Goal: Task Accomplishment & Management: Complete application form

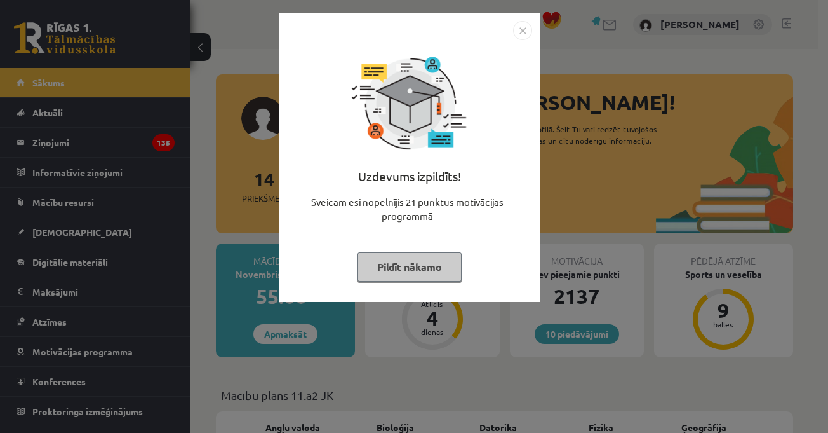
click at [528, 29] on img "Close" at bounding box center [522, 30] width 19 height 19
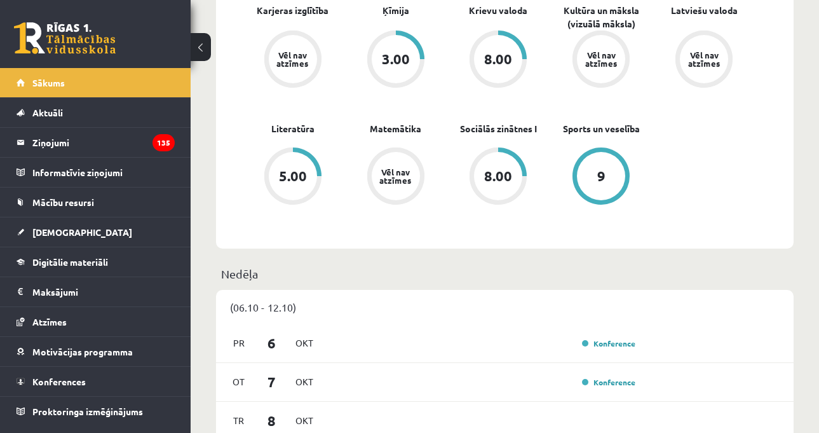
scroll to position [699, 0]
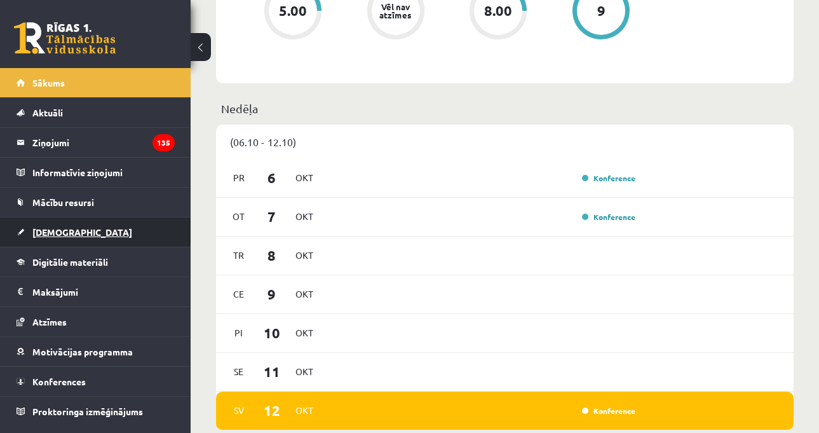
click at [97, 234] on link "[DEMOGRAPHIC_DATA]" at bounding box center [96, 231] width 158 height 29
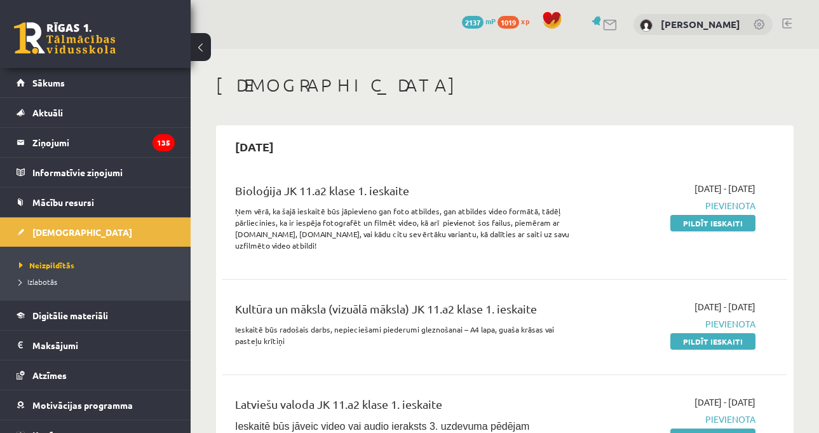
click at [604, 84] on h1 "[DEMOGRAPHIC_DATA]" at bounding box center [504, 85] width 577 height 22
drag, startPoint x: 563, startPoint y: 84, endPoint x: 509, endPoint y: 82, distance: 54.1
click at [563, 83] on h1 "[DEMOGRAPHIC_DATA]" at bounding box center [504, 85] width 577 height 22
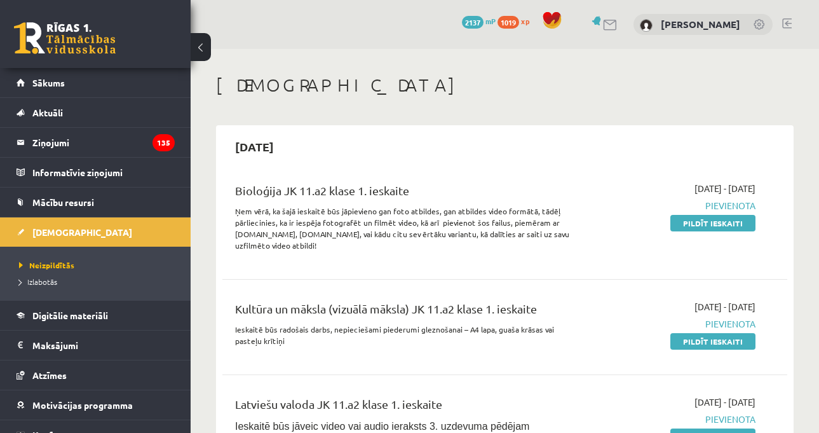
click at [792, 90] on h1 "[DEMOGRAPHIC_DATA]" at bounding box center [504, 85] width 577 height 22
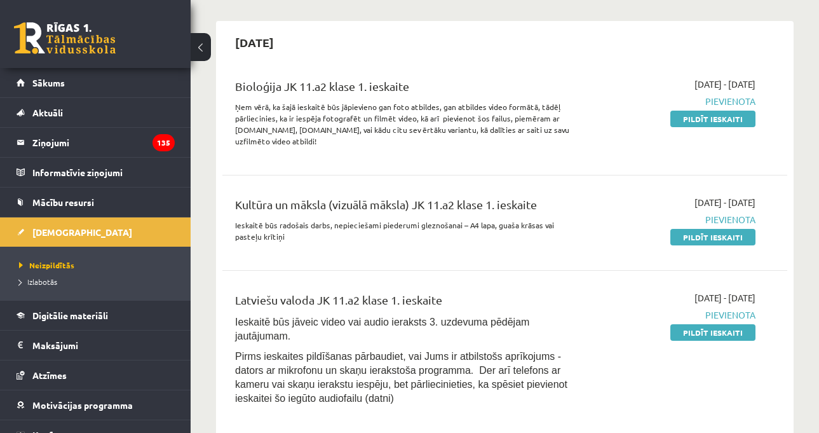
scroll to position [127, 0]
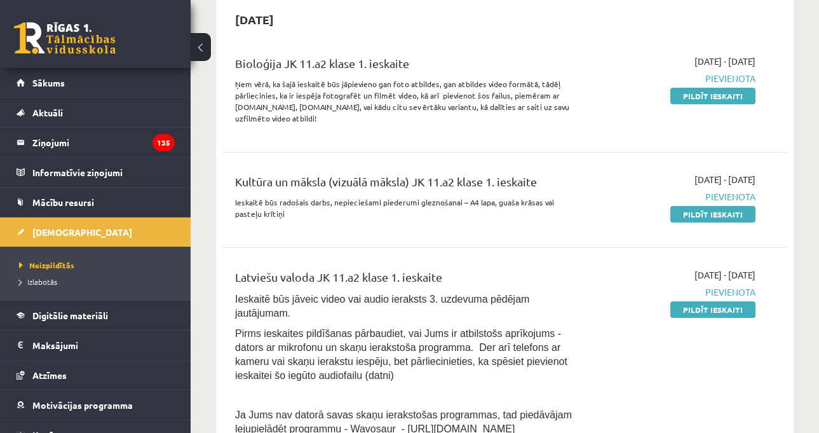
click at [598, 147] on div "Bioloģija JK 11.a2 klase 1. ieskaite Ņem vērā, ka šajā ieskaitē būs jāpievieno …" at bounding box center [504, 336] width 565 height 589
click at [525, 233] on div "Kultūra un māksla (vizuālā māksla) JK 11.a2 klase 1. ieskaite Ieskaitē būs rado…" at bounding box center [504, 199] width 565 height 79
drag, startPoint x: 588, startPoint y: 275, endPoint x: 562, endPoint y: 292, distance: 31.2
drag, startPoint x: 562, startPoint y: 292, endPoint x: 550, endPoint y: 271, distance: 24.2
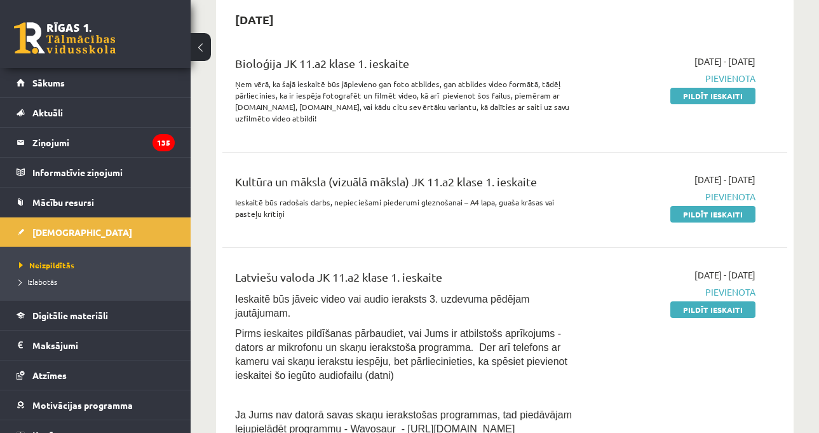
click at [550, 271] on div "Latviešu valoda JK 11.a2 klase 1. ieskaite" at bounding box center [405, 280] width 341 height 24
click at [599, 268] on div "2025-10-01 - 2025-10-15 Pievienota Pildīt ieskaiti" at bounding box center [675, 435] width 180 height 334
click at [623, 266] on div "Latviešu valoda JK 11.a2 klase 1. ieskaite Ieskaitē būs jāveic video vai audio …" at bounding box center [504, 435] width 565 height 360
drag, startPoint x: 725, startPoint y: 304, endPoint x: 537, endPoint y: 65, distance: 304.4
click at [725, 305] on link "Pildīt ieskaiti" at bounding box center [712, 309] width 85 height 17
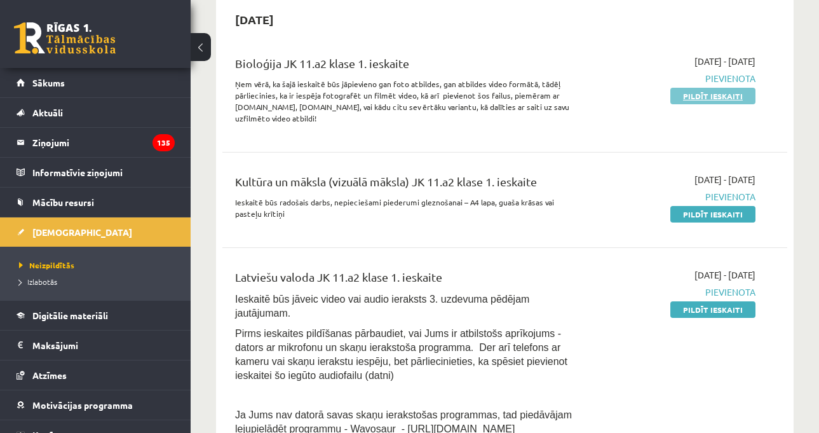
click at [689, 95] on link "Pildīt ieskaiti" at bounding box center [712, 96] width 85 height 17
click at [514, 64] on div "Bioloģija JK 11.a2 klase 1. ieskaite" at bounding box center [405, 67] width 341 height 24
click at [587, 209] on div "2025-10-01 - 2025-10-15 Pievienota Pildīt ieskaiti" at bounding box center [675, 200] width 180 height 54
click at [590, 191] on div "2025-10-01 - 2025-10-15 Pievienota Pildīt ieskaiti" at bounding box center [675, 200] width 180 height 54
click at [587, 186] on div "2025-10-01 - 2025-10-15 Pievienota Pildīt ieskaiti" at bounding box center [675, 200] width 180 height 54
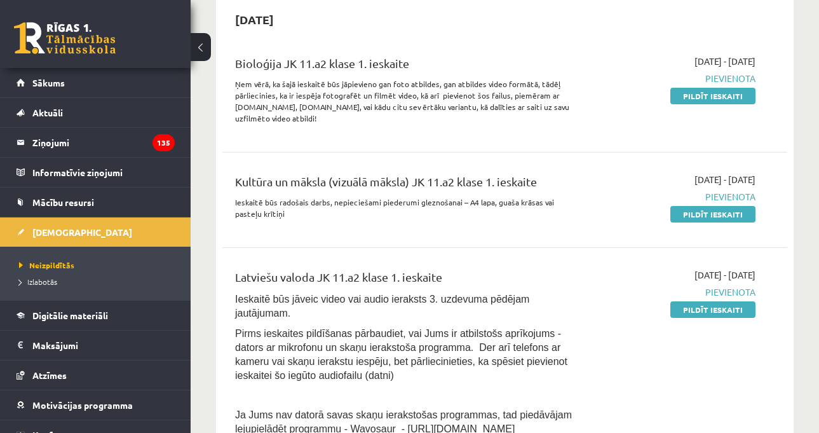
click at [638, 102] on div "2025-10-01 - 2025-10-15 Pievienota Pildīt ieskaiti" at bounding box center [675, 93] width 180 height 77
click at [635, 121] on div "2025-10-01 - 2025-10-15 Pievienota Pildīt ieskaiti" at bounding box center [675, 93] width 180 height 77
click at [729, 308] on link "Pildīt ieskaiti" at bounding box center [712, 309] width 85 height 17
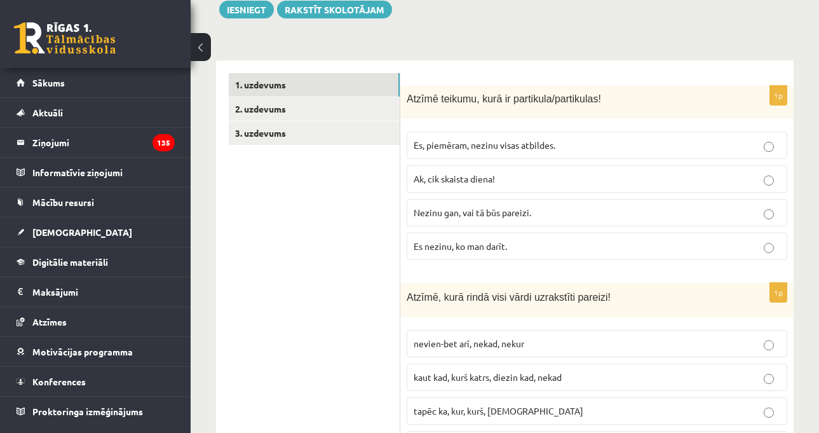
scroll to position [318, 0]
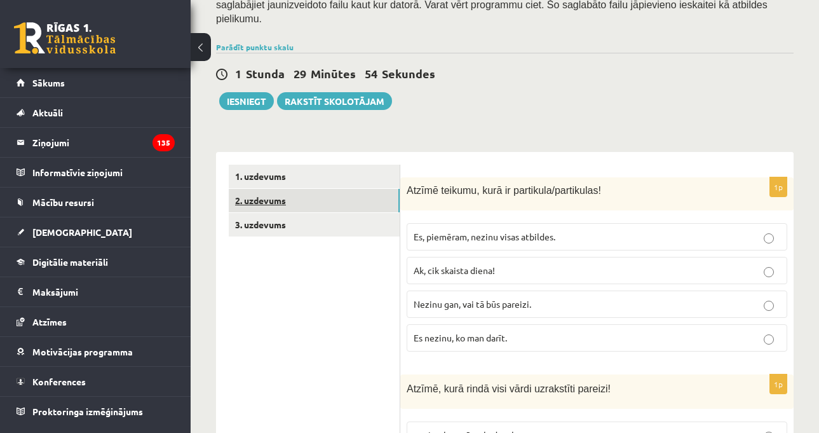
click at [336, 189] on link "2. uzdevums" at bounding box center [314, 201] width 171 height 24
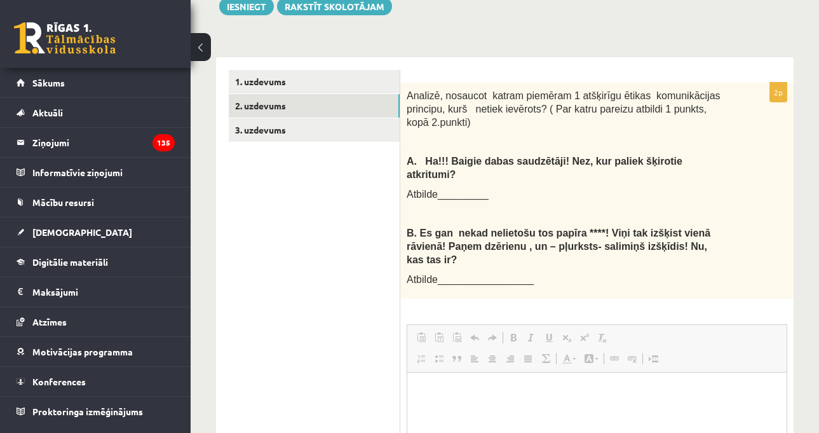
scroll to position [0, 0]
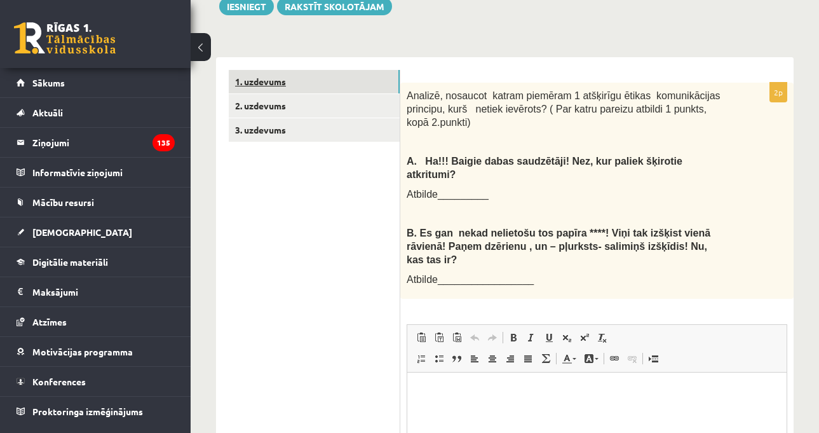
click at [356, 70] on link "1. uzdevums" at bounding box center [314, 82] width 171 height 24
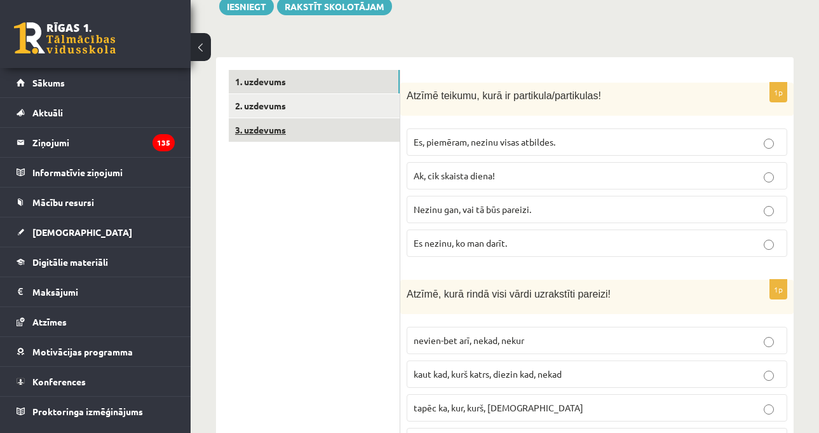
click at [364, 118] on link "3. uzdevums" at bounding box center [314, 130] width 171 height 24
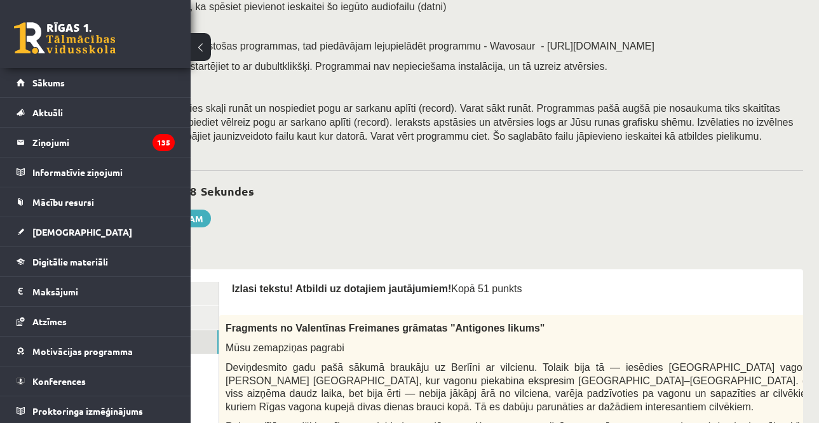
scroll to position [130, 121]
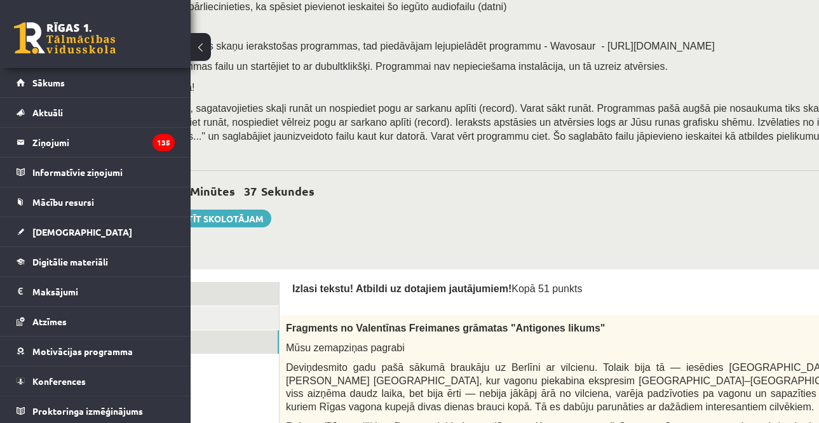
click at [263, 300] on link "1. uzdevums" at bounding box center [193, 294] width 171 height 24
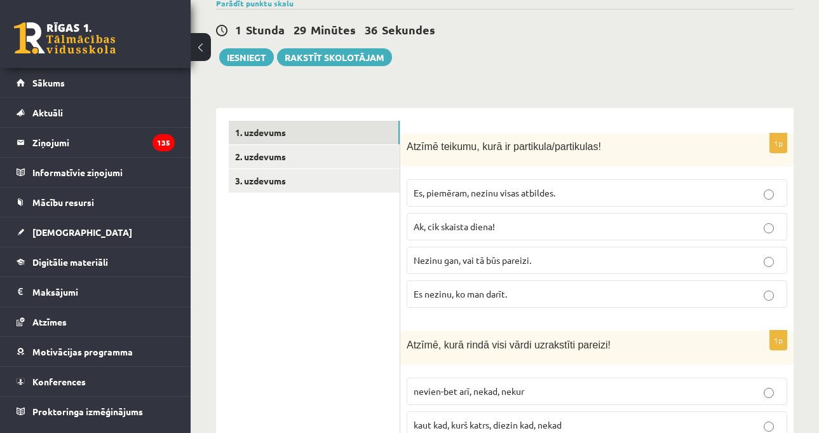
scroll to position [384, 0]
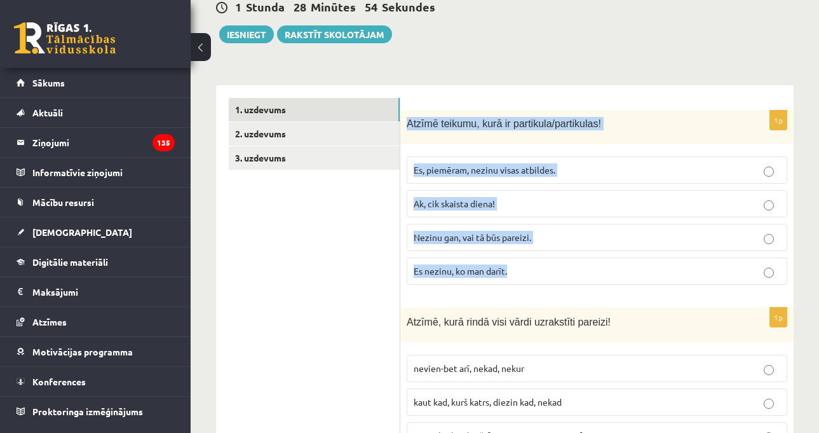
drag, startPoint x: 407, startPoint y: 79, endPoint x: 511, endPoint y: 230, distance: 183.1
click at [511, 230] on div "1p Atzīmē teikumu, kurā ir partikula/partikulas! Es, piemēram, nezinu visas atb…" at bounding box center [596, 203] width 393 height 184
copy div "Atzīmē teikumu, kurā ir partikula/partikulas! Es, piemēram, nezinu visas atbild…"
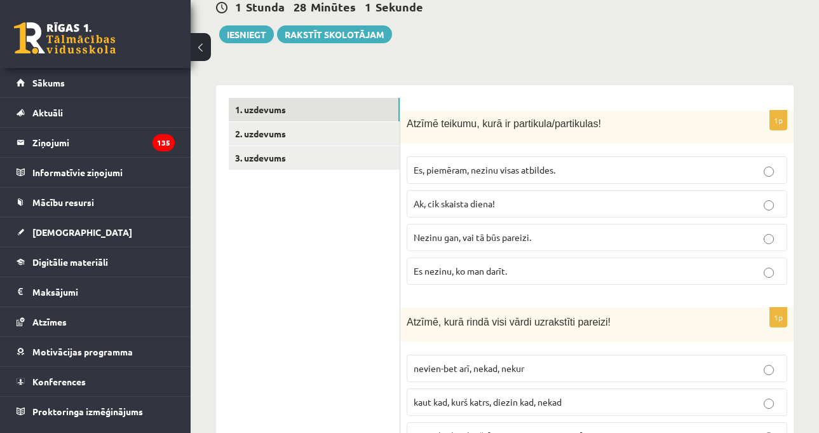
click at [485, 231] on span "Nezinu gan, vai tā būs pareizi." at bounding box center [473, 236] width 118 height 11
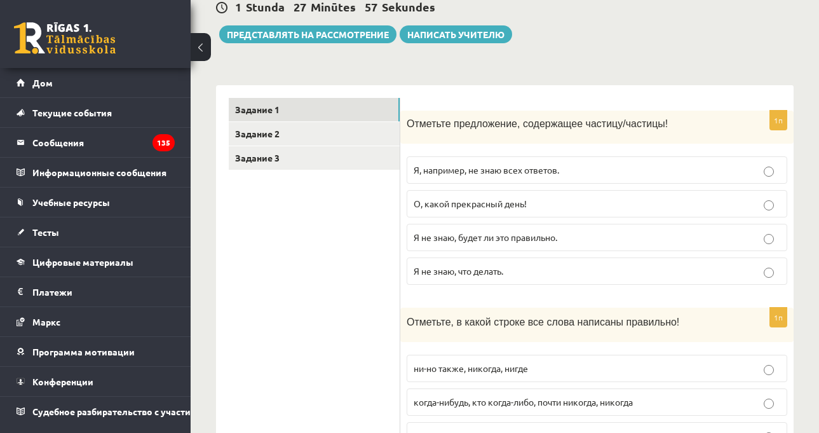
scroll to position [412, 0]
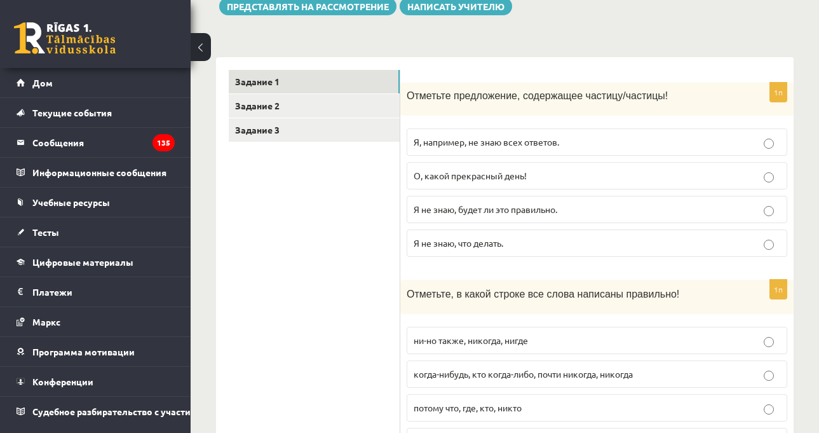
drag, startPoint x: 348, startPoint y: 197, endPoint x: 345, endPoint y: 185, distance: 12.5
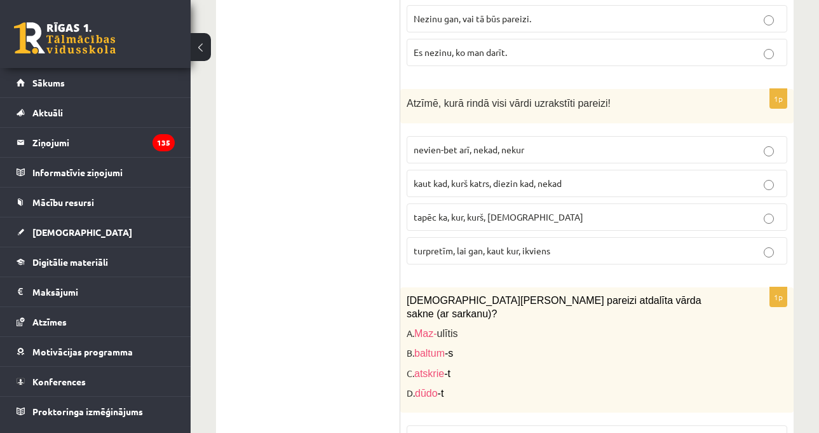
scroll to position [575, 0]
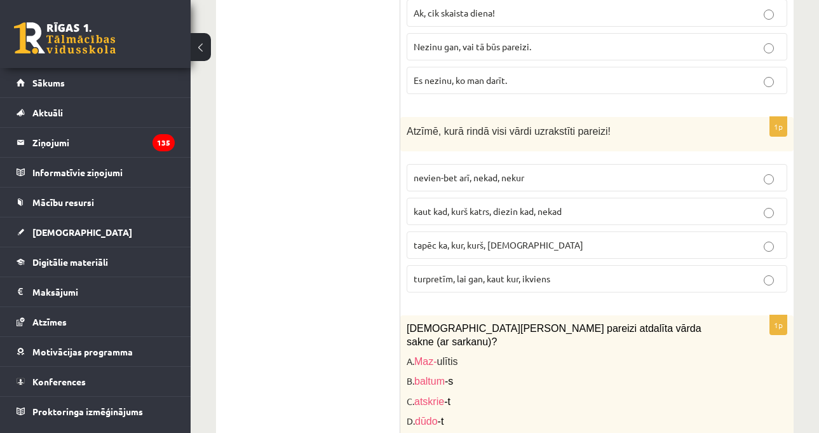
click at [454, 205] on span "kaut kad, kurš katrs, diezin kad, nekad" at bounding box center [488, 210] width 148 height 11
click at [508, 265] on label "turpretīm, lai gan, kaut kur, ikviens" at bounding box center [597, 278] width 381 height 27
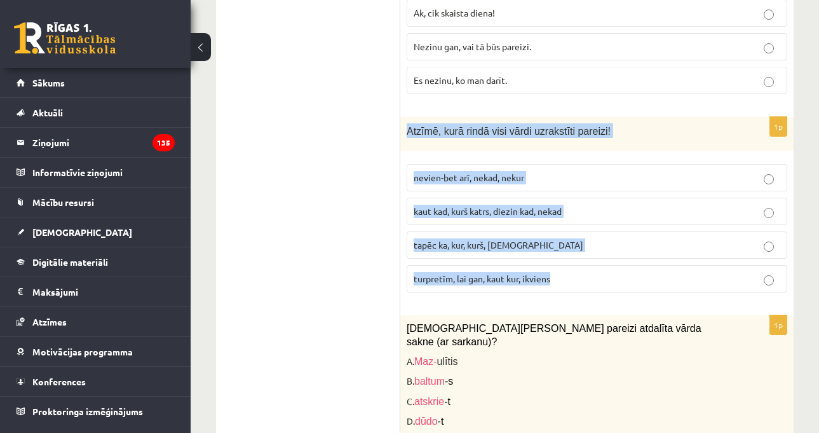
drag, startPoint x: 407, startPoint y: 88, endPoint x: 607, endPoint y: 233, distance: 247.5
click at [607, 233] on div "1p Atzīmē, [PERSON_NAME] visi vārdi uzrakstīti pareizi! nevien-bet arī, nekad, …" at bounding box center [596, 210] width 393 height 186
copy div "Atzīmē, kurā rindā visi vārdi uzrakstīti pareizi! nevien-bet arī, nekad, nekur …"
click at [527, 198] on label "kaut kad, kurš katrs, diezin kad, nekad" at bounding box center [597, 211] width 381 height 27
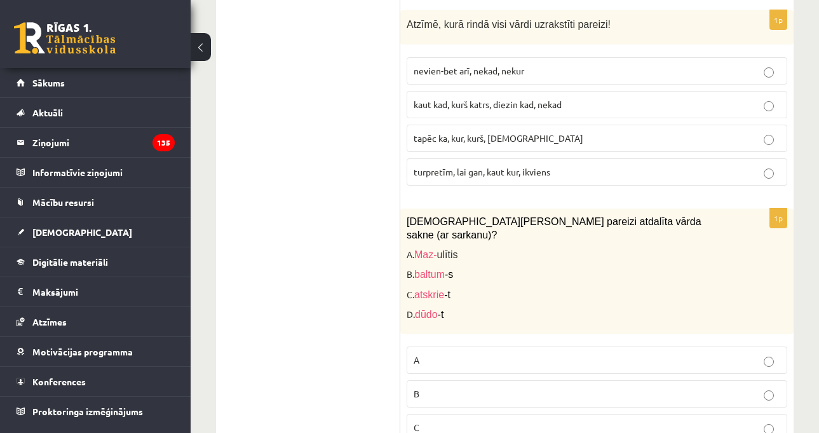
scroll to position [765, 0]
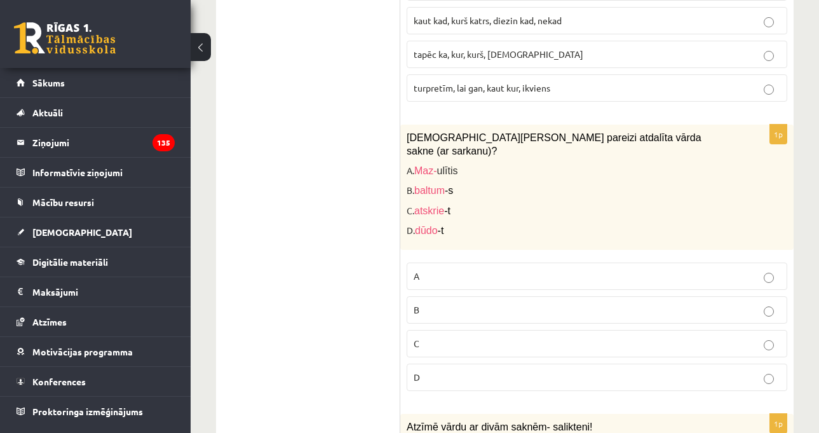
click at [527, 144] on div "[DEMOGRAPHIC_DATA][PERSON_NAME] pareizi atdalīta vārda sakne (ar sarkanu)? A. M…" at bounding box center [596, 187] width 393 height 125
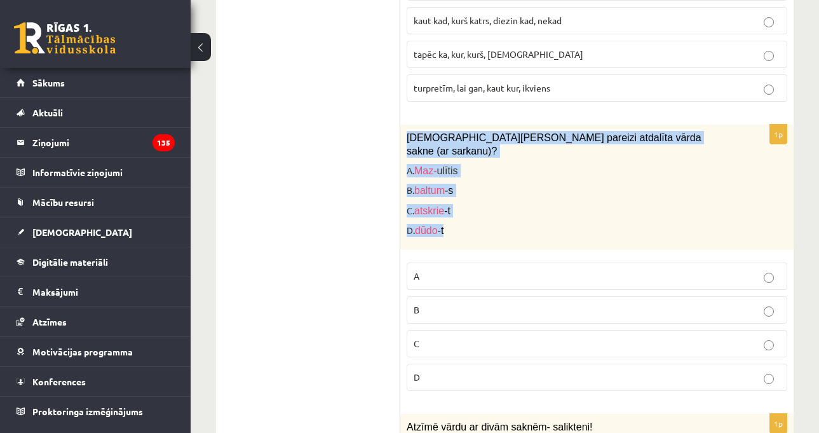
drag, startPoint x: 407, startPoint y: 98, endPoint x: 494, endPoint y: 184, distance: 122.6
click at [494, 184] on div "[DEMOGRAPHIC_DATA][PERSON_NAME] pareizi atdalīta vārda sakne (ar sarkanu)? A. M…" at bounding box center [596, 187] width 393 height 125
copy div "[DEMOGRAPHIC_DATA][PERSON_NAME] pareizi atdalīta vārda sakne (ar sarkanu)? A. M…"
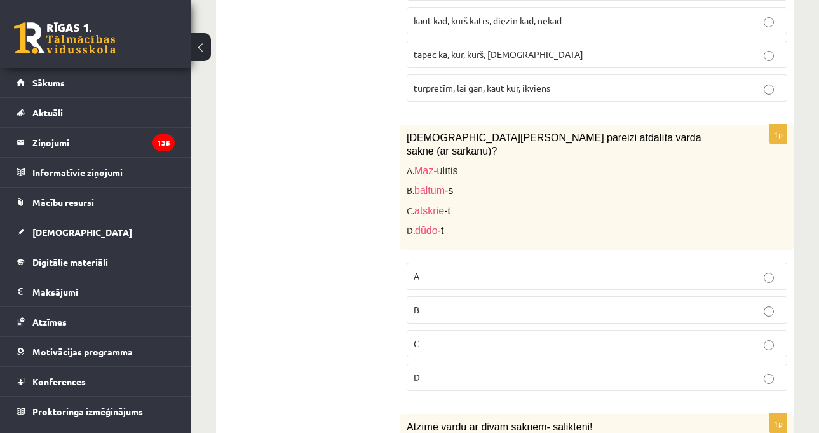
click at [461, 269] on p "A" at bounding box center [597, 275] width 367 height 13
click at [597, 164] on p "A. Maz- ulītis" at bounding box center [565, 170] width 317 height 13
click at [679, 204] on p "C. atskrie -t" at bounding box center [565, 210] width 317 height 13
click at [661, 204] on p "C. atskrie -t" at bounding box center [565, 210] width 317 height 13
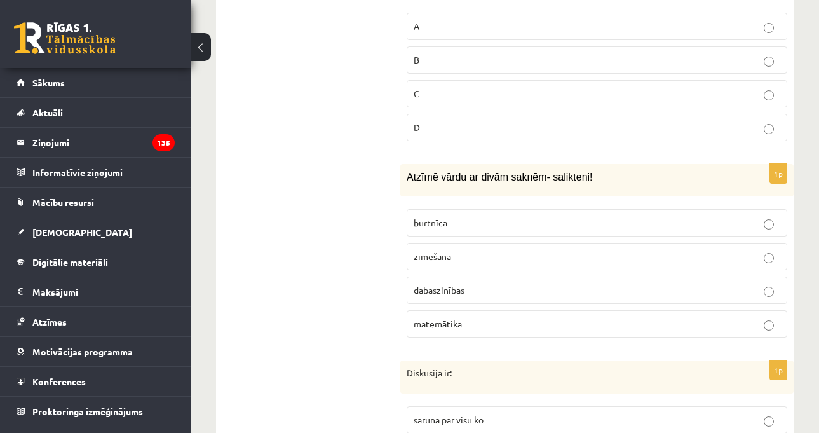
scroll to position [1020, 0]
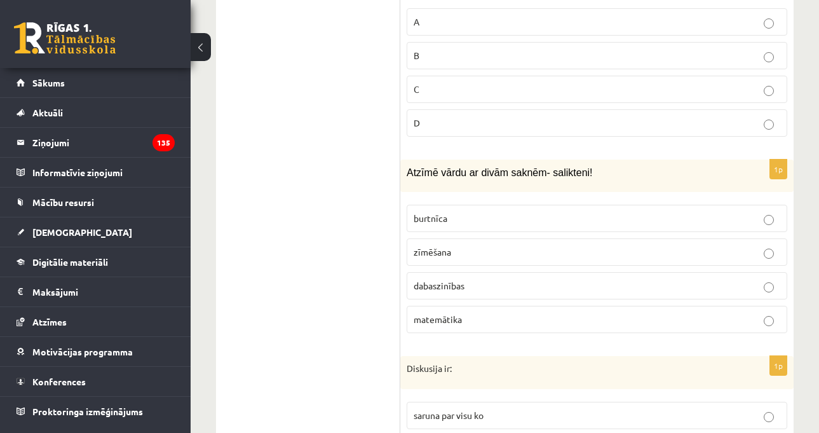
click at [630, 166] on p "Atzīmē vārdu ar divām saknēm- salikteni!" at bounding box center [565, 172] width 317 height 13
click at [628, 166] on p "Atzīmē vārdu ar divām saknēm- salikteni!" at bounding box center [565, 172] width 317 height 13
click at [460, 280] on span "dabaszinības" at bounding box center [439, 285] width 51 height 11
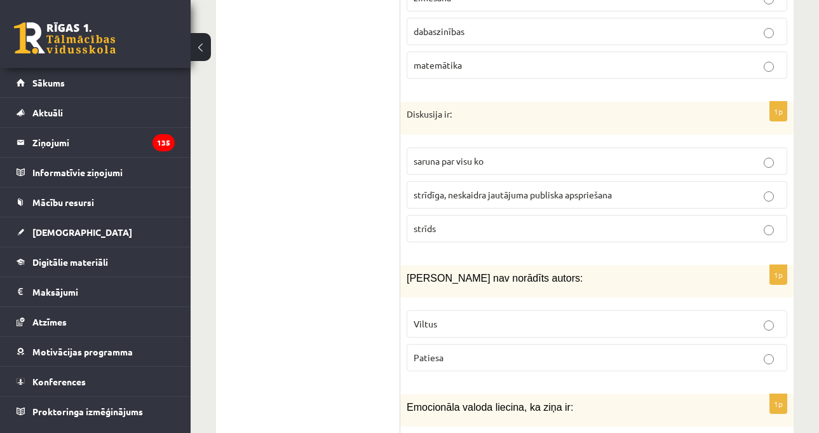
scroll to position [1302, 0]
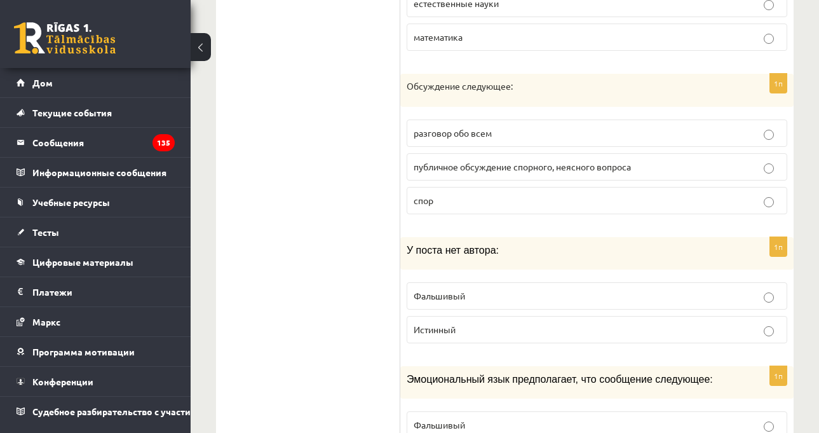
click at [528, 160] on p "публичное обсуждение спорного, неясного вопроса" at bounding box center [597, 166] width 367 height 13
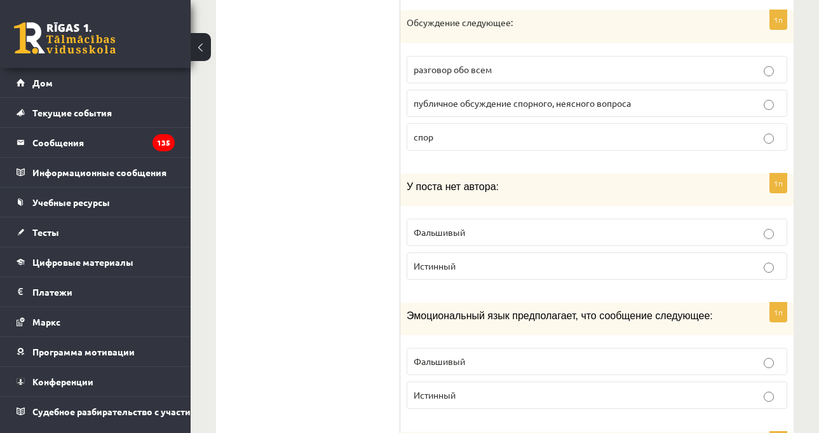
click at [624, 173] on div "У поста нет автора:" at bounding box center [596, 189] width 393 height 32
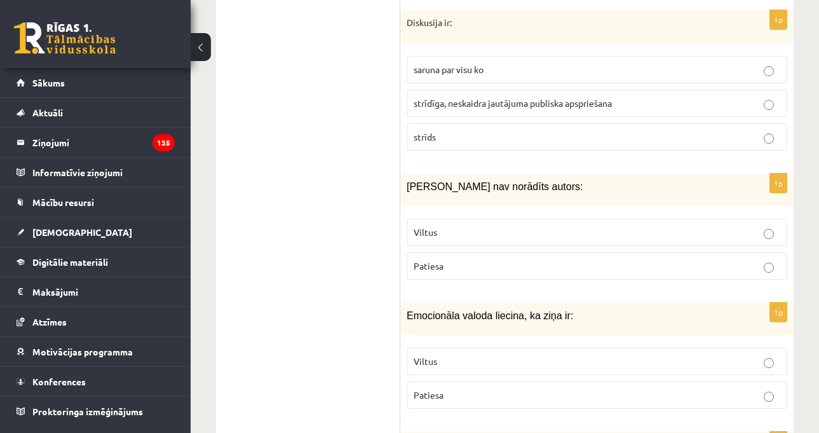
scroll to position [1337, 0]
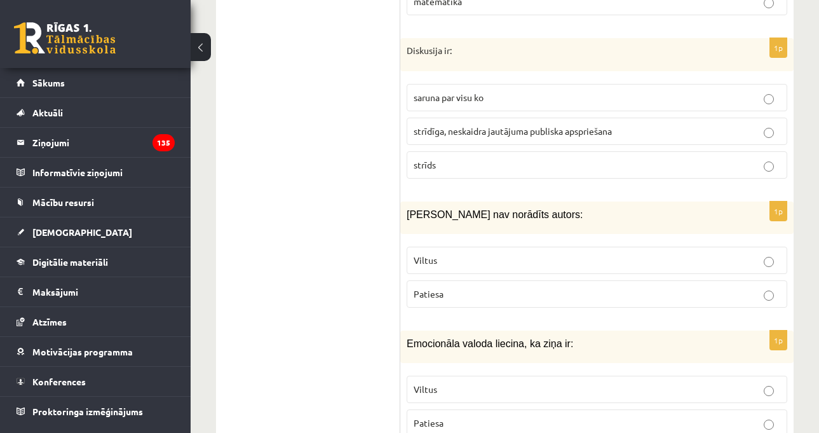
click at [470, 201] on div "[PERSON_NAME] nav norādīts autors:" at bounding box center [596, 217] width 393 height 32
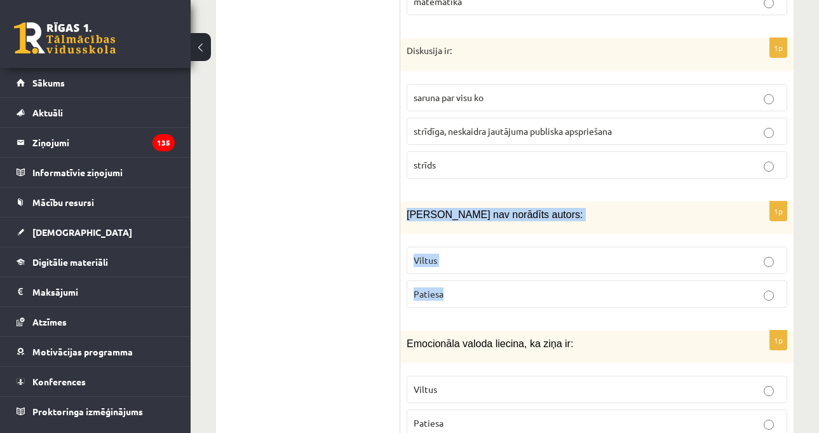
drag, startPoint x: 404, startPoint y: 163, endPoint x: 459, endPoint y: 231, distance: 87.7
click at [459, 231] on div "1p [PERSON_NAME] nav norādīts autors: Viltus [GEOGRAPHIC_DATA]" at bounding box center [596, 259] width 393 height 116
copy div "Ziņai nav norādīts autors: Viltus Patiesa"
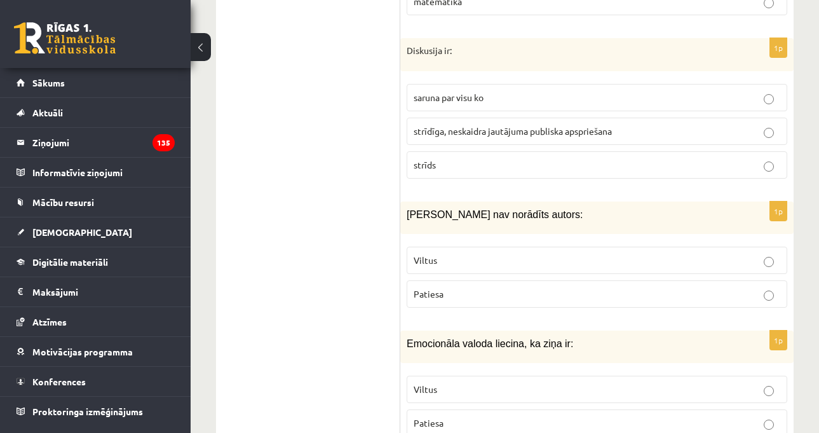
click at [617, 253] on p "Viltus" at bounding box center [597, 259] width 367 height 13
click at [654, 208] on p "[PERSON_NAME] nav norādīts autors:" at bounding box center [565, 214] width 317 height 13
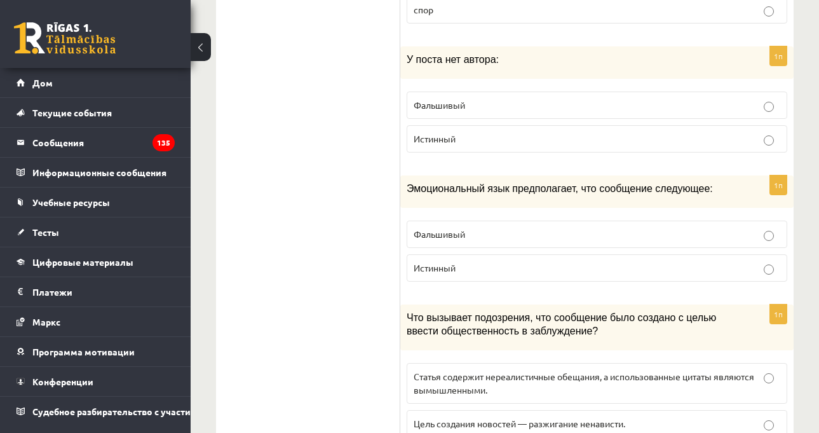
scroll to position [1464, 0]
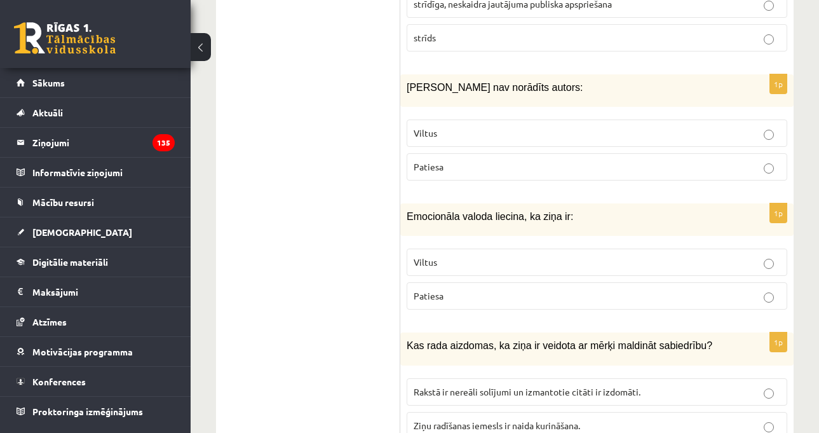
click at [516, 210] on p "Emocionāla valoda liecina, ka ziņa ir:" at bounding box center [565, 216] width 317 height 13
click at [610, 203] on div "1p Emocionāla valoda liecina, ka ziņa ir: Viltus [GEOGRAPHIC_DATA]" at bounding box center [596, 261] width 393 height 116
click at [614, 210] on p "Emocionāla valoda liecina, ka ziņa ir:" at bounding box center [565, 216] width 317 height 13
click at [598, 255] on p "Viltus" at bounding box center [597, 261] width 367 height 13
click at [624, 282] on label "Patiesa" at bounding box center [597, 295] width 381 height 27
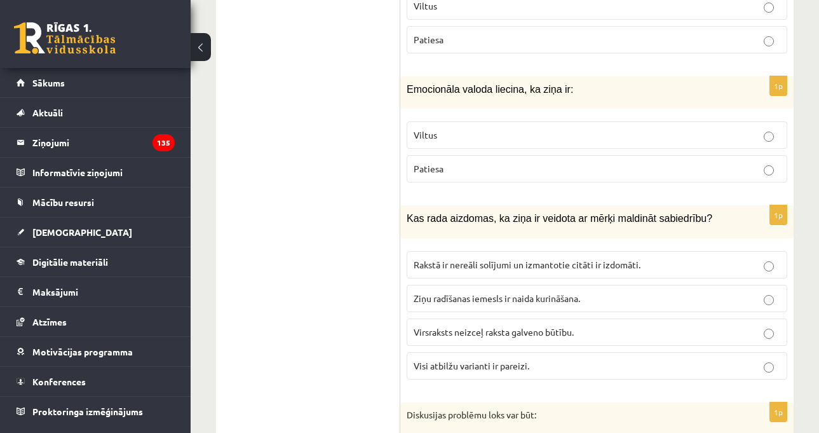
scroll to position [1619, 0]
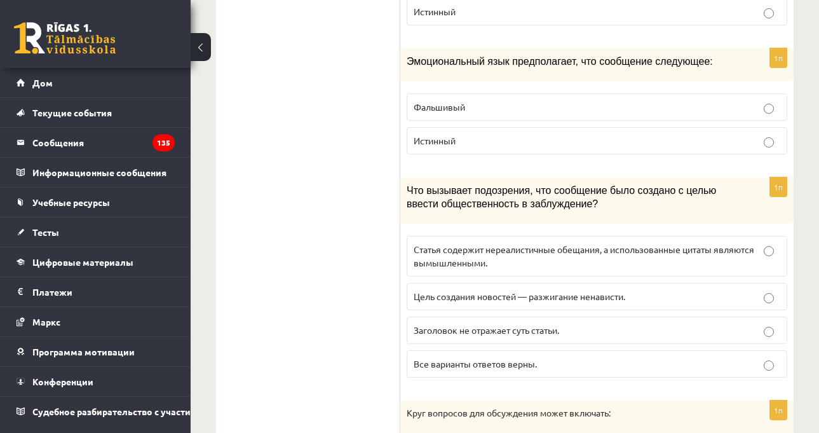
click at [587, 201] on div "Что вызывает подозрения, что сообщение было создано с целью ввести общественнос…" at bounding box center [596, 200] width 393 height 46
click at [600, 199] on div "Что вызывает подозрения, что сообщение было создано с целью ввести общественнос…" at bounding box center [596, 200] width 393 height 46
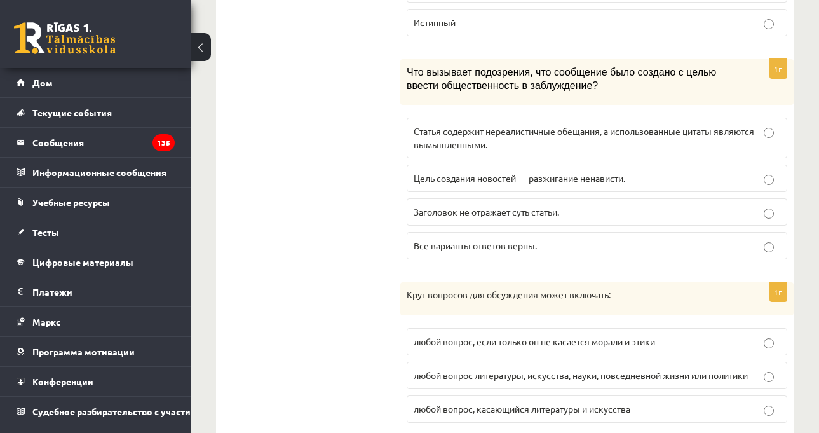
scroll to position [1746, 0]
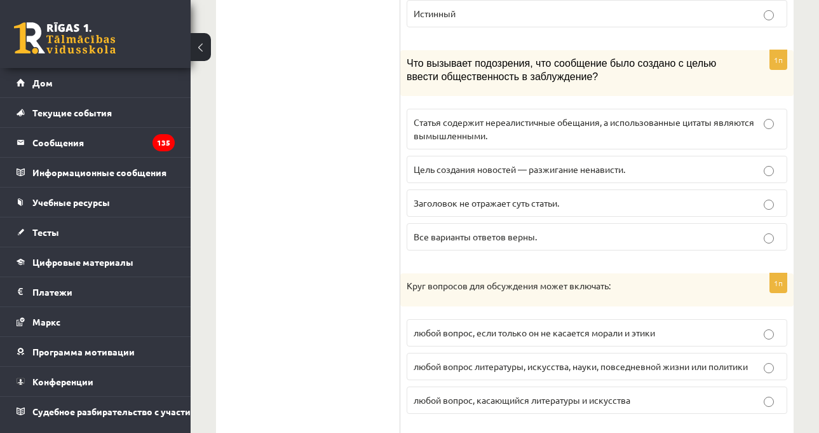
click at [614, 76] on div "Что вызывает подозрения, что сообщение было создано с целью ввести общественнос…" at bounding box center [596, 73] width 393 height 46
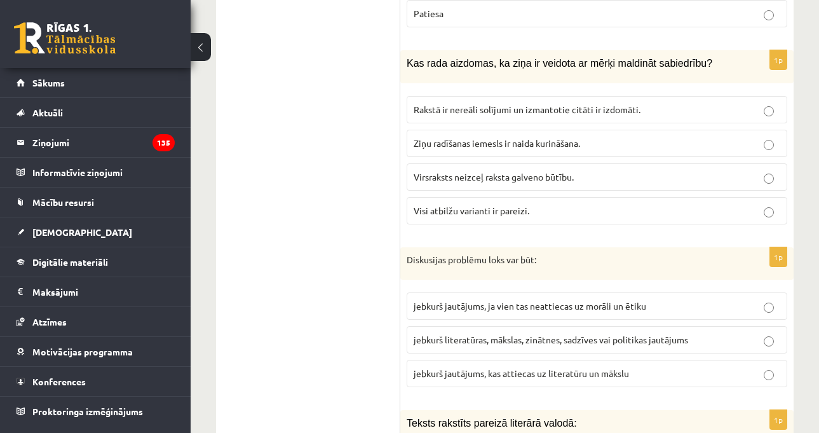
scroll to position [1718, 0]
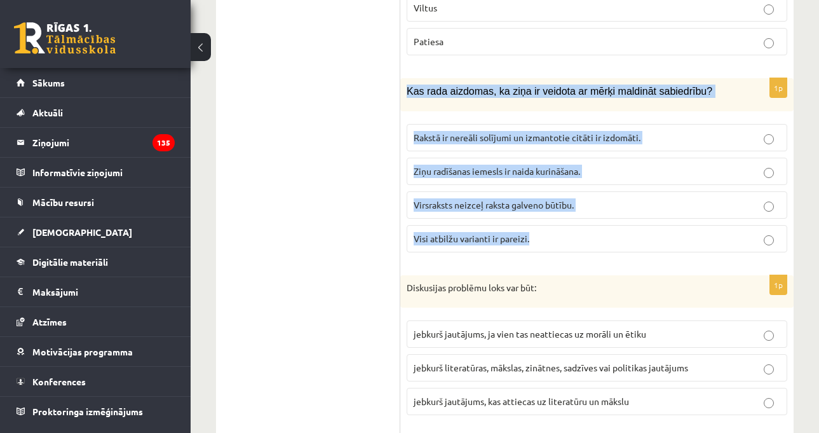
drag, startPoint x: 407, startPoint y: 34, endPoint x: 561, endPoint y: 172, distance: 207.0
click at [561, 172] on div "1p Kas rada aizdomas, ka ziņa ir veidota ar mērķi maldināt sabiedrību? Rakstā i…" at bounding box center [596, 170] width 393 height 184
copy div "Kas rada aizdomas, ka ziņa ir veidota ar mērķi maldināt sabiedrību? Rakstā ir n…"
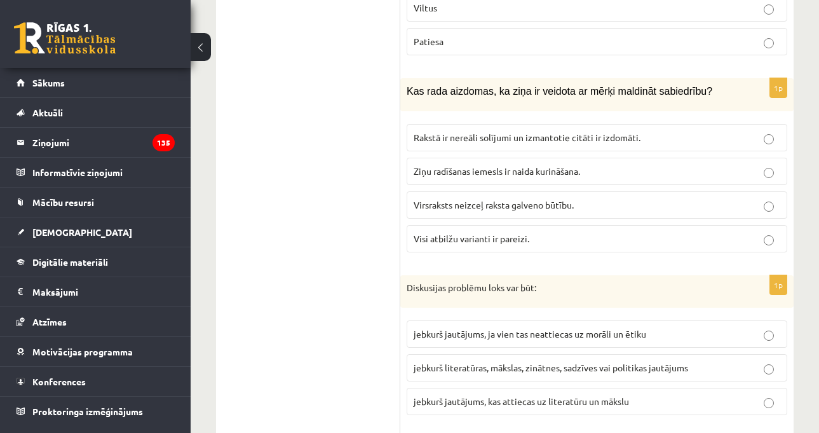
click at [647, 131] on p "Rakstā ir nereāli solījumi un izmantotie citāti ir izdomāti." at bounding box center [597, 137] width 367 height 13
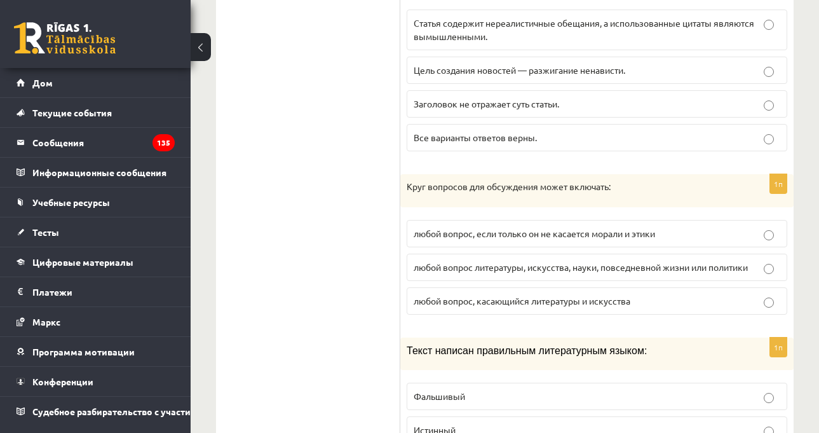
scroll to position [1873, 0]
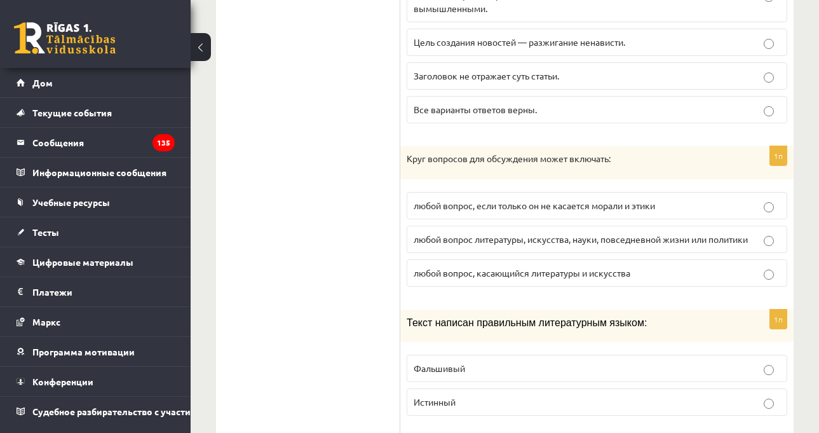
click at [628, 152] on p "Круг вопросов для обсуждения может включать:" at bounding box center [565, 158] width 317 height 13
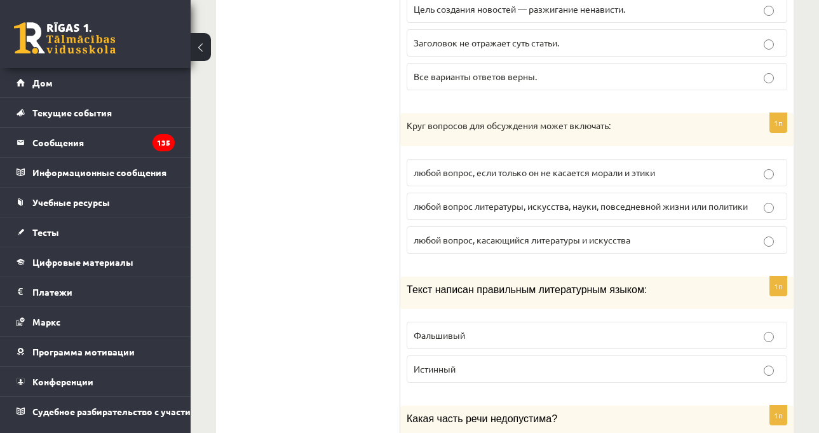
scroll to position [1937, 0]
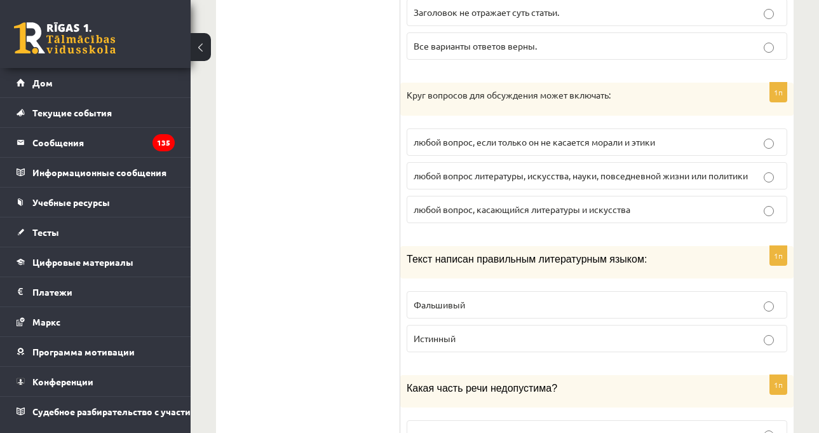
click at [593, 298] on p "Фальшивый" at bounding box center [597, 304] width 367 height 13
click at [593, 325] on label "Истинный" at bounding box center [597, 338] width 381 height 27
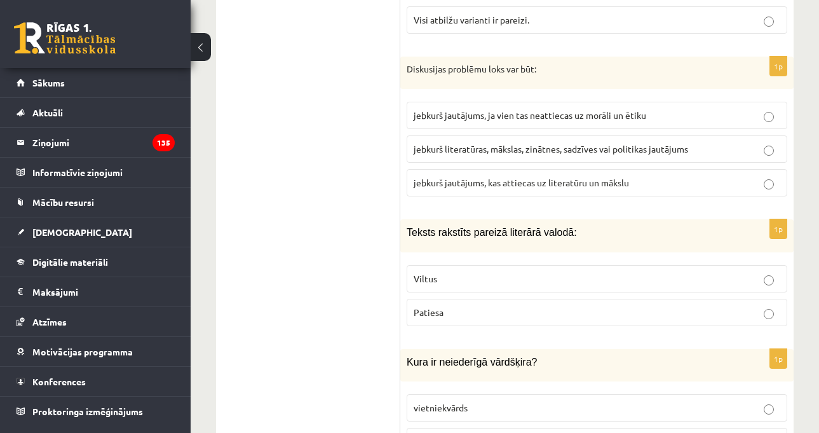
scroll to position [1909, 0]
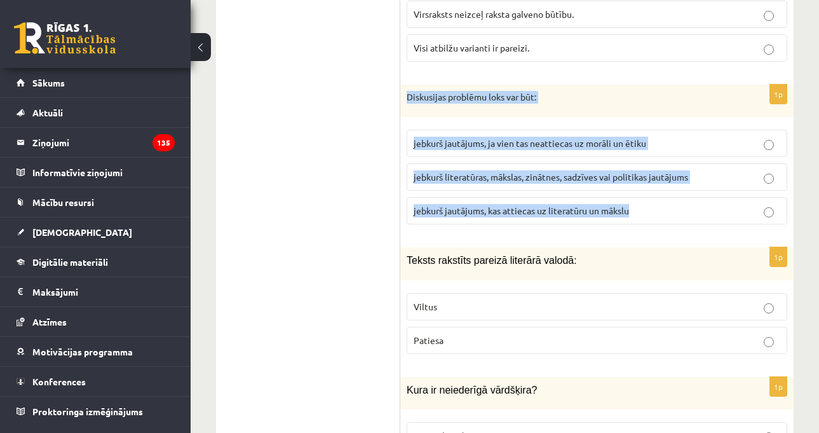
drag, startPoint x: 407, startPoint y: 43, endPoint x: 654, endPoint y: 157, distance: 272.0
click at [654, 157] on div "1p Diskusijas problēmu loks var būt: jebkurš jautājums, ja vien tas neattiecas …" at bounding box center [596, 159] width 393 height 151
copy div "Diskusijas problēmu loks var būt: jebkurš jautājums, ja vien tas neattiecas uz …"
click at [532, 171] on span "jebkurš literatūras, mākslas, zinātnes, sadzīves vai politikas jautājums" at bounding box center [551, 176] width 274 height 11
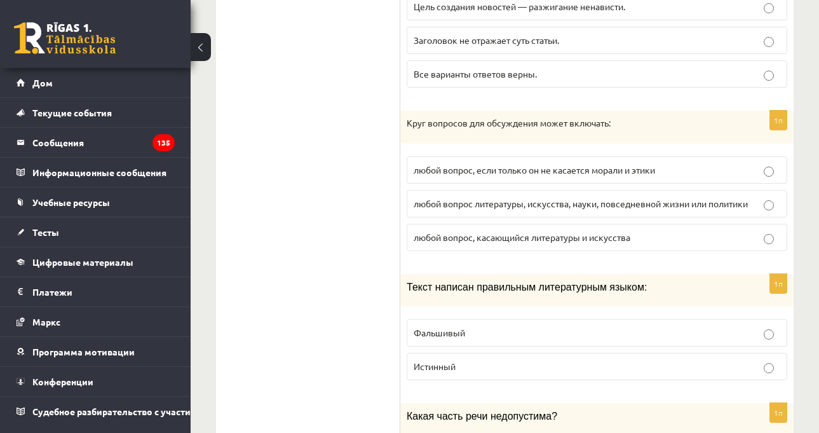
scroll to position [1937, 0]
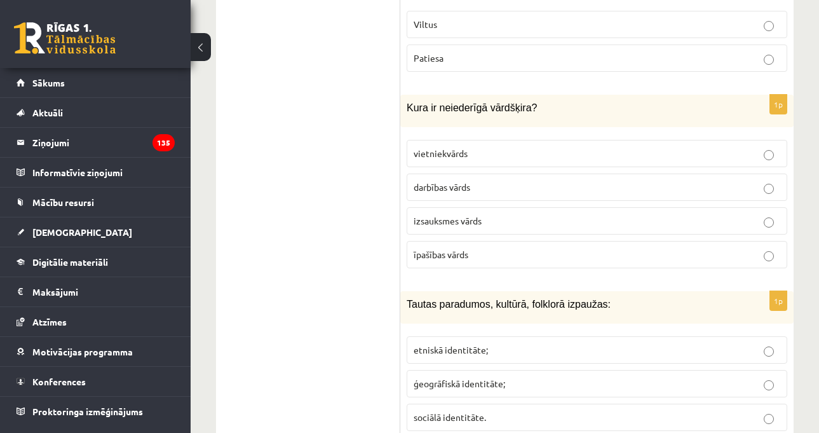
scroll to position [2163, 0]
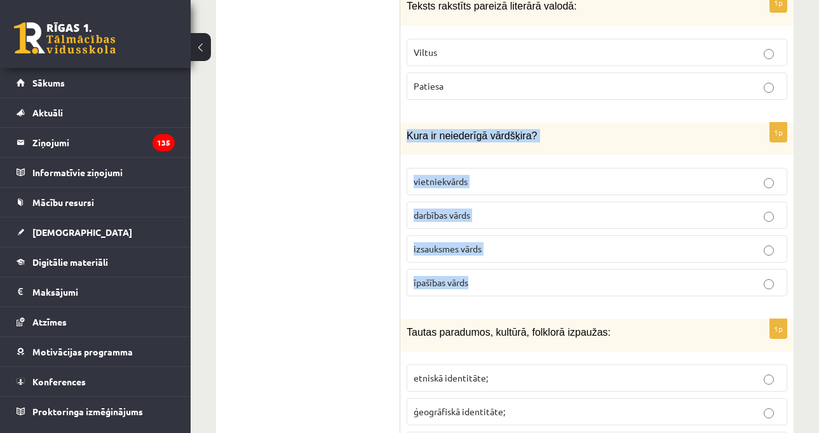
drag, startPoint x: 407, startPoint y: 79, endPoint x: 494, endPoint y: 220, distance: 166.3
click at [494, 220] on div "1p Kura ir neiederīgā vārdšķira? vietniekvārds darbības vārds izsauksmes vārds …" at bounding box center [596, 215] width 393 height 184
copy div "Kura ir neiederīgā vārdšķira? vietniekvārds darbības vārds izsauksmes vārds īpa…"
click at [479, 243] on span "izsauksmes vārds" at bounding box center [448, 248] width 68 height 11
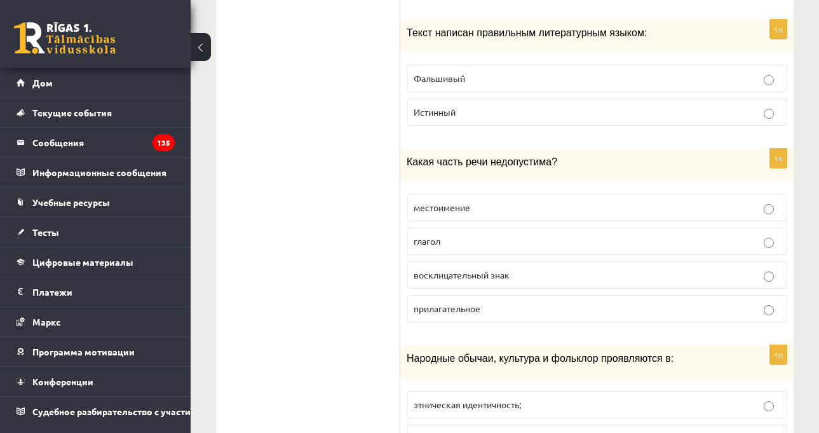
scroll to position [2191, 0]
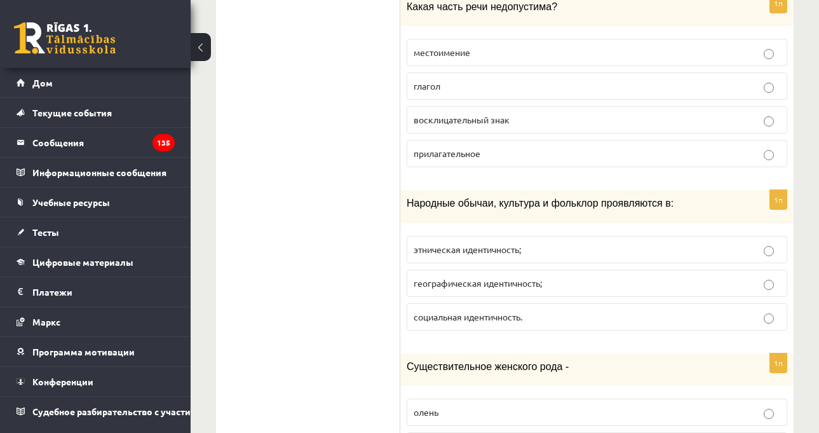
scroll to position [2382, 0]
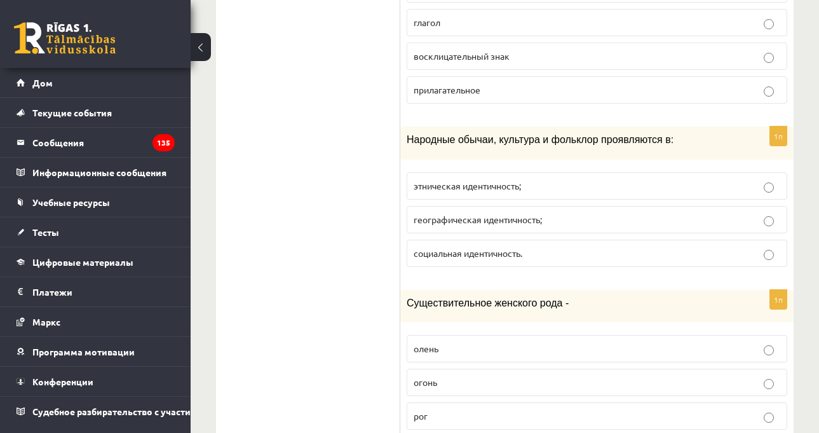
click at [558, 246] on p "социальная идентичность." at bounding box center [597, 252] width 367 height 13
click at [578, 220] on fieldset "этническая идентичность; географическая идентичность; социальная идентичность." at bounding box center [597, 218] width 381 height 105
click at [583, 213] on p "географическая идентичность;" at bounding box center [597, 219] width 367 height 13
click at [639, 172] on label "этническая идентичность;" at bounding box center [597, 185] width 381 height 27
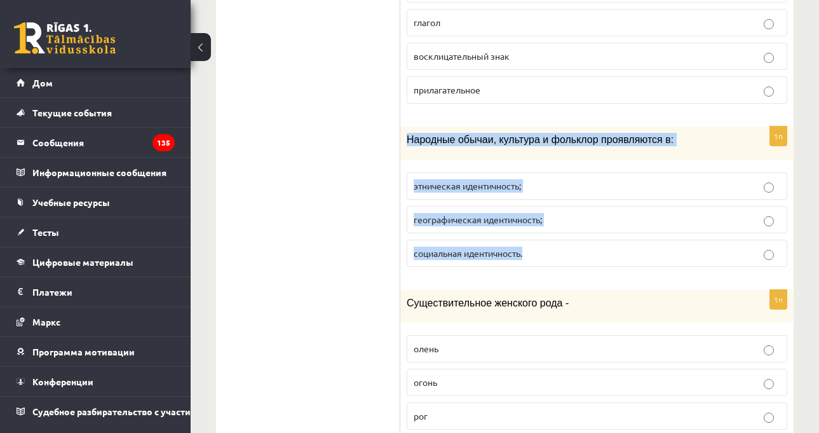
drag, startPoint x: 406, startPoint y: 124, endPoint x: 563, endPoint y: 229, distance: 189.6
click at [563, 229] on div "1п Народные обычаи, культура и фольклор проявляются в: этническая идентичность;…" at bounding box center [596, 201] width 393 height 150
copy div "Народные обычаи, культура и фольклор проявляются в: этническая идентичность; ге…"
click at [539, 213] on font "географическая идентичность;" at bounding box center [478, 218] width 128 height 11
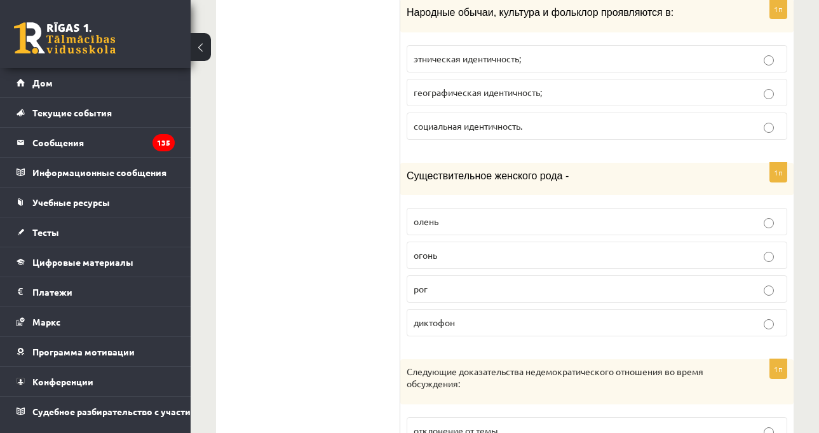
scroll to position [2481, 0]
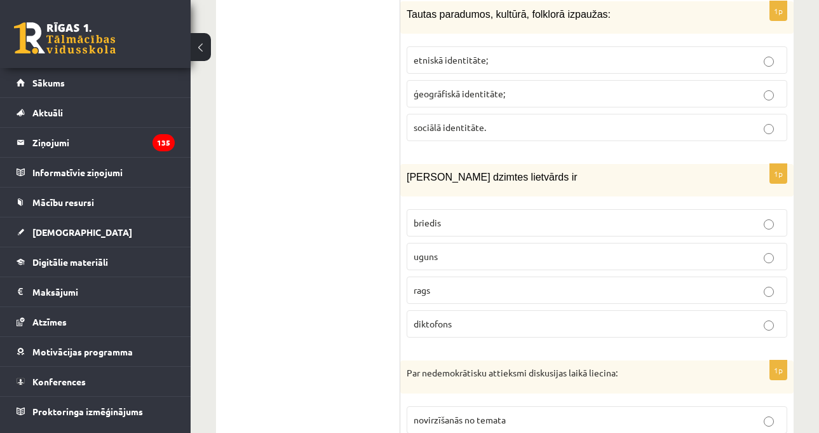
click at [443, 164] on div "[PERSON_NAME] dzimtes lietvārds ir" at bounding box center [596, 180] width 393 height 32
click at [519, 283] on p "rags" at bounding box center [597, 289] width 367 height 13
drag, startPoint x: 405, startPoint y: 123, endPoint x: 512, endPoint y: 248, distance: 164.5
click at [512, 248] on div "1p Sieviešu dzimtes lietvārds ir [GEOGRAPHIC_DATA] uguns rags diktofons" at bounding box center [596, 256] width 393 height 184
click at [414, 164] on div "[PERSON_NAME] dzimtes lietvārds ir" at bounding box center [596, 180] width 393 height 32
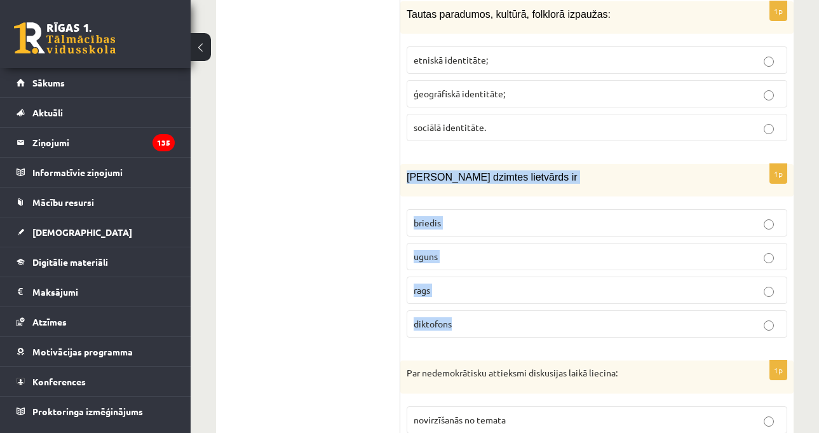
drag, startPoint x: 407, startPoint y: 124, endPoint x: 525, endPoint y: 267, distance: 185.5
click at [525, 267] on div "1p Sieviešu dzimtes lietvārds ir [GEOGRAPHIC_DATA] uguns rags diktofons" at bounding box center [596, 256] width 393 height 184
copy div "[PERSON_NAME] dzimtes lietvārds ir [PERSON_NAME] uguns rags diktofons"
click at [476, 216] on p "briedis" at bounding box center [597, 222] width 367 height 13
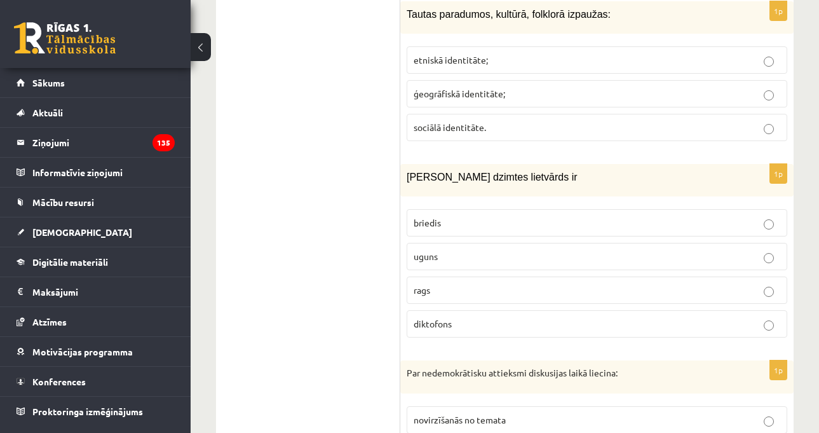
click at [492, 250] on p "uguns" at bounding box center [597, 256] width 367 height 13
click at [581, 164] on div "[PERSON_NAME] dzimtes lietvārds ir" at bounding box center [596, 180] width 393 height 32
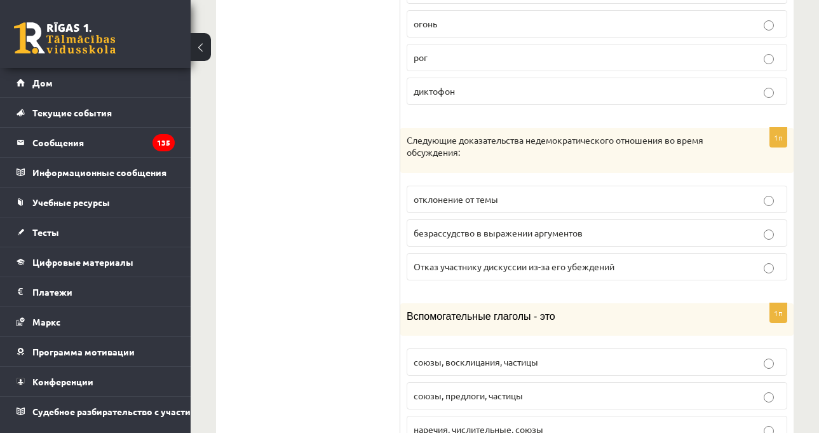
scroll to position [2763, 0]
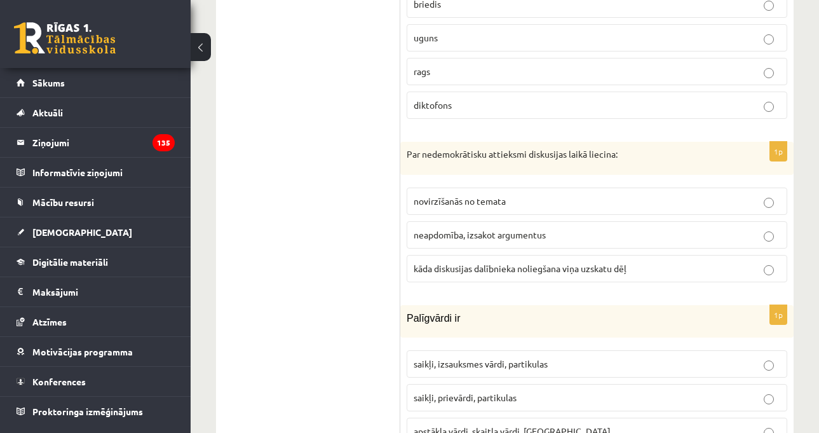
scroll to position [2671, 0]
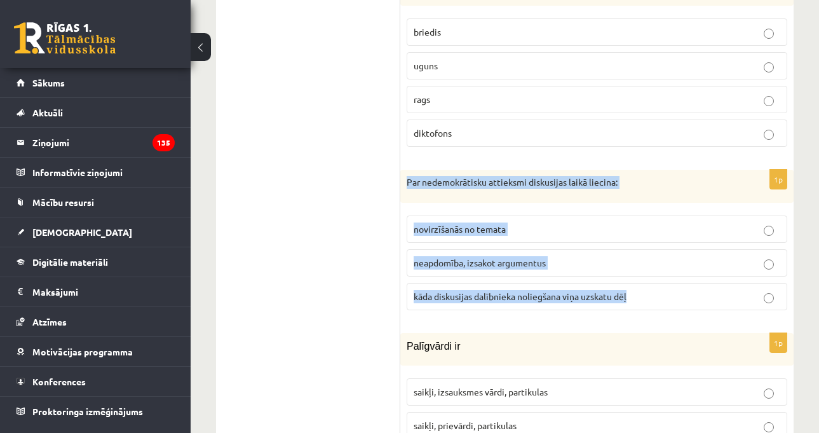
drag, startPoint x: 405, startPoint y: 126, endPoint x: 633, endPoint y: 236, distance: 252.6
click at [633, 236] on div "1p Par nedemokrātisku attieksmi diskusijas laikā liecina: novirzīšanās no temat…" at bounding box center [596, 245] width 393 height 151
copy div "Par nedemokrātisku attieksmi diskusijas laikā liecina: novirzīšanās no temata n…"
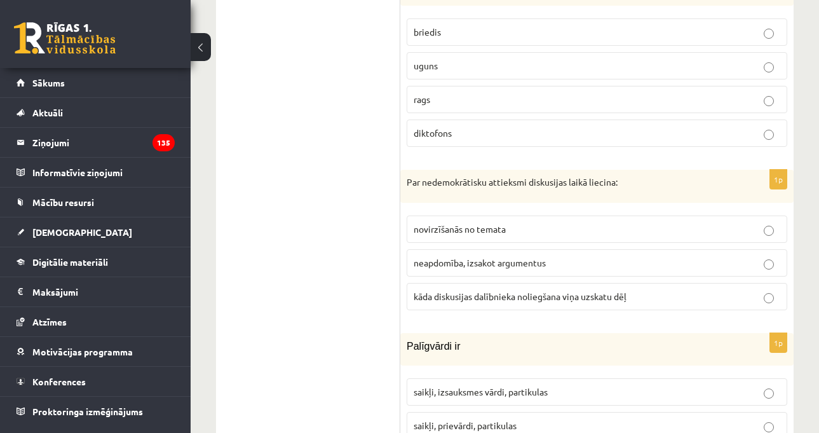
click at [451, 223] on span "novirzīšanās no temata" at bounding box center [460, 228] width 92 height 11
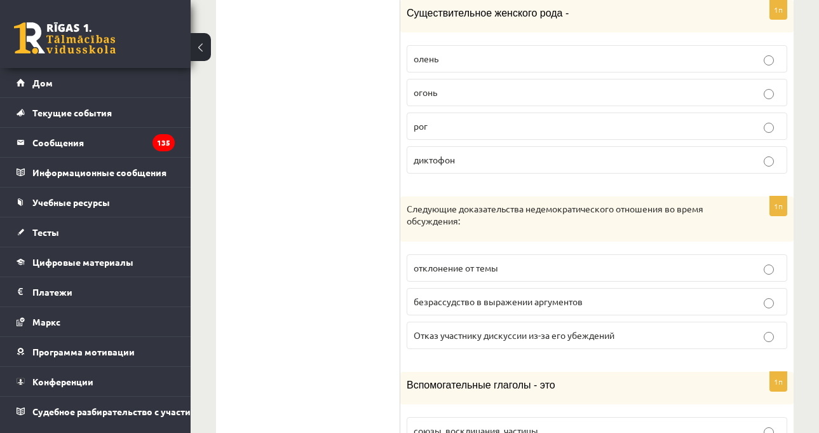
scroll to position [2699, 0]
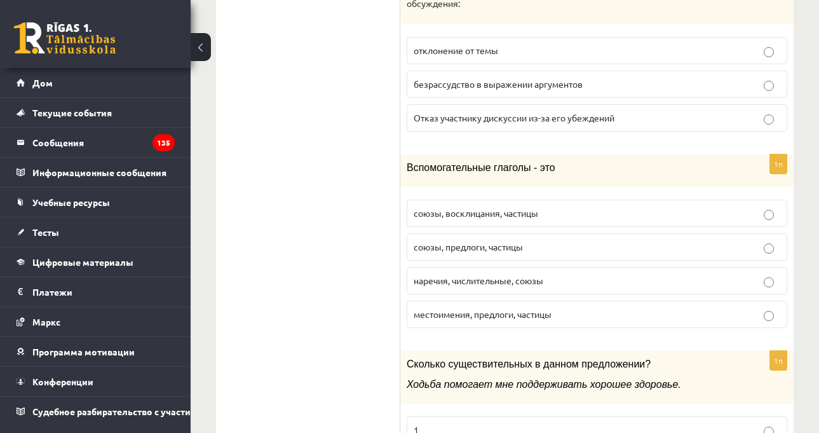
scroll to position [2890, 0]
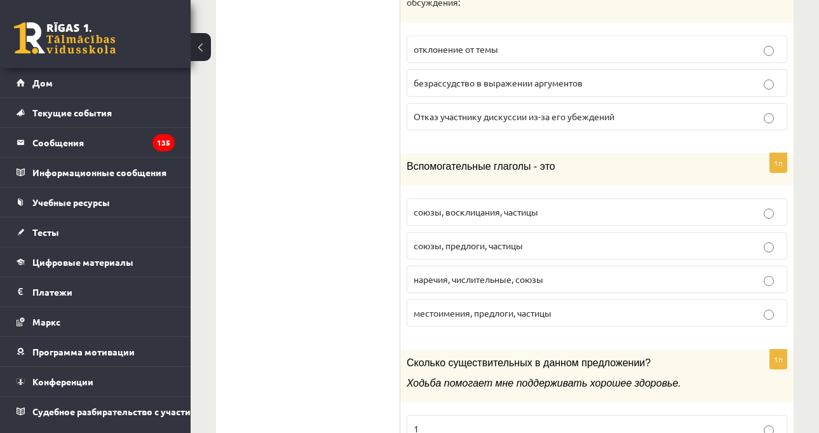
click at [591, 205] on p "союзы, восклицания, частицы" at bounding box center [597, 211] width 367 height 13
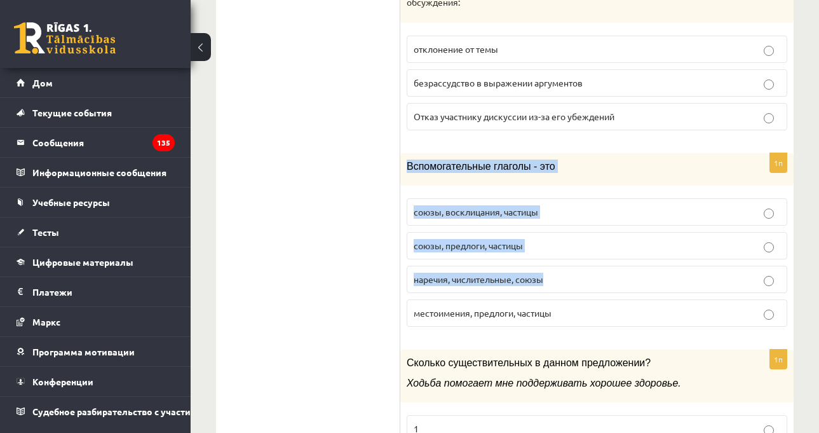
drag, startPoint x: 405, startPoint y: 150, endPoint x: 600, endPoint y: 278, distance: 232.6
click at [600, 278] on div "1п Вспомогательные глаголы - это [GEOGRAPHIC_DATA], восклицания, частицы союзы,…" at bounding box center [596, 245] width 393 height 184
click at [443, 192] on fieldset "союзы, восклицания, частицы союзы, предлоги, частицы наречия, числительные, сою…" at bounding box center [597, 261] width 381 height 138
drag, startPoint x: 405, startPoint y: 156, endPoint x: 581, endPoint y: 297, distance: 225.1
click at [598, 304] on div "1п Вспомогательные глаголы - это [GEOGRAPHIC_DATA], восклицания, частицы союзы,…" at bounding box center [596, 245] width 393 height 184
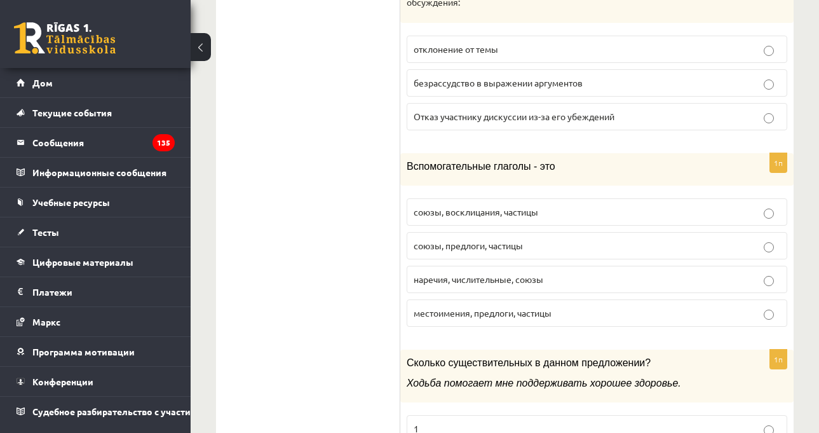
drag, startPoint x: 287, startPoint y: 235, endPoint x: 297, endPoint y: 224, distance: 15.3
click at [510, 239] on font "союзы, предлоги, частицы" at bounding box center [468, 244] width 109 height 11
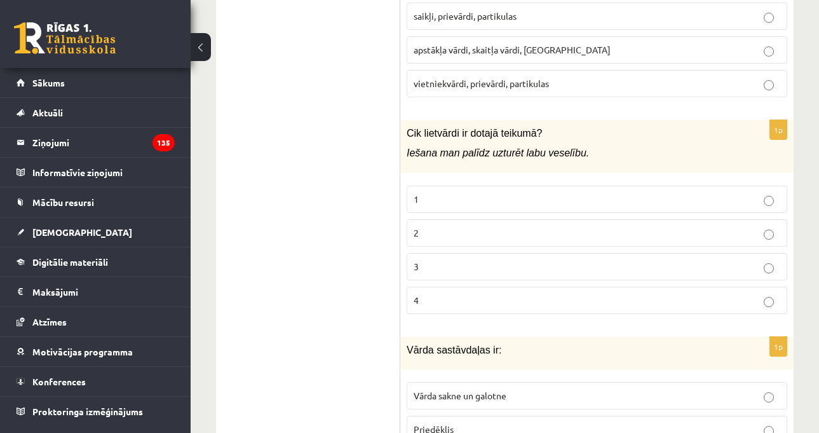
scroll to position [3052, 0]
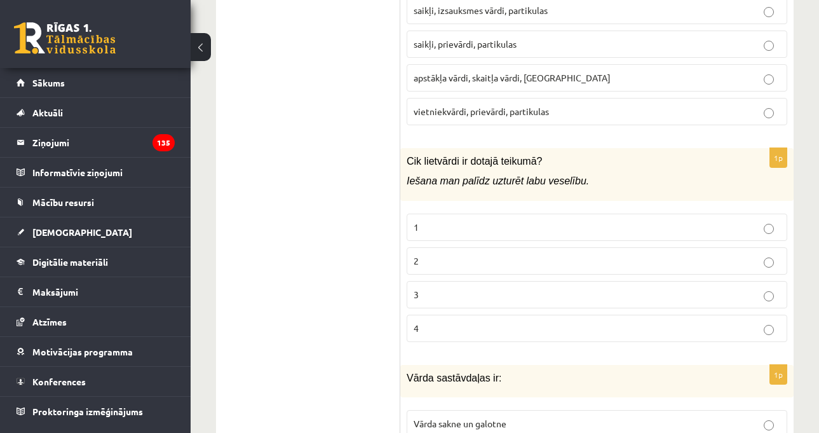
drag, startPoint x: 398, startPoint y: 105, endPoint x: 464, endPoint y: 146, distance: 77.0
click at [457, 175] on icon "Iešana man palīdz uzturēt labu veselību." at bounding box center [498, 180] width 182 height 11
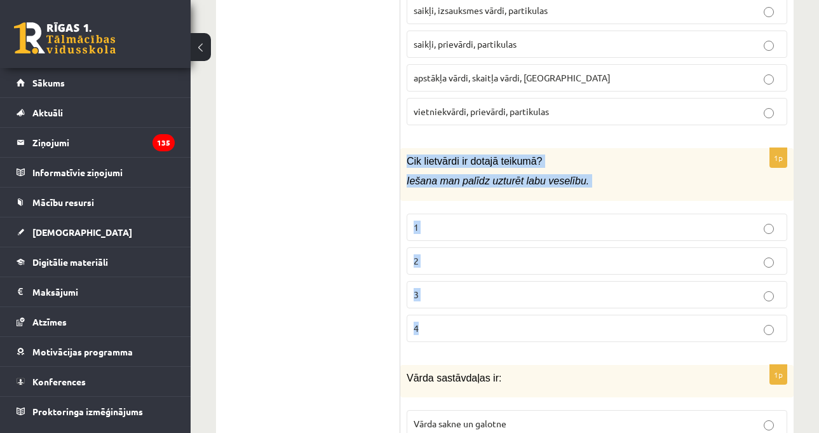
drag, startPoint x: 408, startPoint y: 105, endPoint x: 443, endPoint y: 161, distance: 65.9
click at [464, 254] on div "1p Cik lietvārdi ir dotajā teikumā? Iešana man palīdz uzturēt labu veselību. 1 …" at bounding box center [596, 250] width 393 height 204
click at [444, 247] on label "2" at bounding box center [597, 260] width 381 height 27
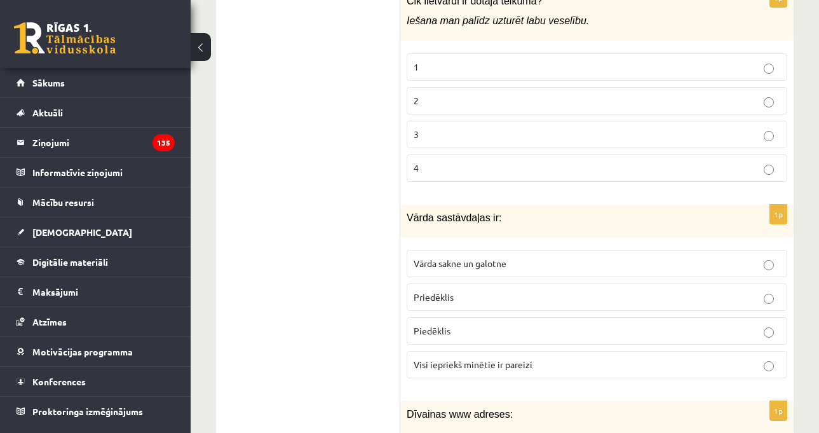
scroll to position [3243, 0]
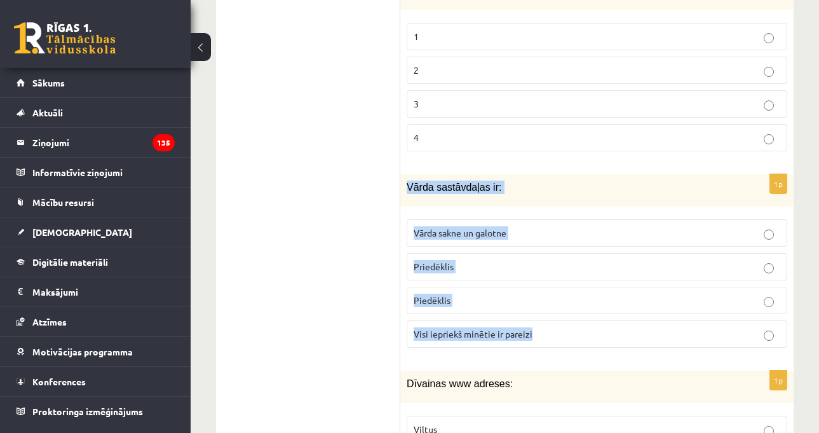
drag, startPoint x: 407, startPoint y: 129, endPoint x: 559, endPoint y: 281, distance: 215.2
click at [559, 281] on div "1p Vārda sastāvdaļas ir: Vārda sakne un galotne Priedēklis Piedēklis Visi iepri…" at bounding box center [596, 266] width 393 height 184
click at [473, 320] on label "Visi iepriekš minētie ir pareizi" at bounding box center [597, 333] width 381 height 27
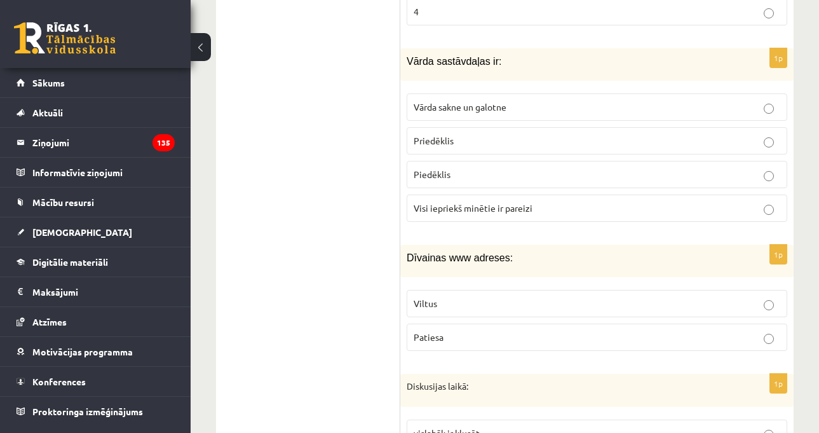
scroll to position [3370, 0]
click at [550, 250] on p "Dīvainas www adreses:" at bounding box center [565, 256] width 317 height 13
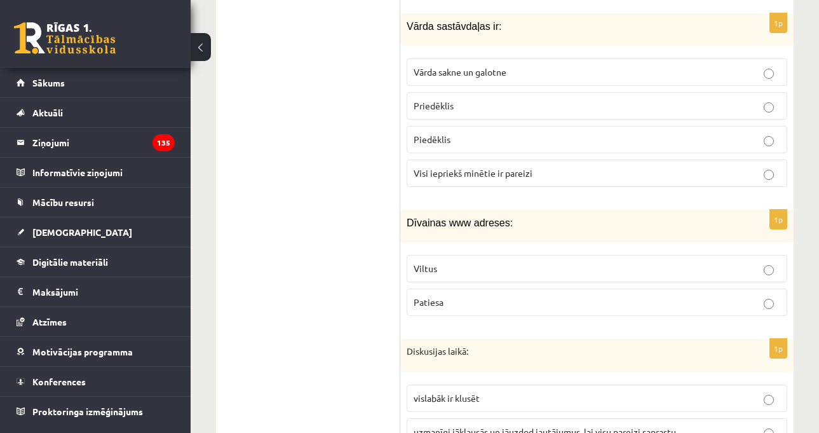
scroll to position [3434, 0]
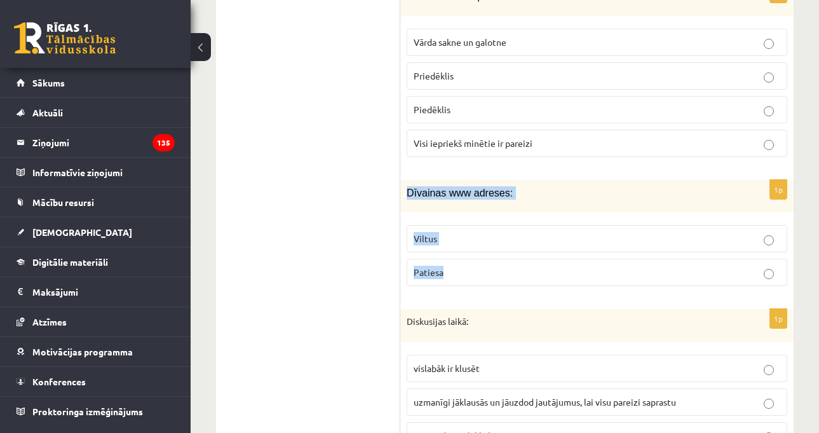
drag, startPoint x: 403, startPoint y: 138, endPoint x: 496, endPoint y: 220, distance: 122.9
click at [496, 220] on div "1p Dīvainas www adreses: Viltus [GEOGRAPHIC_DATA]" at bounding box center [596, 238] width 393 height 116
click at [476, 266] on p "Patiesa" at bounding box center [597, 272] width 367 height 13
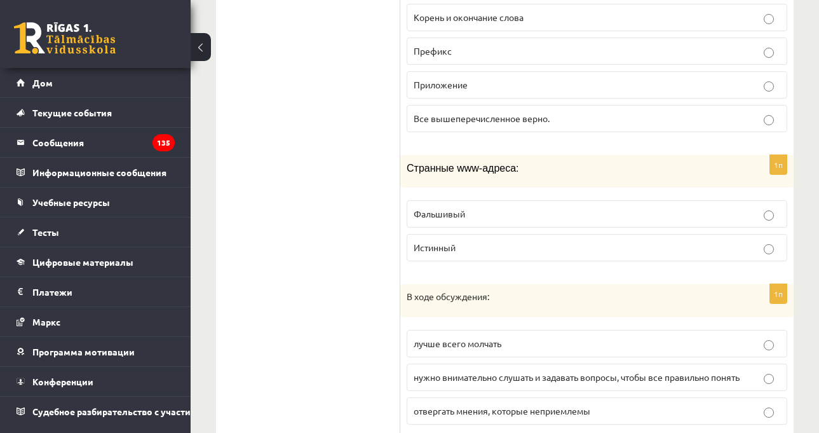
scroll to position [3525, 0]
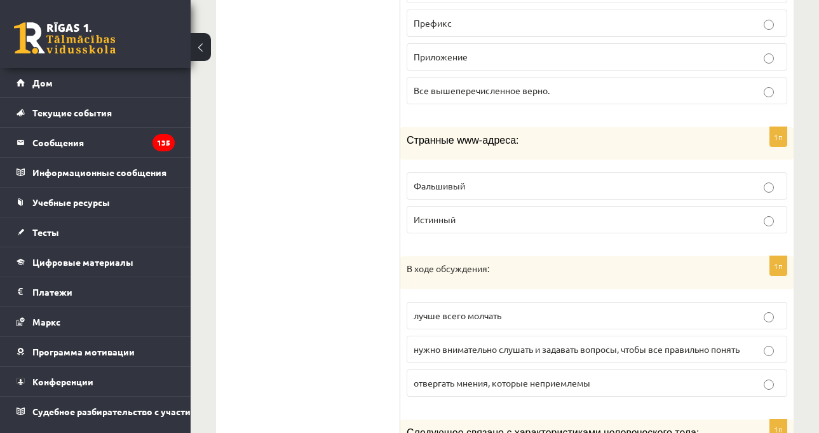
drag, startPoint x: 591, startPoint y: 164, endPoint x: 602, endPoint y: 156, distance: 13.6
click at [591, 172] on label "Фальшивый" at bounding box center [597, 185] width 381 height 27
click at [619, 107] on form "1п Отметьте предложение, содержащее частицу/частицы! Я, например, не знаю всех …" at bounding box center [597, 81] width 368 height 6248
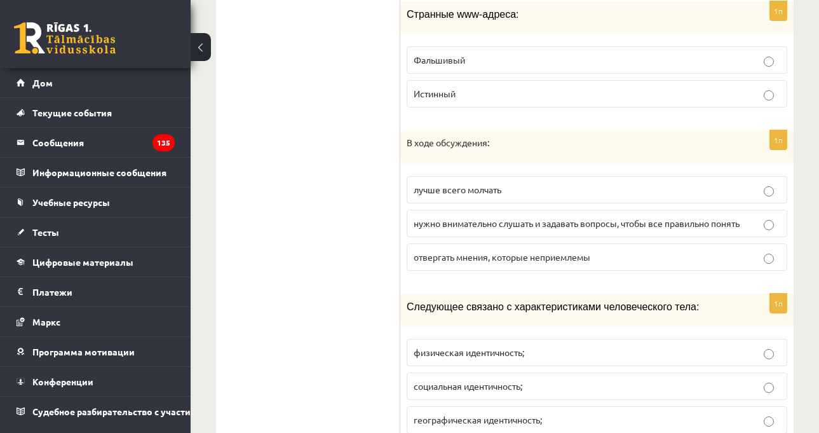
scroll to position [3652, 0]
click at [662, 220] on label "нужно внимательно слушать и задавать вопросы, чтобы все правильно понять" at bounding box center [597, 221] width 381 height 27
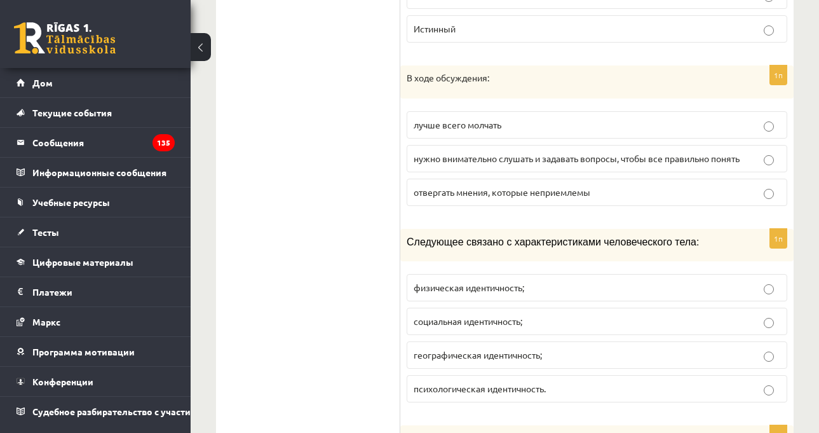
scroll to position [3779, 0]
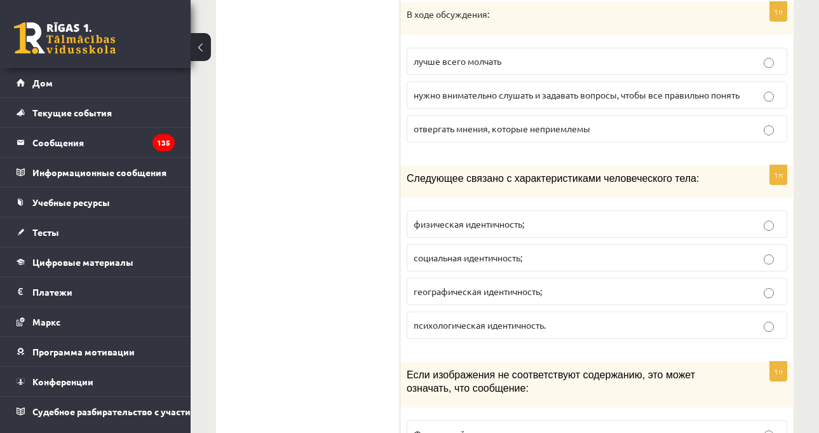
click at [534, 244] on label "социальная идентичность;" at bounding box center [597, 257] width 381 height 27
click at [613, 173] on font "Следующее связано с характеристиками человеческого тела:" at bounding box center [553, 178] width 292 height 11
click at [577, 217] on p "физическая идентичность;" at bounding box center [597, 223] width 367 height 13
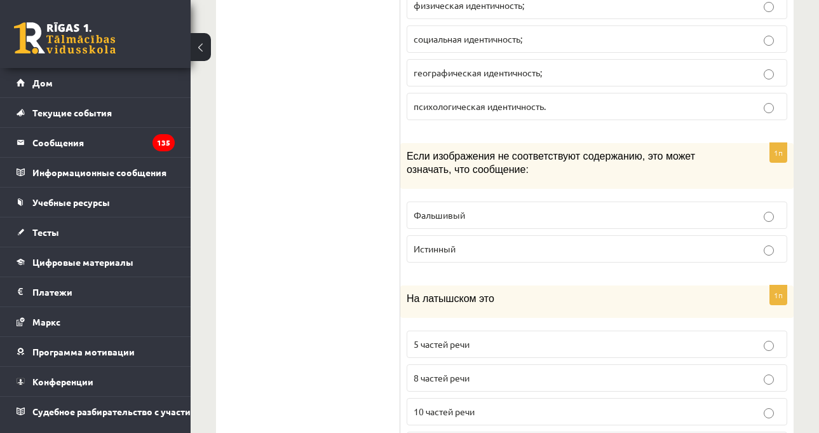
scroll to position [4033, 0]
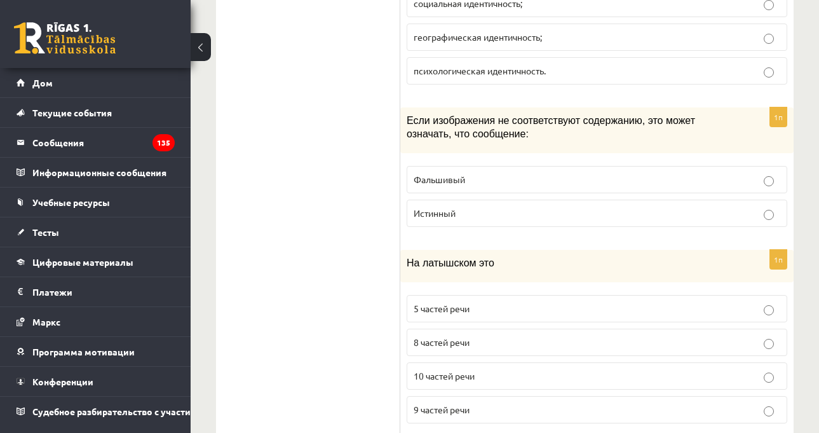
click at [640, 159] on fieldset "Фальшивый Истинный" at bounding box center [597, 194] width 381 height 71
click at [640, 123] on p "Если изображения не соответствуют содержанию, это может означать, что сообщение:" at bounding box center [565, 127] width 317 height 26
click at [543, 173] on p "Фальшивый" at bounding box center [597, 179] width 367 height 13
click at [592, 134] on div "Если изображения не соответствуют содержанию, это может означать, что сообщение:" at bounding box center [596, 130] width 393 height 46
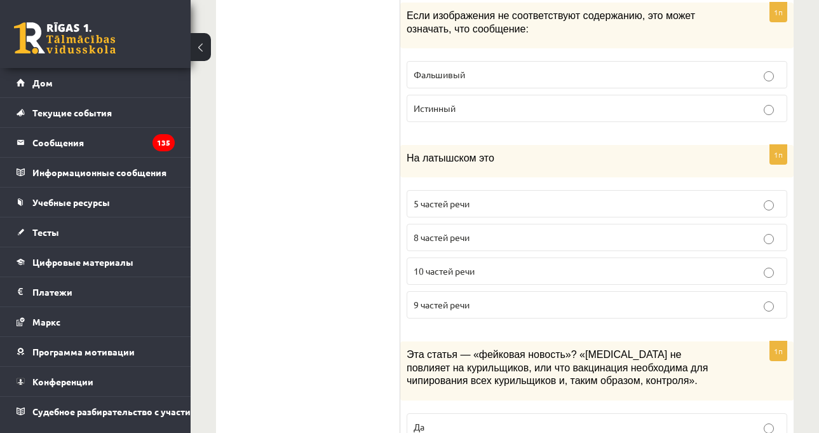
scroll to position [4160, 0]
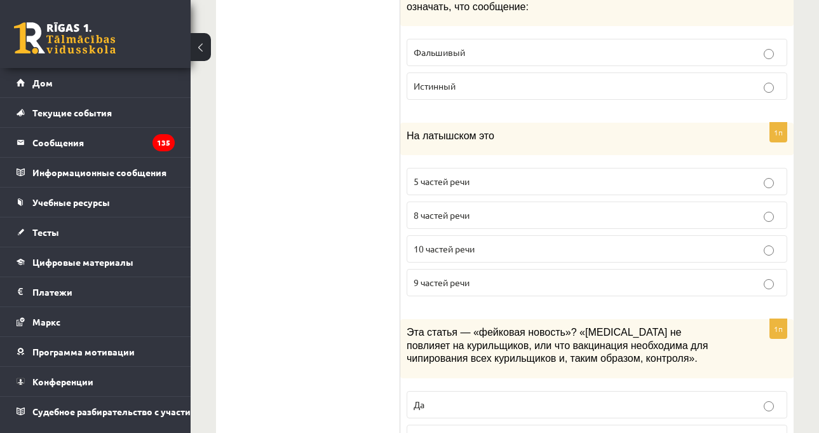
click at [663, 129] on p "На латышском это" at bounding box center [565, 135] width 317 height 13
click at [513, 208] on p "8 частей речи" at bounding box center [597, 214] width 367 height 13
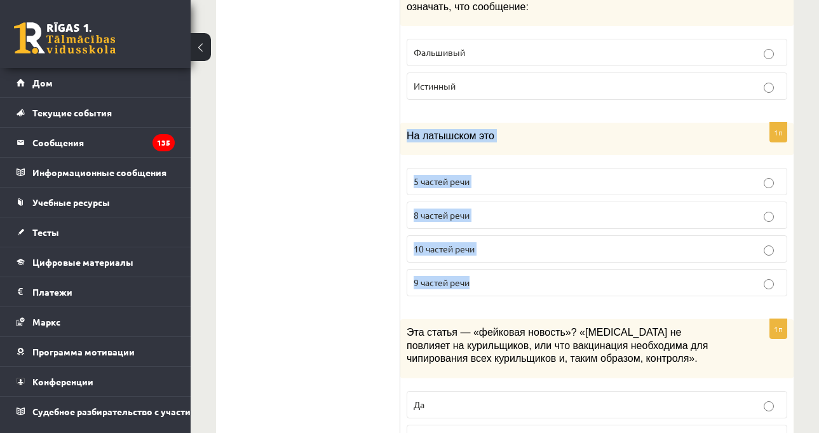
drag, startPoint x: 406, startPoint y: 126, endPoint x: 494, endPoint y: 266, distance: 165.3
click at [494, 266] on div "1п На латышском это 5 частей речи 8 частей речи 10 частей речи 9 частей речи" at bounding box center [596, 215] width 393 height 184
click at [480, 243] on label "10 частей речи" at bounding box center [597, 248] width 381 height 27
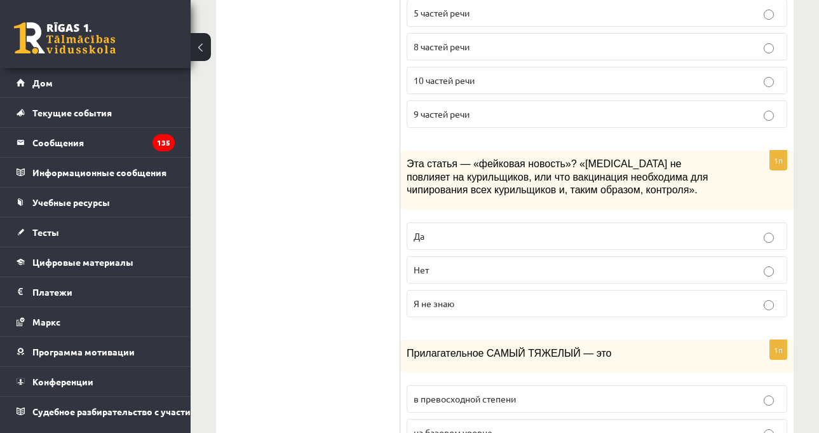
scroll to position [4351, 0]
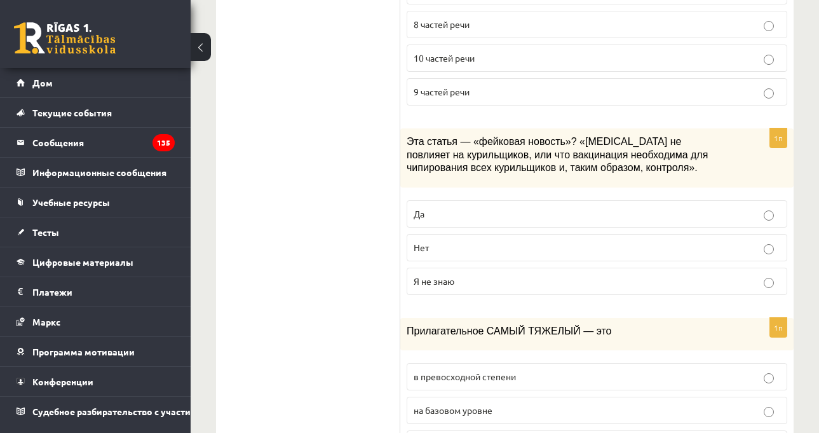
click at [614, 142] on font "Эта статья — «фейковая новость»? «[MEDICAL_DATA] не повлияет на курильщиков, ил…" at bounding box center [557, 154] width 301 height 37
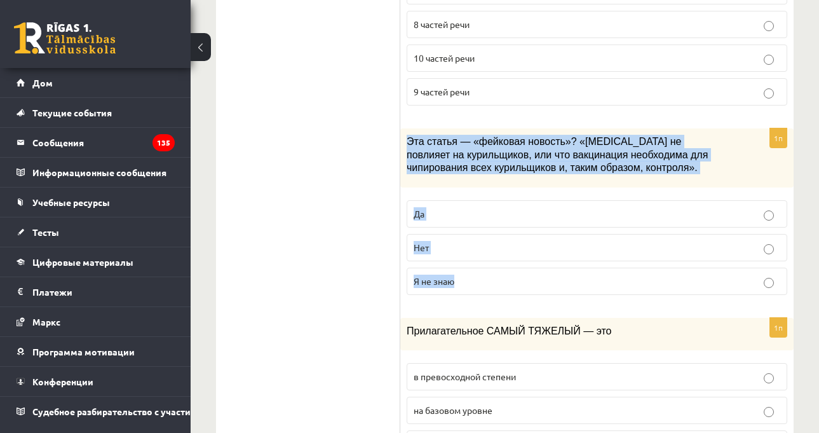
drag, startPoint x: 400, startPoint y: 128, endPoint x: 484, endPoint y: 180, distance: 99.1
click at [496, 265] on div "1п Эта статья — «фейковая новость»? «[MEDICAL_DATA] не повлияет на курильщиков,…" at bounding box center [596, 216] width 393 height 176
click at [489, 145] on font "Эта статья — «фейковая новость»? «[MEDICAL_DATA] не повлияет на курильщиков, ил…" at bounding box center [557, 154] width 301 height 37
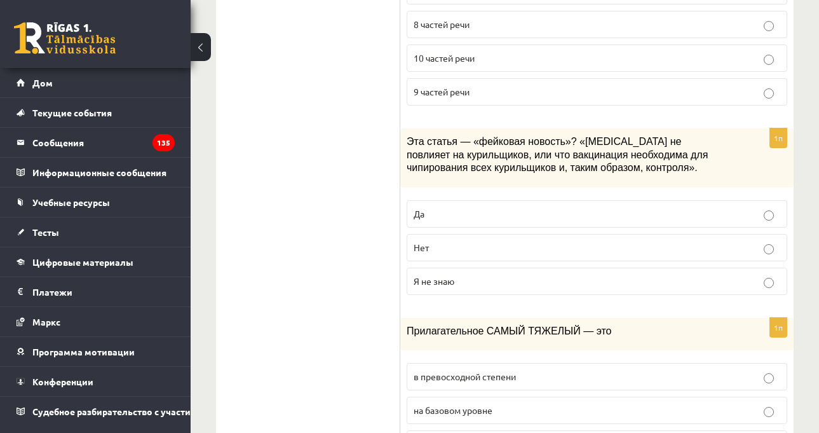
click at [487, 207] on p "Да" at bounding box center [597, 213] width 367 height 13
click at [589, 140] on font "Эта статья — «фейковая новость»? «[MEDICAL_DATA] не повлияет на курильщиков, ил…" at bounding box center [557, 154] width 301 height 37
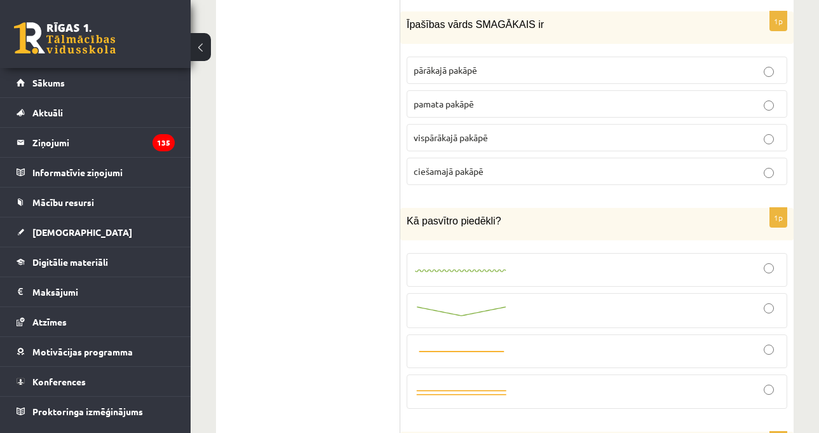
scroll to position [4577, 0]
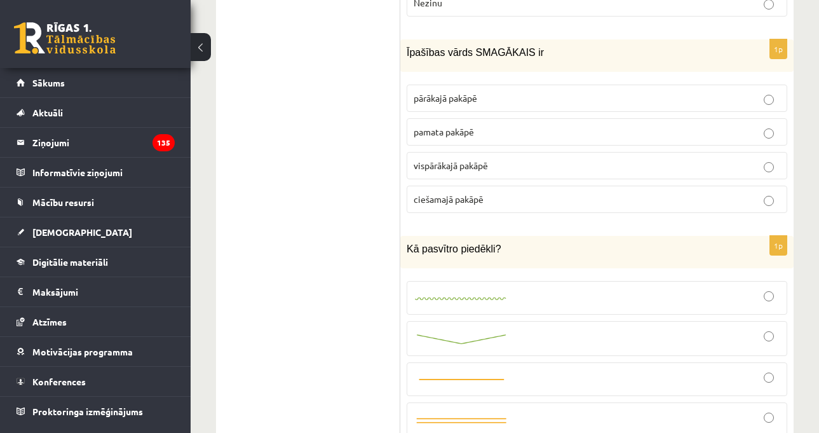
drag, startPoint x: 431, startPoint y: 31, endPoint x: 433, endPoint y: 42, distance: 10.9
click at [431, 92] on span "pārākajā pakāpē" at bounding box center [446, 97] width 64 height 11
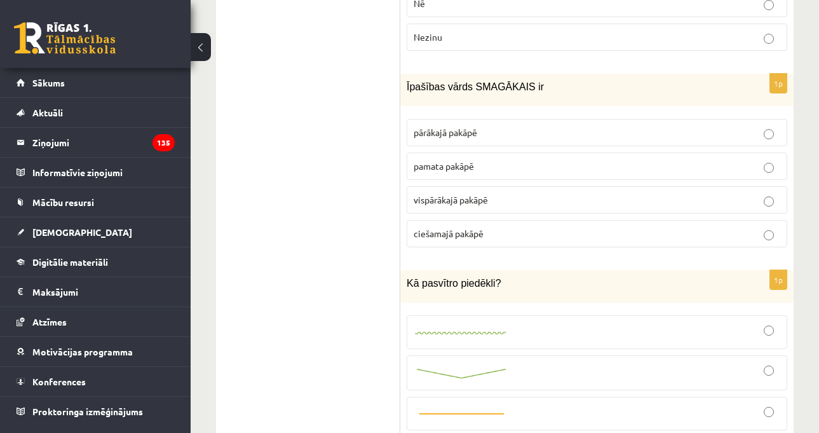
scroll to position [4514, 0]
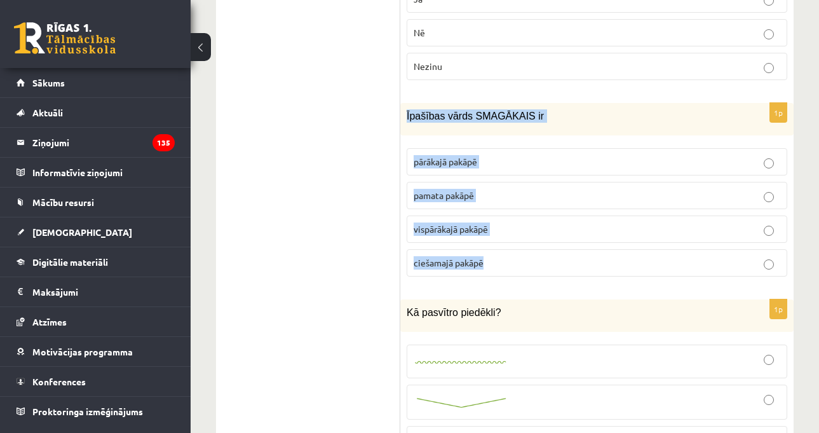
drag, startPoint x: 406, startPoint y: 51, endPoint x: 522, endPoint y: 189, distance: 179.4
click at [522, 189] on div "1p Īpašības vārds SMAGĀKAIS ir pārākajā pakāpē pamata pakāpē [GEOGRAPHIC_DATA] …" at bounding box center [596, 195] width 393 height 184
click at [490, 215] on label "vispārākajā pakāpē" at bounding box center [597, 228] width 381 height 27
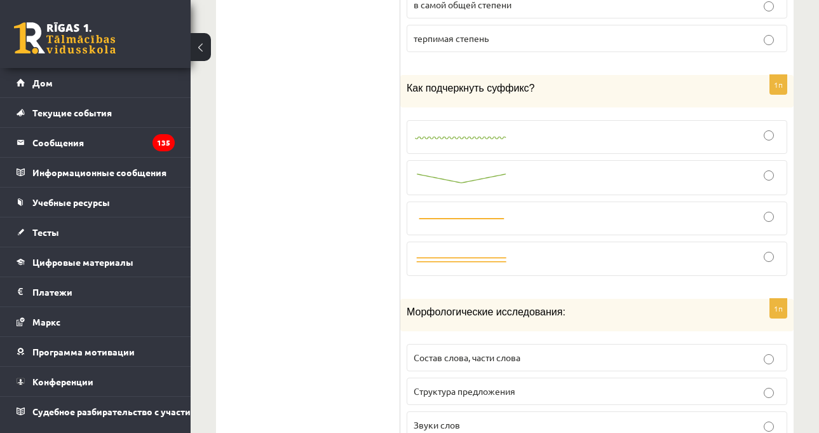
scroll to position [4796, 0]
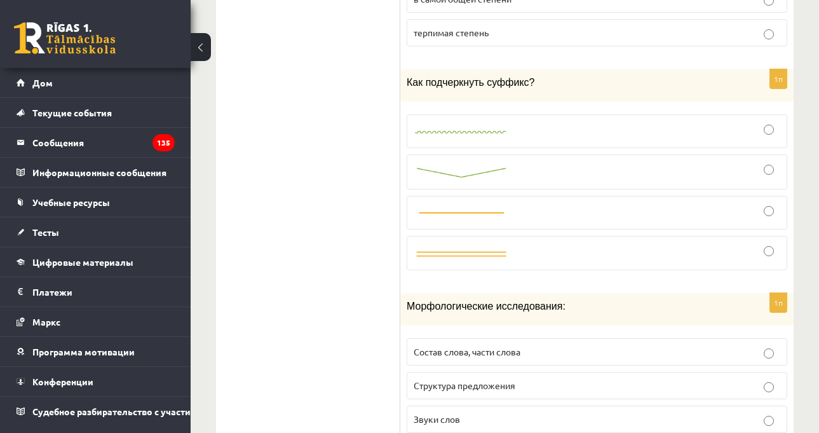
click at [494, 154] on label at bounding box center [597, 171] width 381 height 35
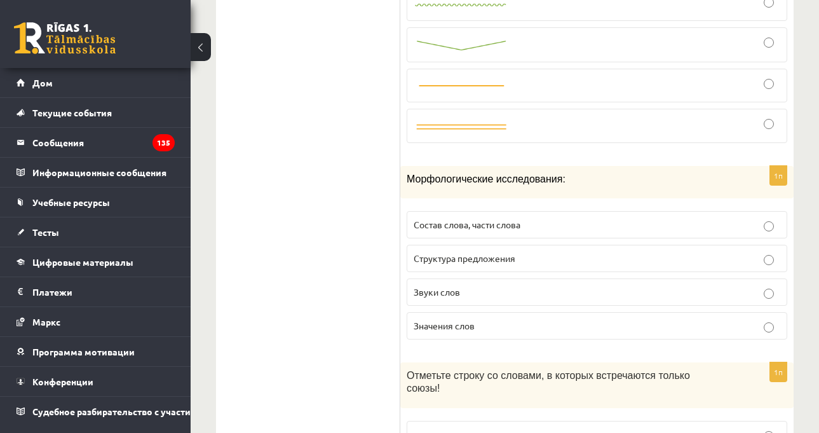
scroll to position [4986, 0]
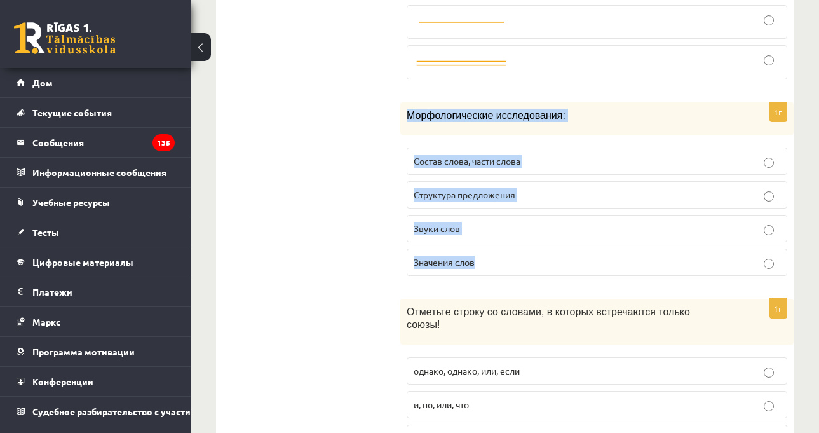
drag, startPoint x: 401, startPoint y: 100, endPoint x: 529, endPoint y: 233, distance: 183.8
click at [529, 233] on div "1п Морфологические исследования: Состав слова, части слова Структура предложени…" at bounding box center [596, 194] width 393 height 184
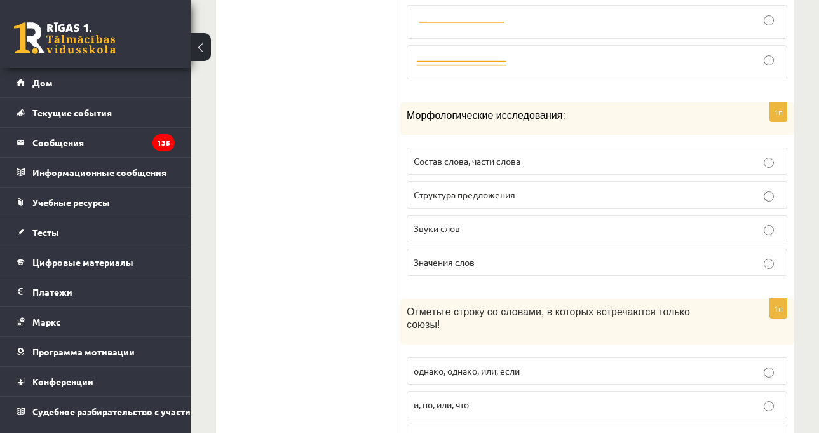
click at [493, 155] on font "Состав слова, части слова" at bounding box center [467, 160] width 107 height 11
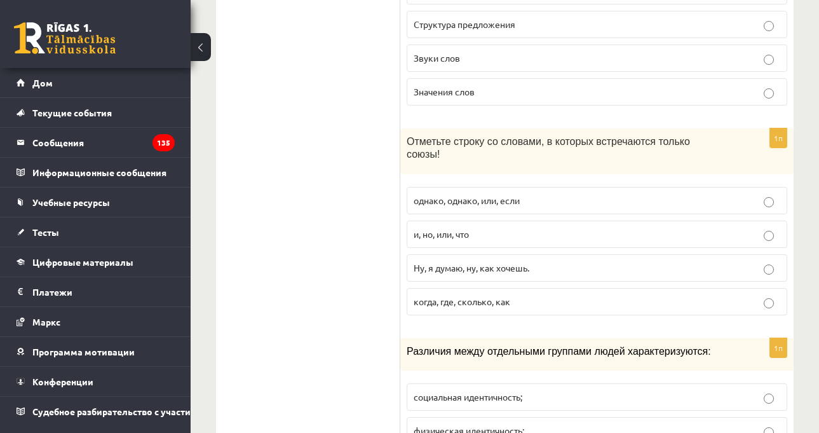
scroll to position [5177, 0]
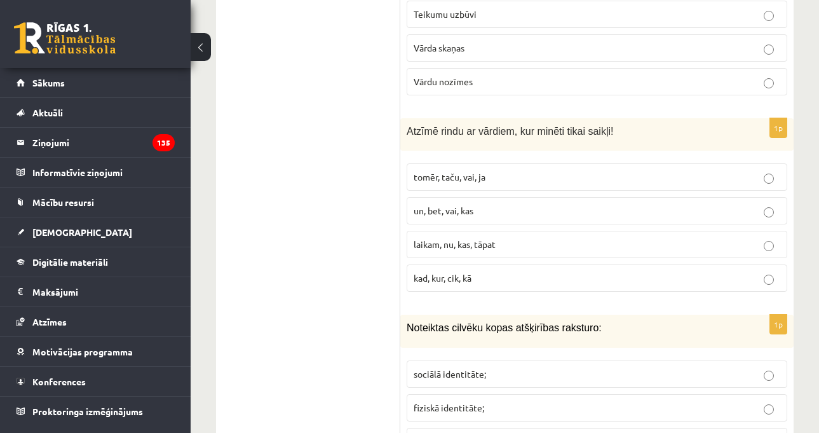
scroll to position [5085, 0]
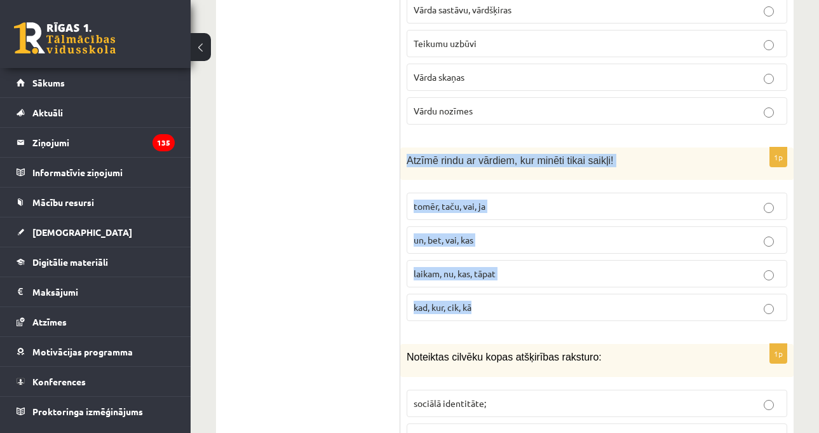
drag, startPoint x: 408, startPoint y: 88, endPoint x: 506, endPoint y: 239, distance: 180.1
click at [506, 239] on div "1p Atzīmē rindu ar vārdiem, kur minēti tikai saikļi! tomēr, taču, vai, ja un, b…" at bounding box center [596, 239] width 393 height 184
click at [505, 199] on p "tomēr, taču, vai, ja" at bounding box center [597, 205] width 367 height 13
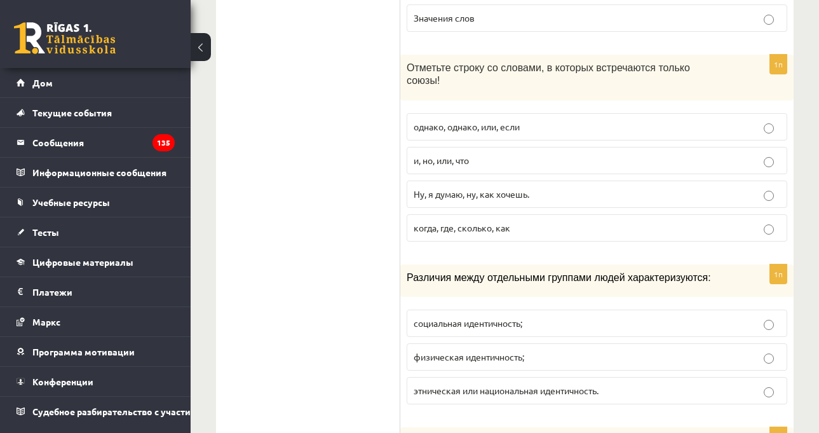
scroll to position [5304, 0]
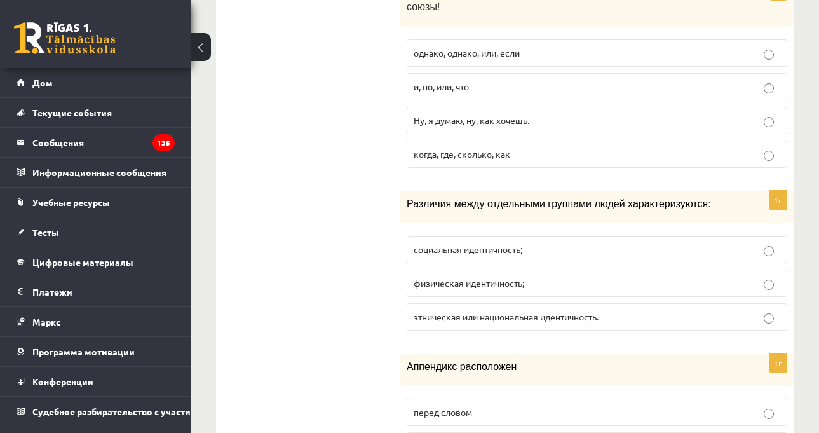
click at [593, 192] on div "Различия между отдельными группами людей характеризуются:" at bounding box center [596, 207] width 393 height 32
click at [521, 310] on p "этническая или национальная идентичность." at bounding box center [597, 316] width 367 height 13
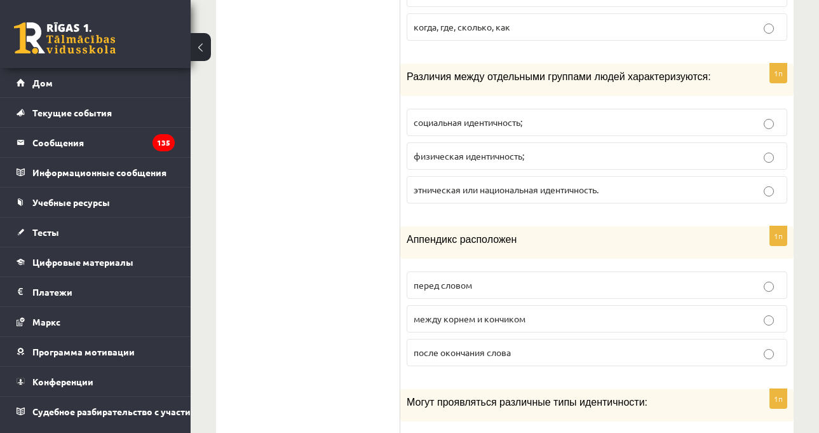
scroll to position [5403, 0]
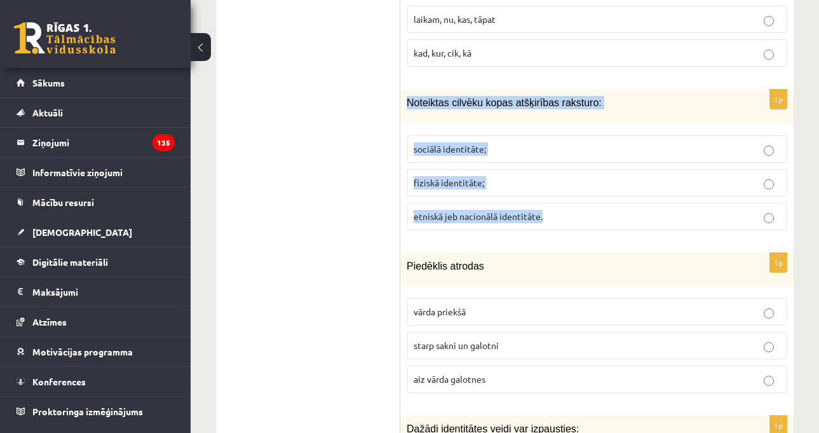
drag, startPoint x: 407, startPoint y: 31, endPoint x: 558, endPoint y: 142, distance: 187.7
click at [558, 142] on div "1p Noteiktas cilvēku kopas atšķirības raksturo: sociālā identitāte; fiziskā ide…" at bounding box center [596, 165] width 393 height 150
click at [597, 166] on div "1p Noteiktas cilvēku kopas atšķirības raksturo: sociālā identitāte; fiziskā ide…" at bounding box center [596, 165] width 393 height 150
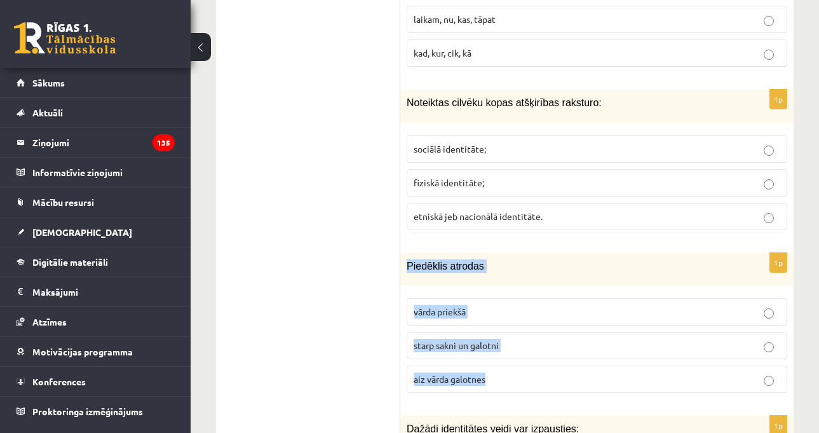
drag, startPoint x: 407, startPoint y: 194, endPoint x: 501, endPoint y: 276, distance: 124.7
click at [519, 306] on div "1p [GEOGRAPHIC_DATA] atrodas vārda priekšā starp sakni un galotni aiz vārda gal…" at bounding box center [596, 328] width 393 height 150
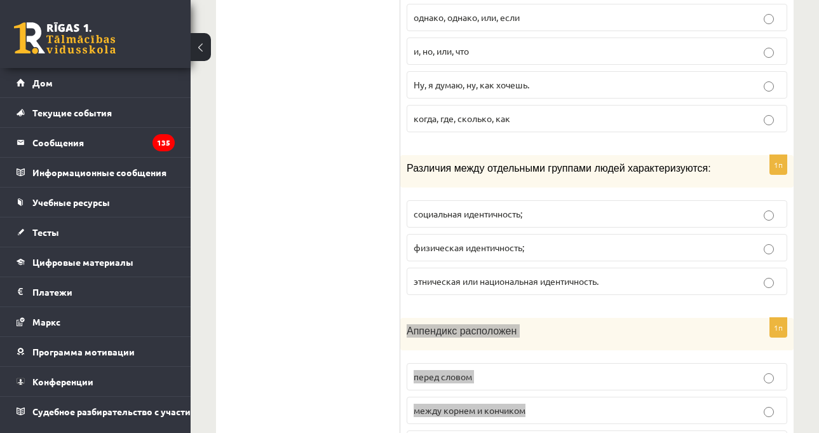
scroll to position [5367, 0]
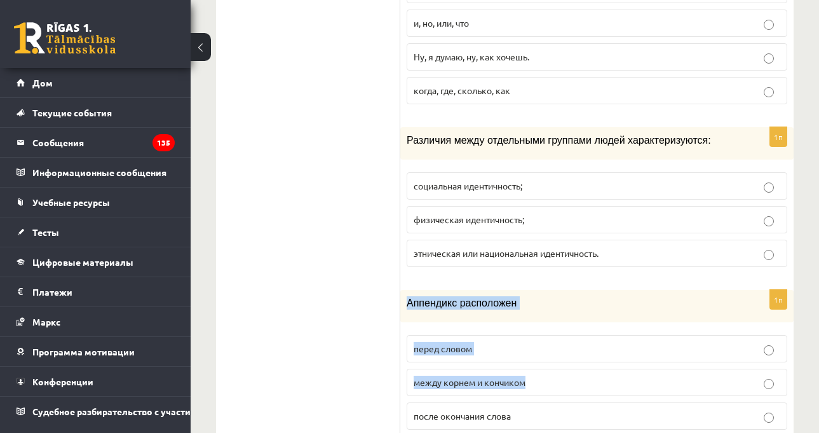
click at [534, 298] on div "1п [GEOGRAPHIC_DATA] расположен перед словом между корнем и кончиком после окон…" at bounding box center [596, 365] width 393 height 150
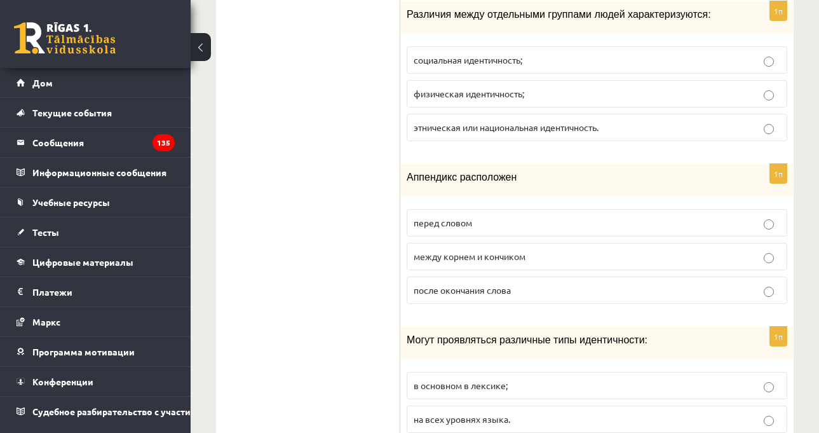
scroll to position [5494, 0]
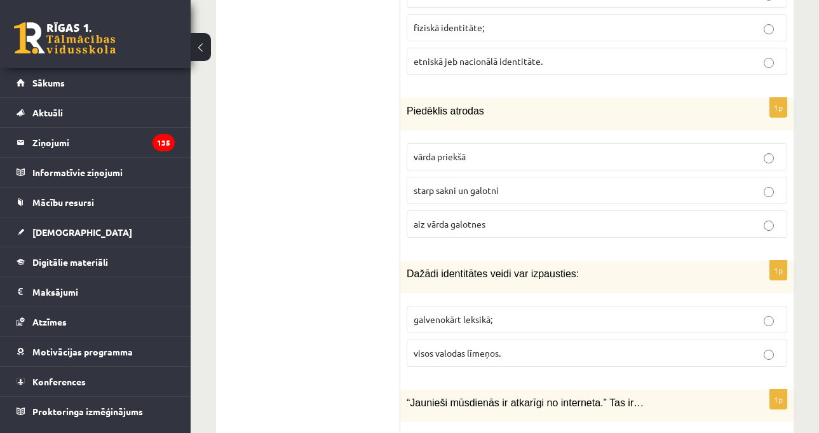
scroll to position [5466, 0]
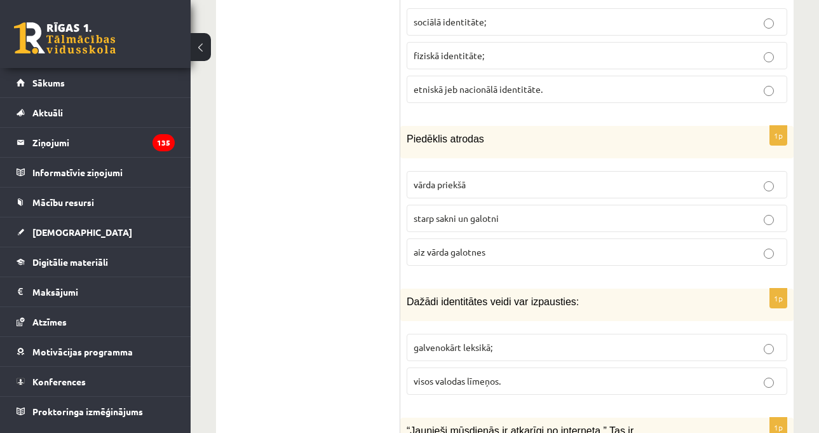
click at [480, 178] on p "vārda priekšā" at bounding box center [597, 184] width 367 height 13
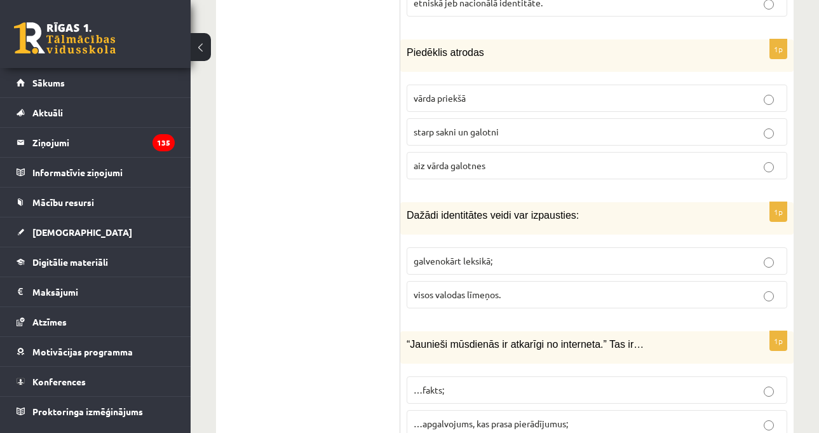
scroll to position [5530, 0]
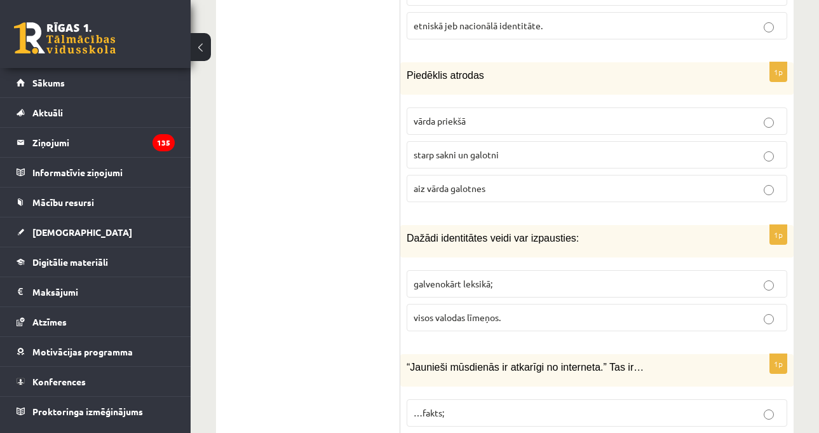
click at [662, 231] on p "Dažādi identitātes veidi var izpausties:" at bounding box center [565, 237] width 317 height 13
click at [469, 304] on label "visos valodas līmeņos." at bounding box center [597, 317] width 381 height 27
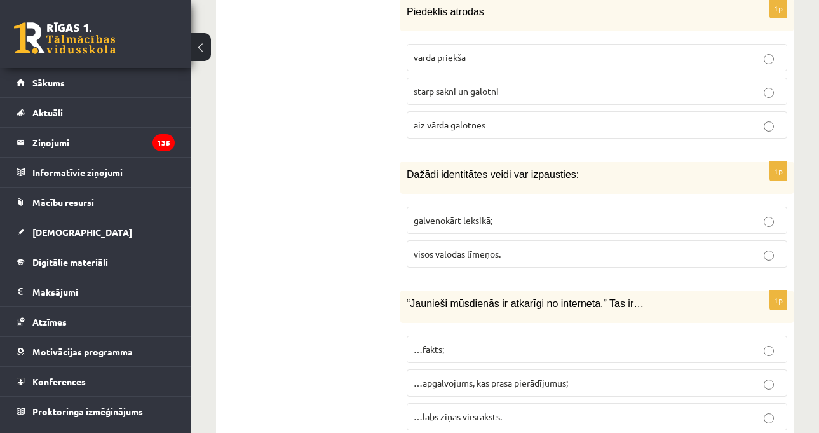
scroll to position [5721, 0]
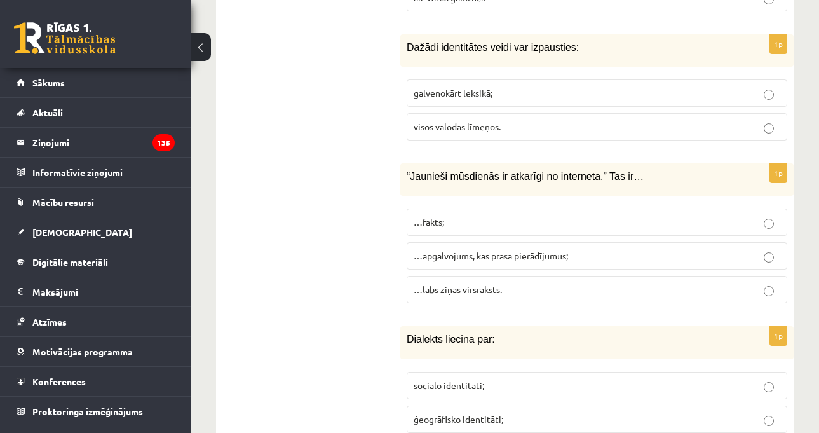
click at [648, 170] on p "“Jaunieši mūsdienās ir atkarīgi no interneta.” Tas ir…" at bounding box center [565, 176] width 317 height 13
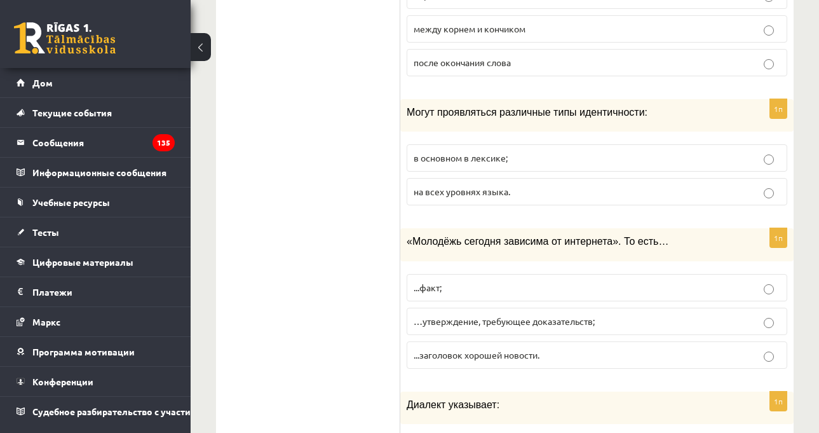
scroll to position [5749, 0]
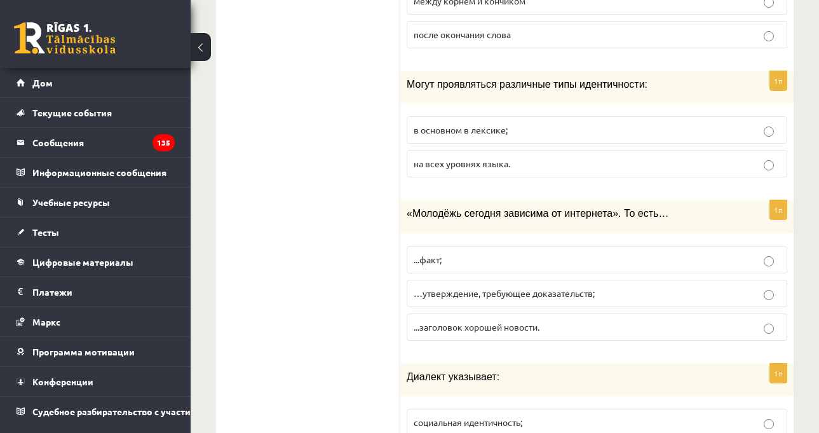
click at [530, 253] on p "...факт;" at bounding box center [597, 259] width 367 height 13
click at [607, 313] on label "...заголовок хорошей новости." at bounding box center [597, 326] width 381 height 27
click at [659, 206] on p "«Молодёжь сегодня зависима от интернета». То есть…" at bounding box center [565, 212] width 317 height 13
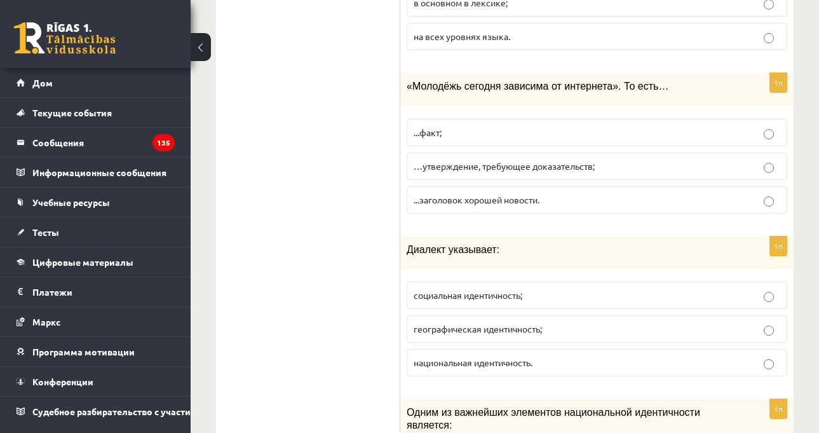
scroll to position [5939, 0]
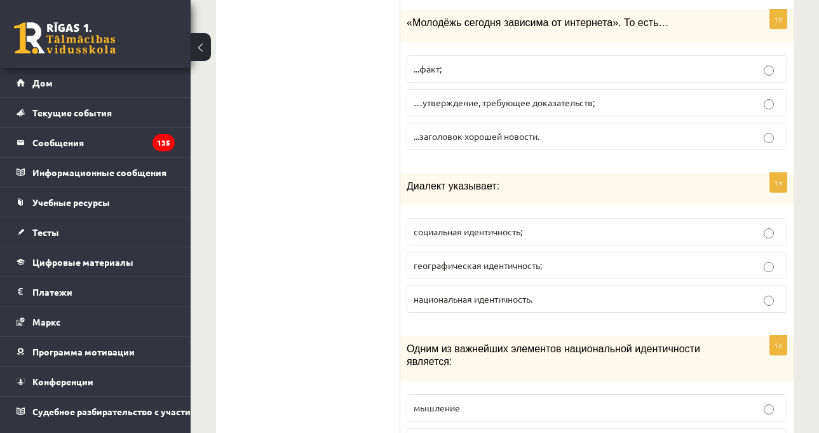
click at [593, 179] on p "Диалект указывает:" at bounding box center [565, 185] width 317 height 13
click at [645, 292] on p "национальная идентичность." at bounding box center [597, 298] width 367 height 13
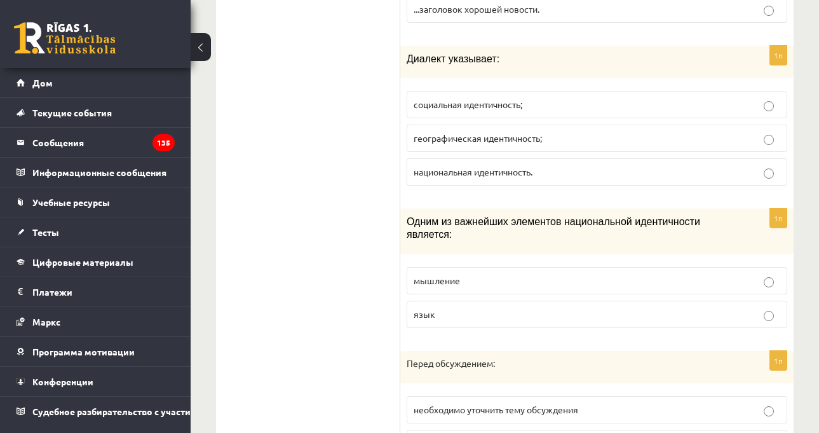
scroll to position [6130, 0]
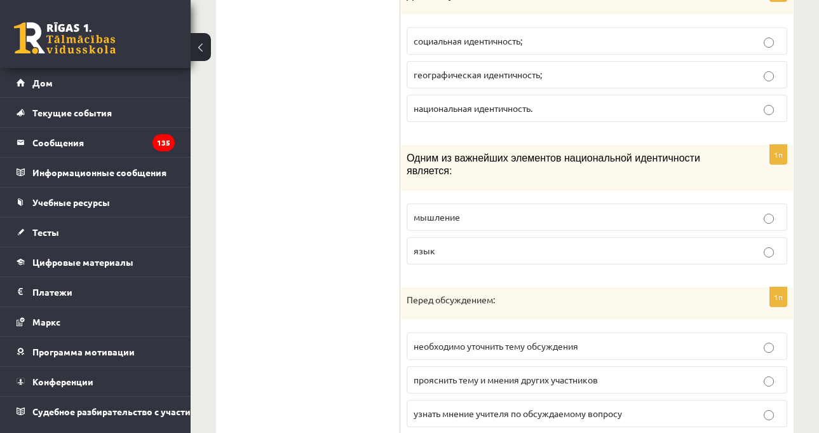
click at [675, 287] on div "Перед обсуждением:" at bounding box center [596, 303] width 393 height 33
click at [680, 293] on p "Перед обсуждением:" at bounding box center [565, 299] width 317 height 13
click at [640, 237] on label "язык" at bounding box center [597, 250] width 381 height 27
click at [703, 293] on p "Перед обсуждением:" at bounding box center [565, 299] width 317 height 13
click at [704, 293] on p "Перед обсуждением:" at bounding box center [565, 299] width 317 height 13
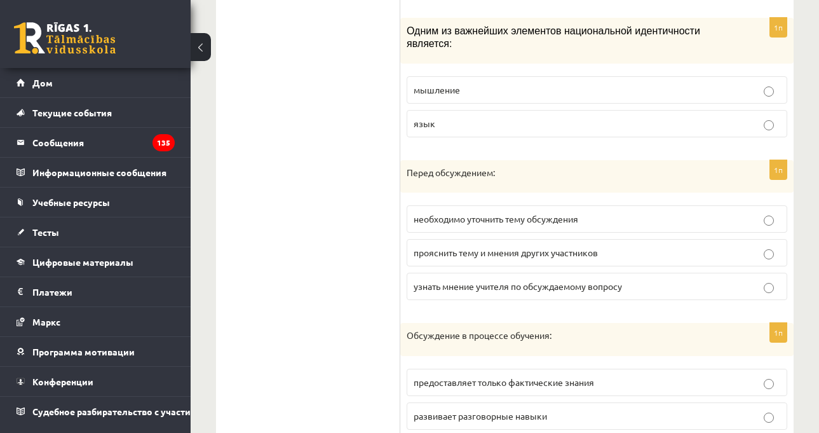
scroll to position [6296, 0]
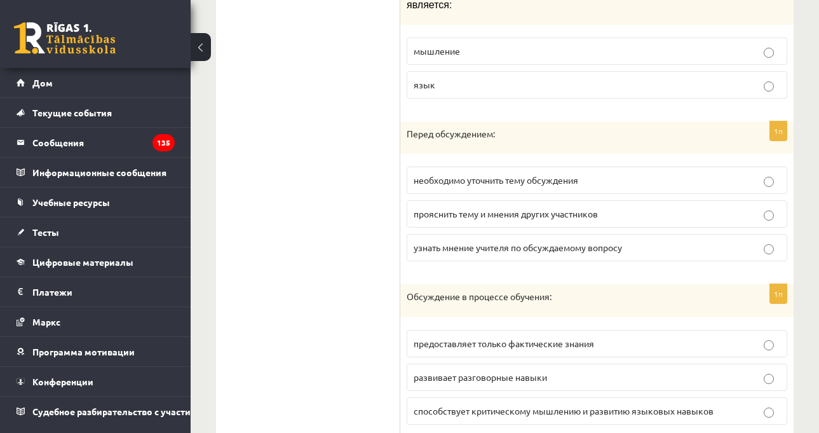
click at [678, 284] on div "Обсуждение в процессе обучения:" at bounding box center [596, 300] width 393 height 33
click at [666, 290] on p "Обсуждение в процессе обучения:" at bounding box center [565, 296] width 317 height 13
click at [606, 284] on div "Обсуждение в процессе обучения:" at bounding box center [596, 300] width 393 height 33
click at [646, 284] on div "Обсуждение в процессе обучения:" at bounding box center [596, 300] width 393 height 33
click at [647, 284] on div "Обсуждение в процессе обучения:" at bounding box center [596, 300] width 393 height 33
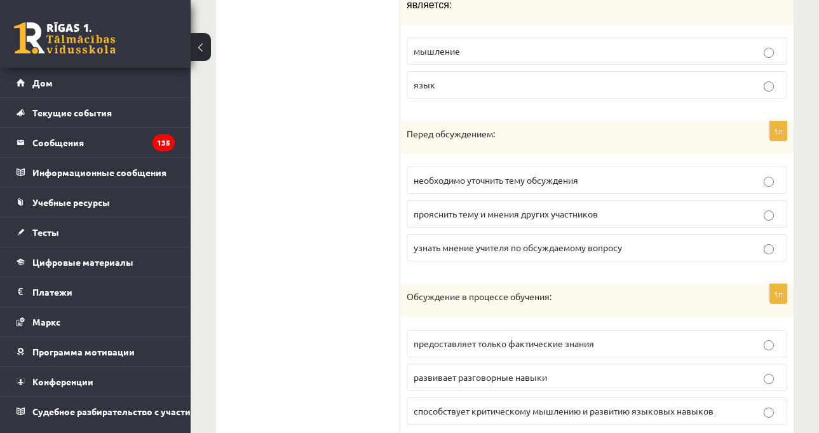
click at [635, 234] on label "узнать мнение учителя по обсуждаемому вопросу" at bounding box center [597, 247] width 381 height 27
click at [649, 290] on p "Обсуждение в процессе обучения:" at bounding box center [565, 296] width 317 height 13
click at [621, 290] on p "Обсуждение в процессе обучения:" at bounding box center [565, 296] width 317 height 13
click at [624, 370] on p "развивает разговорные навыки" at bounding box center [597, 376] width 367 height 13
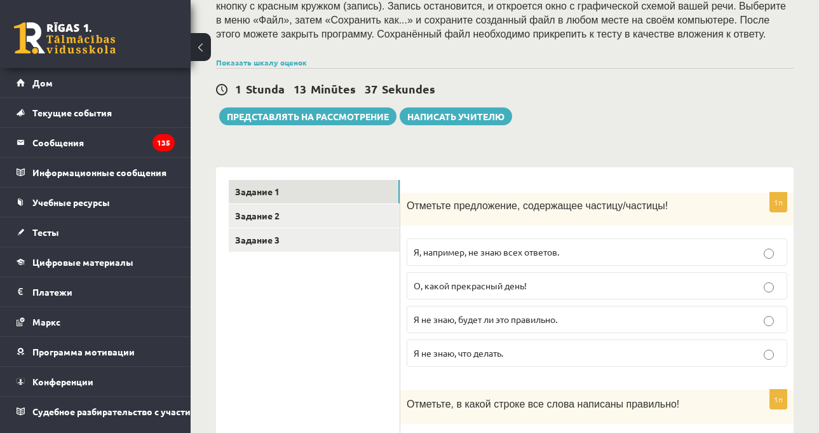
scroll to position [156, 0]
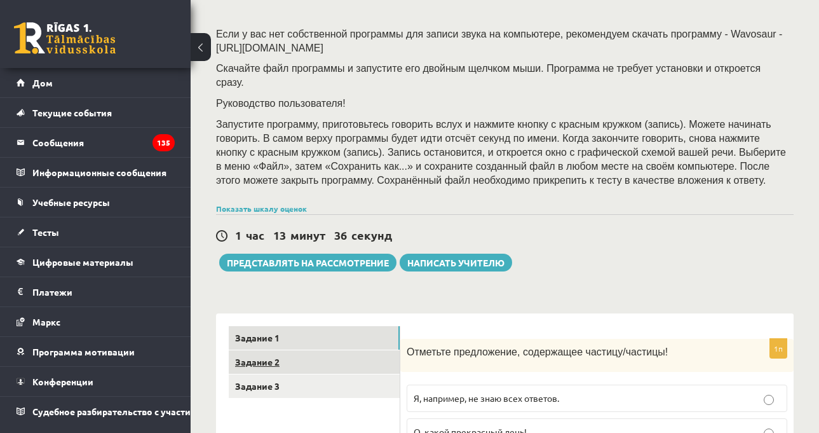
click at [304, 357] on link "Задание 2" at bounding box center [314, 362] width 171 height 24
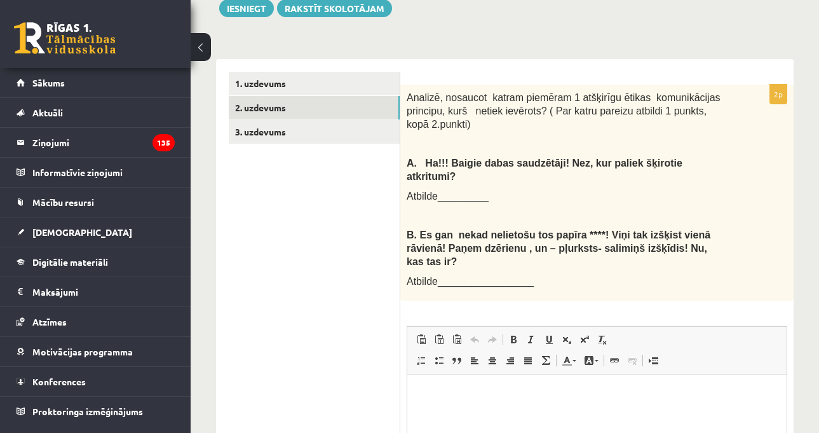
scroll to position [382, 0]
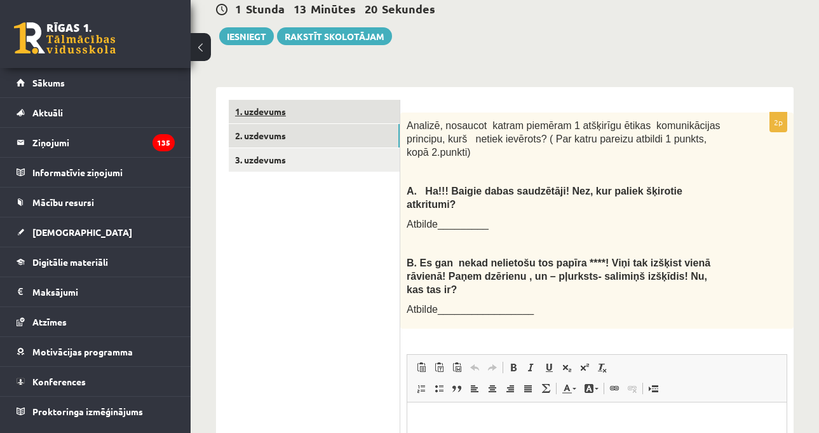
click at [369, 100] on link "1. uzdevums" at bounding box center [314, 112] width 171 height 24
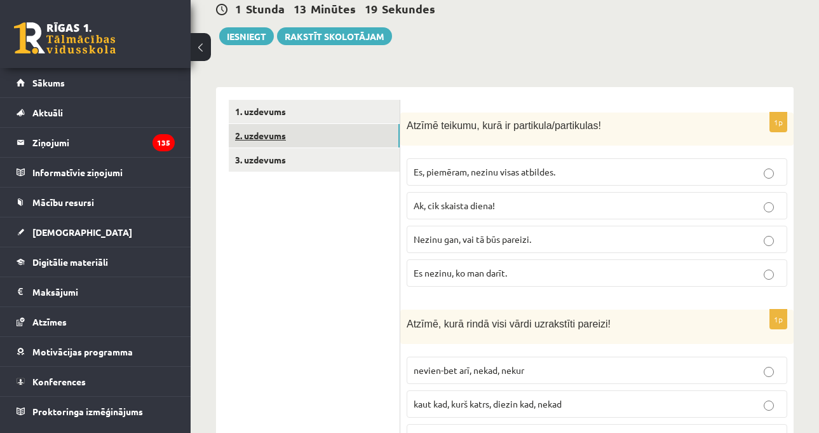
click at [374, 124] on link "2. uzdevums" at bounding box center [314, 136] width 171 height 24
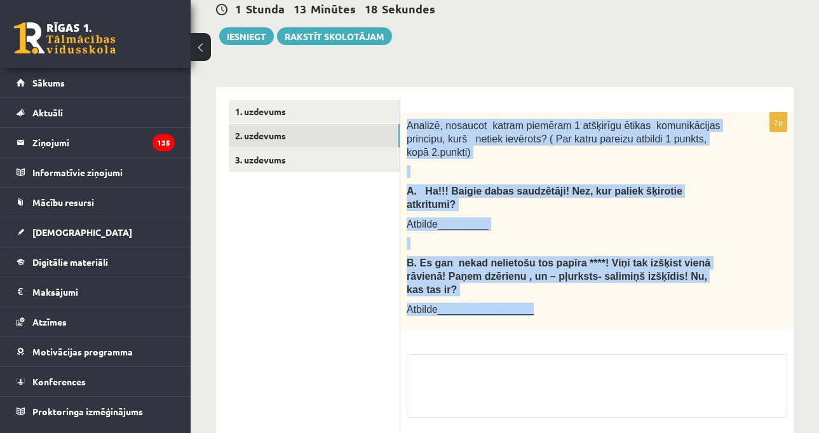
drag, startPoint x: 406, startPoint y: 81, endPoint x: 540, endPoint y: 260, distance: 223.2
click at [540, 260] on div "Analizē, nosaucot katram piemēram 1 atšķirīgu ētikas komunikācijas principu, ku…" at bounding box center [596, 220] width 393 height 216
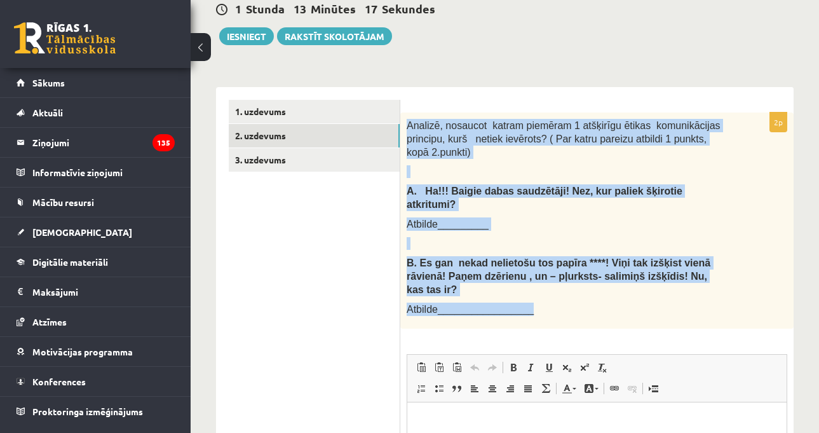
scroll to position [0, 0]
click at [505, 112] on div "Analizē, nosaucot katram piemēram 1 atšķirīgu ētikas komunikācijas principu, ku…" at bounding box center [596, 220] width 393 height 216
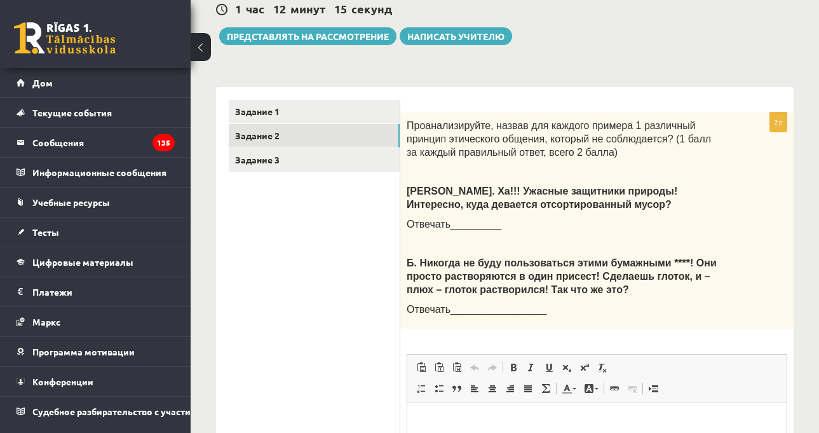
scroll to position [410, 0]
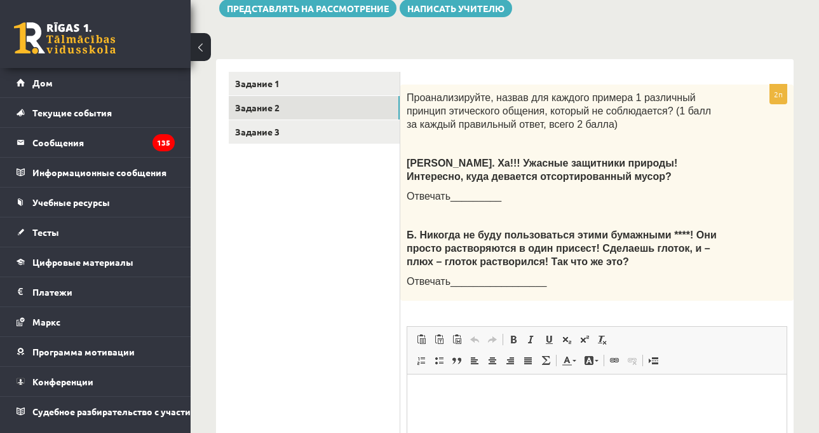
click at [563, 191] on div "Проанализируйте, назвав для каждого примера 1 различный принцип этического обще…" at bounding box center [596, 192] width 393 height 216
click at [607, 189] on p "Отвечать_________" at bounding box center [565, 195] width 317 height 13
click at [633, 189] on p "Отвечать_________" at bounding box center [565, 195] width 317 height 13
click at [636, 189] on p "Отвечать_________" at bounding box center [565, 195] width 317 height 13
click at [638, 209] on p at bounding box center [565, 215] width 317 height 13
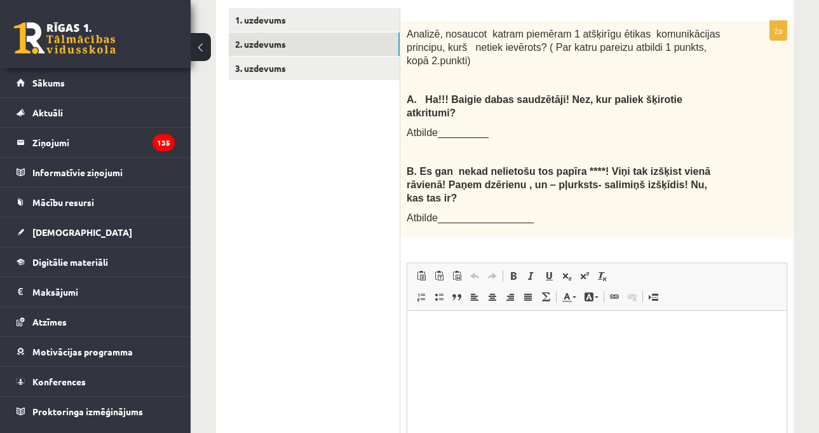
scroll to position [446, 0]
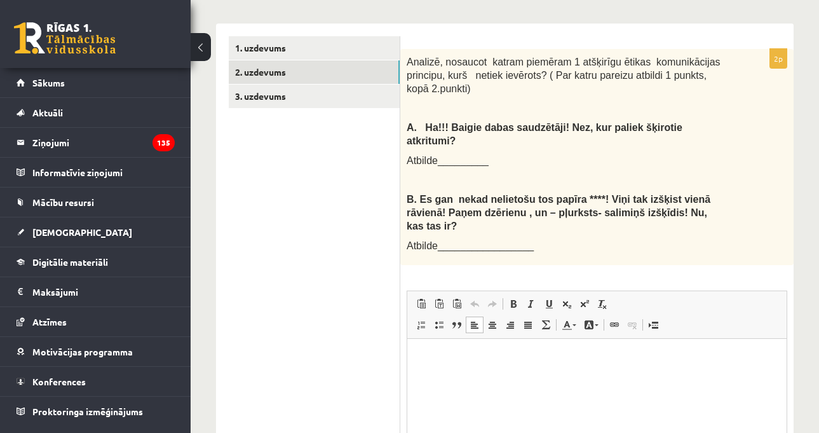
drag, startPoint x: 534, startPoint y: 396, endPoint x: 478, endPoint y: 379, distance: 58.9
click at [478, 377] on html at bounding box center [596, 358] width 379 height 39
click at [478, 375] on html at bounding box center [596, 358] width 379 height 39
drag, startPoint x: 478, startPoint y: 375, endPoint x: 453, endPoint y: 368, distance: 25.6
click at [453, 368] on html at bounding box center [596, 358] width 379 height 39
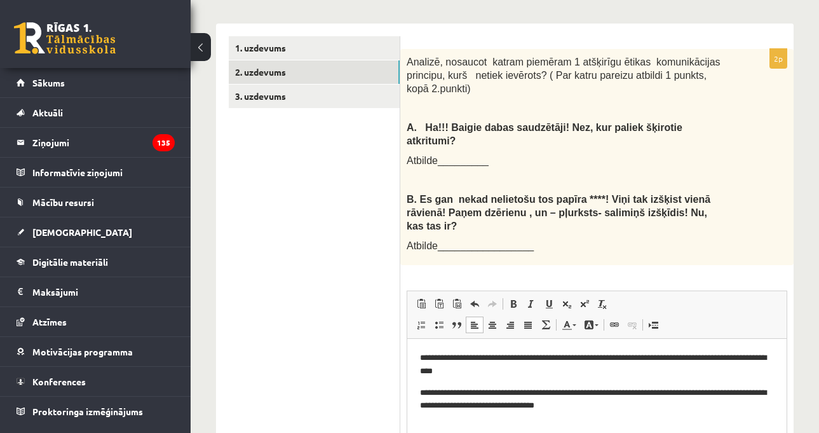
drag, startPoint x: 757, startPoint y: 625, endPoint x: 363, endPoint y: 354, distance: 477.9
click at [407, 354] on html "**********" at bounding box center [596, 382] width 379 height 86
click at [424, 395] on p "**********" at bounding box center [597, 399] width 354 height 27
click at [424, 360] on p "**********" at bounding box center [597, 364] width 354 height 27
click at [530, 239] on p "Atbilde_________________" at bounding box center [565, 245] width 317 height 13
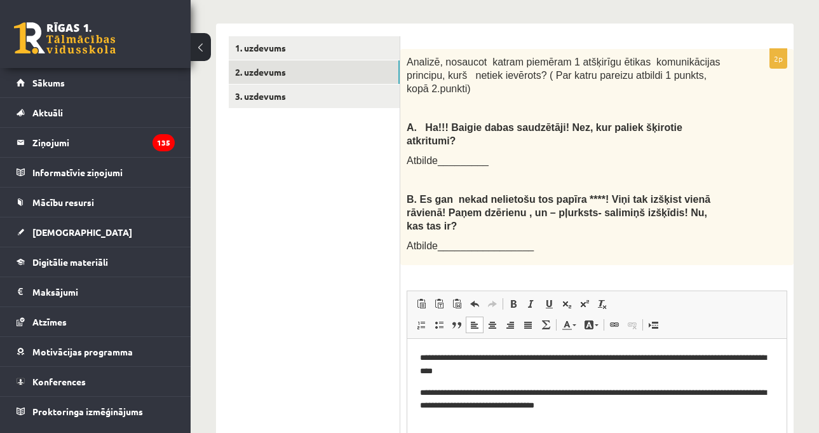
click at [666, 173] on p at bounding box center [565, 179] width 317 height 13
click at [325, 67] on ul "1. uzdevums 2. uzdevums 3. uzdevums" at bounding box center [315, 295] width 172 height 518
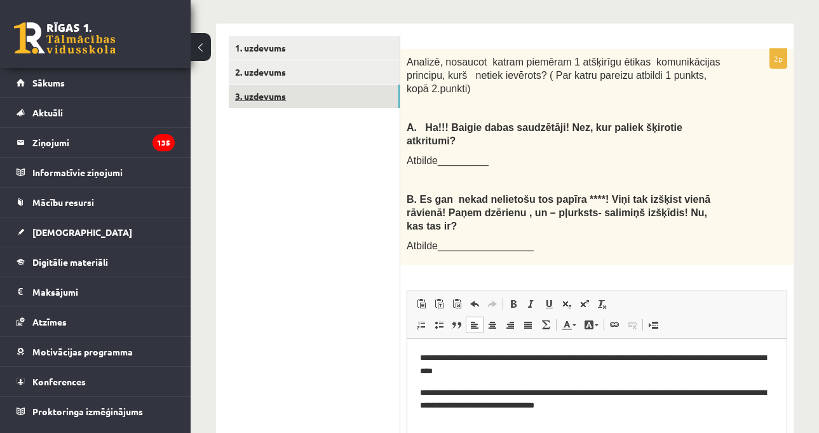
click at [331, 84] on link "3. uzdevums" at bounding box center [314, 96] width 171 height 24
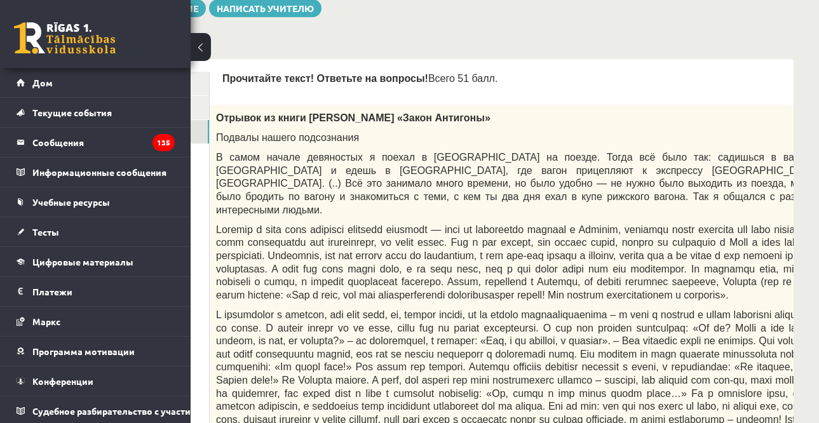
scroll to position [368, 191]
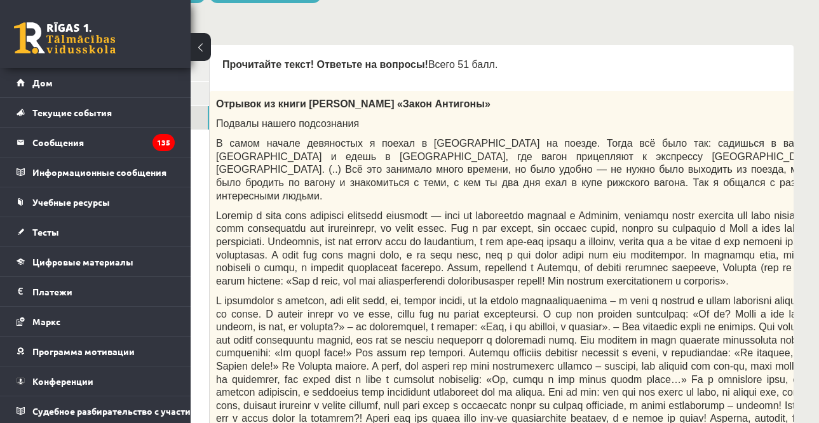
click at [619, 191] on div "Отрывок из книги [PERSON_NAME] «Закон Антигоны» Подвалы нашего подсознания В са…" at bounding box center [550, 412] width 681 height 642
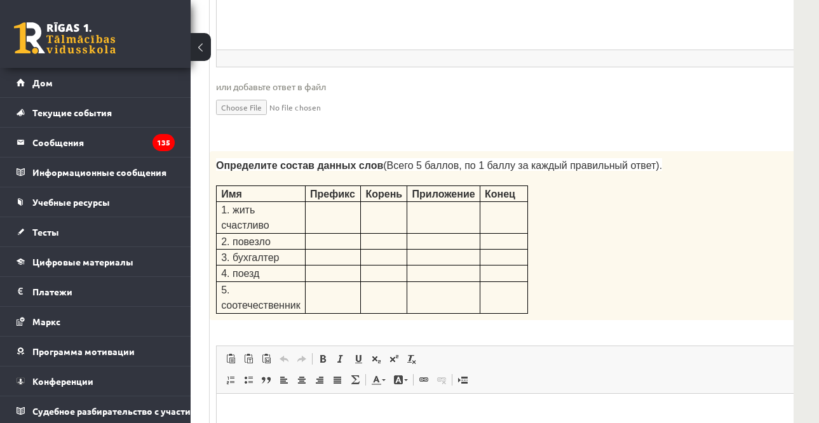
scroll to position [2274, 191]
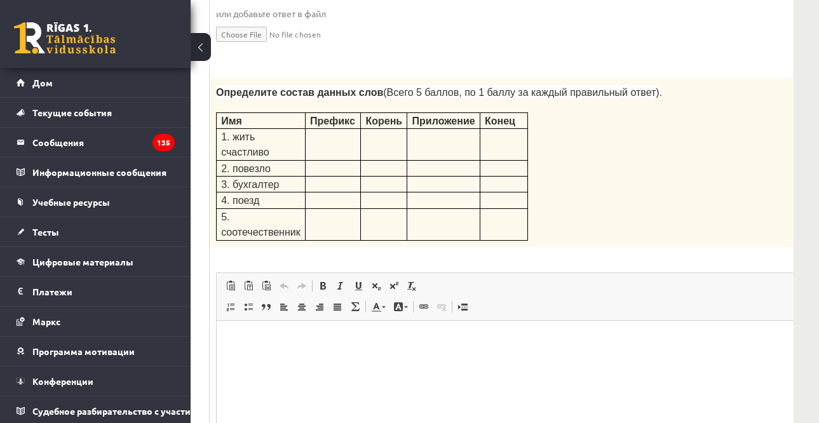
click at [676, 208] on div "Определите состав данных слов (Всего 5 баллов, по 1 баллу за каждый правильный …" at bounding box center [530, 162] width 640 height 169
click at [670, 202] on div "Определите состав данных слов (Всего 5 баллов, по 1 баллу за каждый правильный …" at bounding box center [530, 162] width 640 height 169
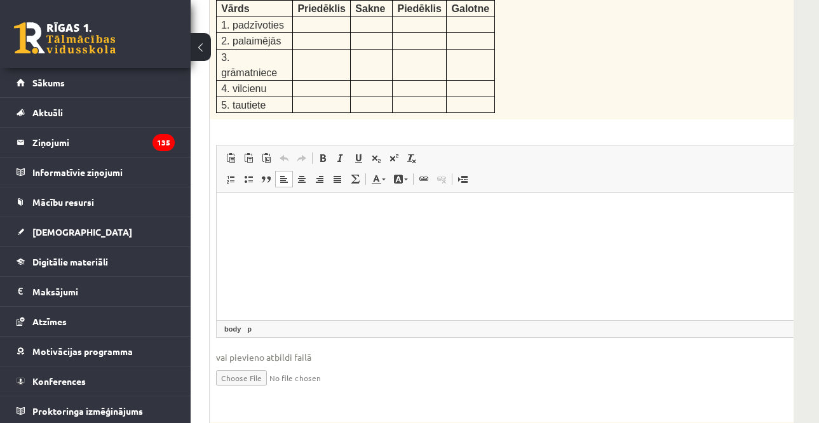
click at [622, 232] on html at bounding box center [550, 212] width 667 height 39
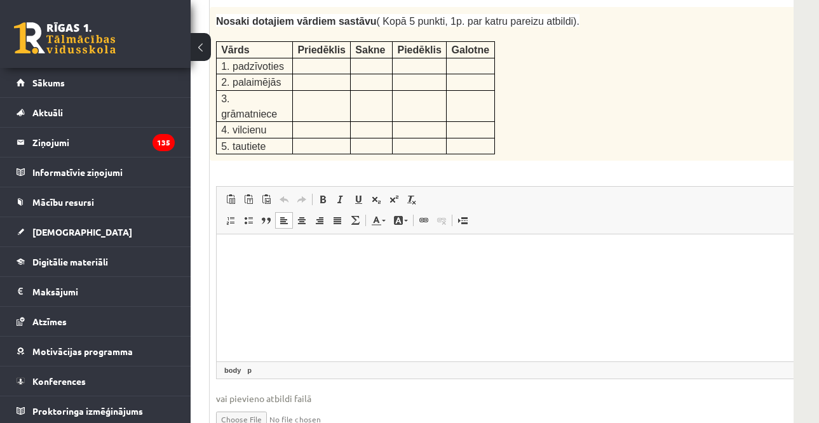
scroll to position [2197, 191]
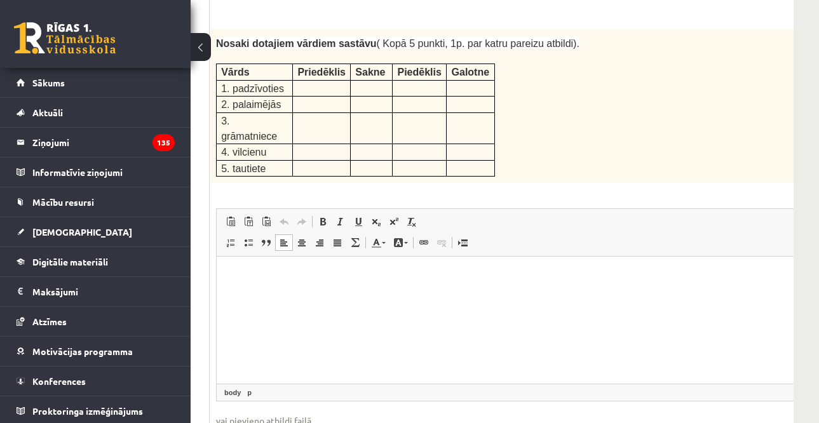
click at [623, 260] on html at bounding box center [550, 276] width 667 height 39
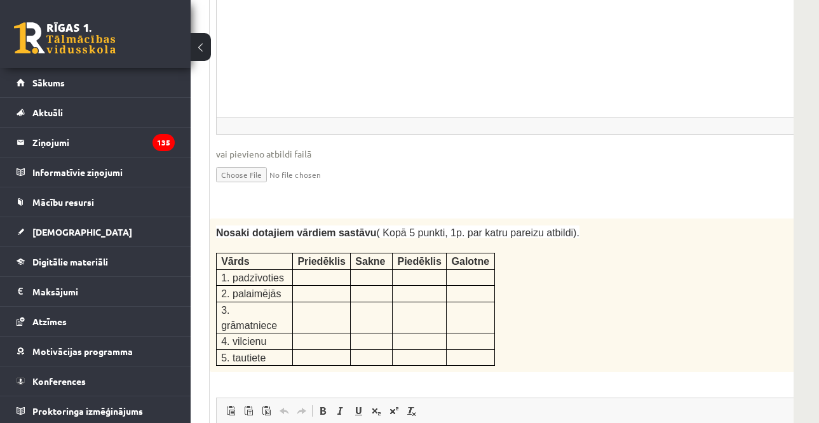
scroll to position [2006, 191]
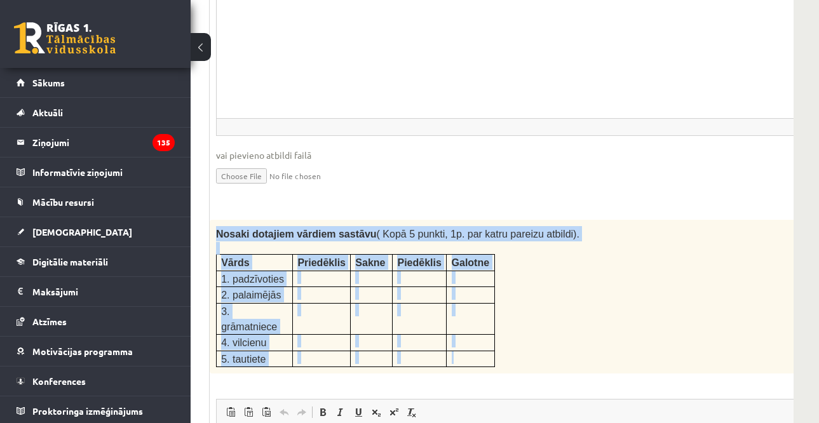
drag, startPoint x: 214, startPoint y: 189, endPoint x: 490, endPoint y: 295, distance: 295.4
click at [490, 295] on div "Nosaki dotajiem vārdiem sastāvu ( Kopā 5 punkti, 1p. par katru pareizu atbildi)…" at bounding box center [550, 297] width 681 height 154
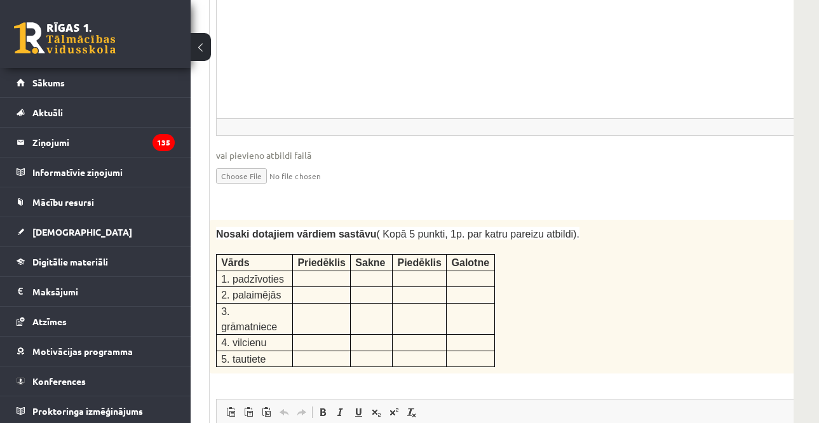
click at [588, 226] on div "Nosaki dotajiem vārdiem sastāvu ( Kopā 5 punkti, 1p. par katru pareizu atbildi)…" at bounding box center [550, 297] width 681 height 154
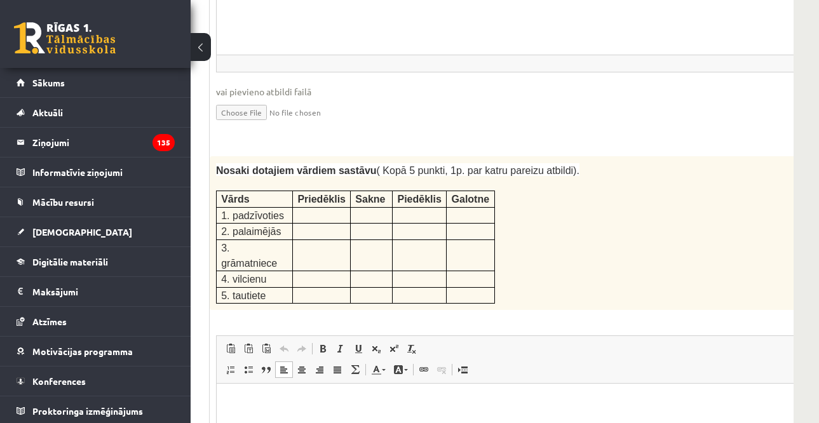
scroll to position [2133, 191]
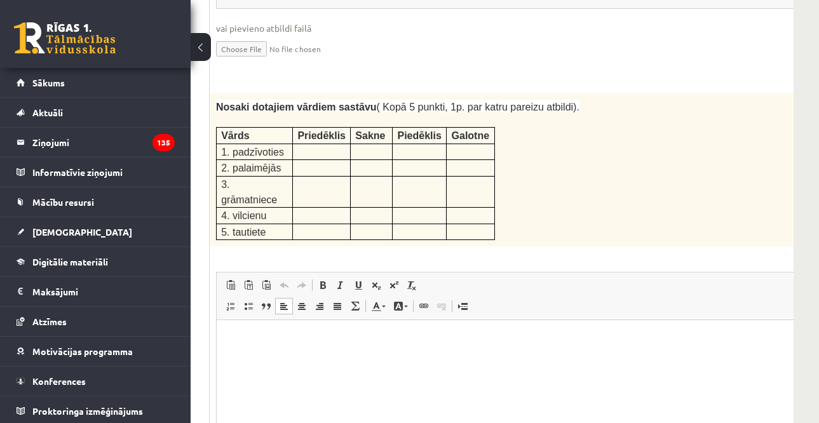
click at [483, 351] on html at bounding box center [550, 339] width 667 height 39
click at [353, 333] on p "**********" at bounding box center [533, 339] width 608 height 13
click at [295, 341] on p "**********" at bounding box center [533, 339] width 608 height 13
click at [415, 342] on p "**********" at bounding box center [533, 339] width 608 height 13
click at [320, 355] on p "**********" at bounding box center [533, 366] width 608 height 66
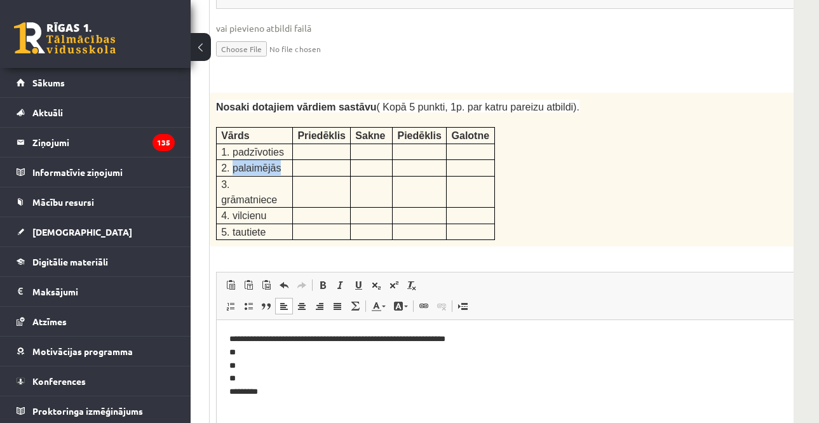
drag, startPoint x: 232, startPoint y: 119, endPoint x: 277, endPoint y: 124, distance: 45.3
click at [277, 160] on p "2. palaimējās" at bounding box center [254, 167] width 67 height 15
click at [261, 356] on p "**********" at bounding box center [533, 366] width 608 height 66
click at [254, 368] on p "**********" at bounding box center [533, 366] width 608 height 66
click at [283, 349] on p "**********" at bounding box center [533, 366] width 608 height 66
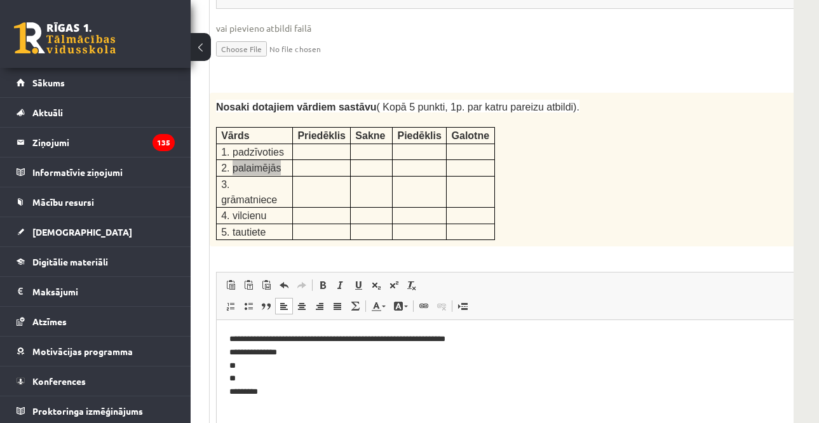
click at [283, 363] on p "**********" at bounding box center [533, 366] width 608 height 66
click at [247, 179] on span "3. grāmatniece" at bounding box center [249, 192] width 56 height 26
drag, startPoint x: 236, startPoint y: 138, endPoint x: 292, endPoint y: 140, distance: 55.9
click at [292, 176] on td "3. grāmatniece" at bounding box center [255, 192] width 76 height 32
drag, startPoint x: 274, startPoint y: 372, endPoint x: 275, endPoint y: 364, distance: 8.3
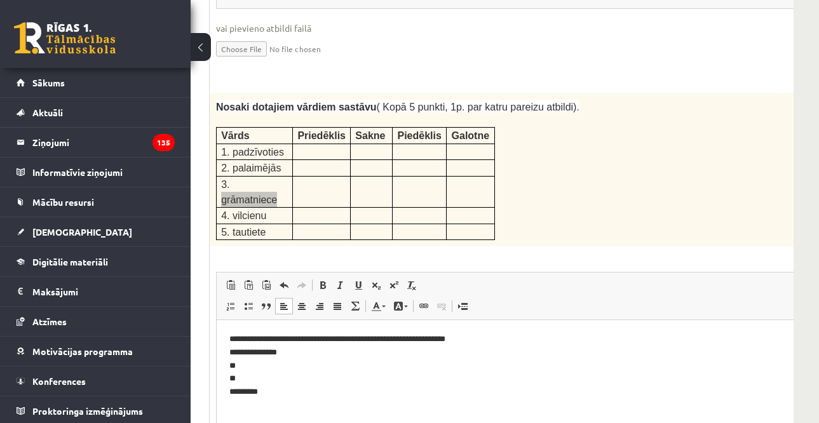
click at [274, 372] on p "**********" at bounding box center [533, 366] width 608 height 66
click at [297, 376] on p "**********" at bounding box center [533, 366] width 608 height 66
click at [233, 210] on span "4. vilcienu" at bounding box center [243, 215] width 45 height 11
drag, startPoint x: 233, startPoint y: 153, endPoint x: 271, endPoint y: 158, distance: 39.1
click at [271, 208] on p "4. vilcienu" at bounding box center [254, 215] width 67 height 15
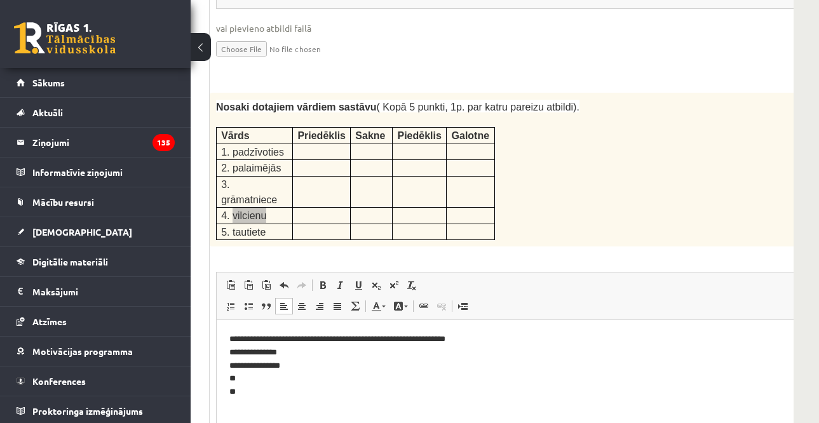
click at [299, 381] on p "**********" at bounding box center [533, 366] width 608 height 66
click at [314, 392] on p "**********" at bounding box center [533, 366] width 608 height 66
drag, startPoint x: 231, startPoint y: 171, endPoint x: 264, endPoint y: 175, distance: 33.3
click at [264, 224] on p "5. tautiete" at bounding box center [254, 231] width 67 height 15
click at [292, 398] on p "**********" at bounding box center [533, 366] width 608 height 66
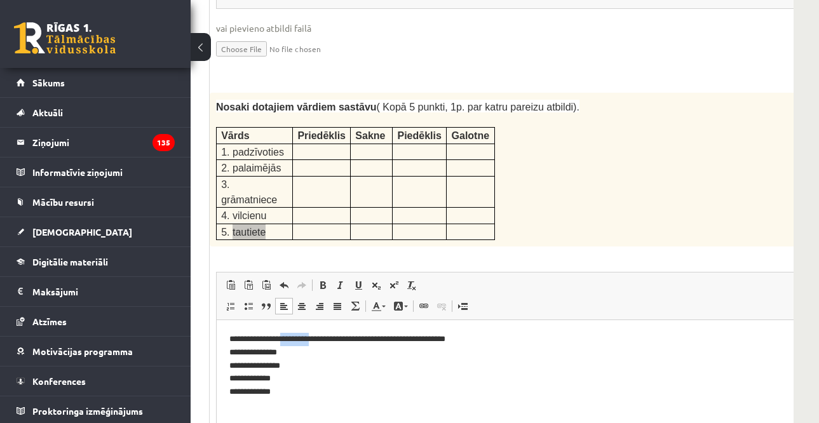
drag, startPoint x: 285, startPoint y: 341, endPoint x: 314, endPoint y: 341, distance: 29.2
click at [314, 341] on p "**********" at bounding box center [533, 366] width 608 height 66
click at [341, 352] on p "**********" at bounding box center [533, 366] width 608 height 66
click at [333, 362] on p "**********" at bounding box center [533, 366] width 608 height 66
click at [312, 381] on p "**********" at bounding box center [533, 366] width 608 height 66
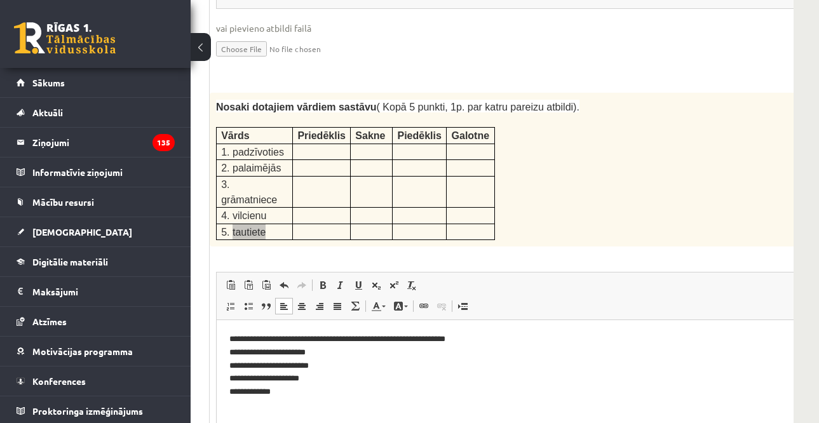
click at [307, 393] on p "**********" at bounding box center [533, 366] width 608 height 66
click at [323, 353] on p "**********" at bounding box center [533, 366] width 608 height 66
click at [333, 365] on p "**********" at bounding box center [533, 366] width 608 height 66
click at [335, 354] on p "**********" at bounding box center [533, 366] width 608 height 66
click at [328, 377] on p "**********" at bounding box center [533, 366] width 608 height 66
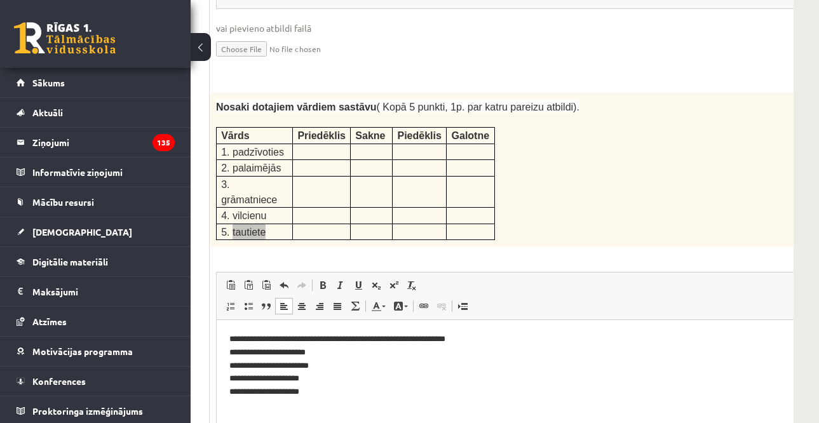
click at [325, 397] on p "**********" at bounding box center [533, 366] width 608 height 66
click at [346, 349] on p "**********" at bounding box center [533, 366] width 608 height 66
click at [338, 350] on p "**********" at bounding box center [533, 366] width 608 height 66
drag, startPoint x: 328, startPoint y: 339, endPoint x: 354, endPoint y: 342, distance: 25.6
click at [354, 342] on p "**********" at bounding box center [533, 366] width 608 height 66
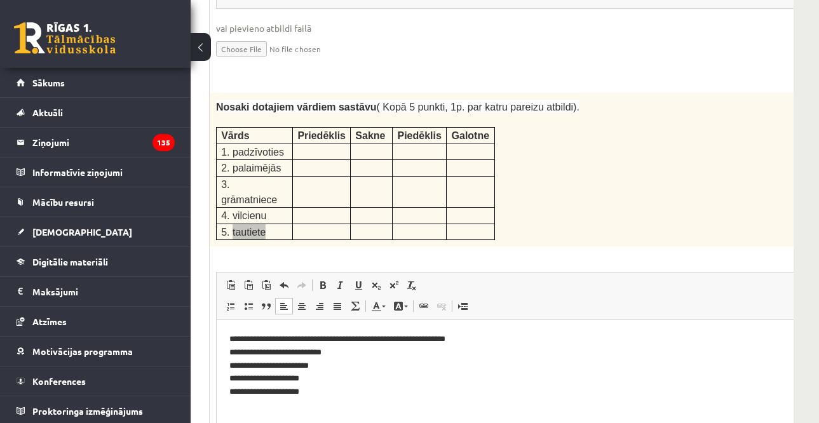
click at [348, 350] on p "**********" at bounding box center [533, 366] width 608 height 66
click at [351, 358] on p "**********" at bounding box center [533, 366] width 608 height 66
click at [356, 367] on p "**********" at bounding box center [533, 366] width 608 height 66
click at [373, 351] on p "**********" at bounding box center [533, 366] width 608 height 66
drag, startPoint x: 372, startPoint y: 339, endPoint x: 399, endPoint y: 344, distance: 27.2
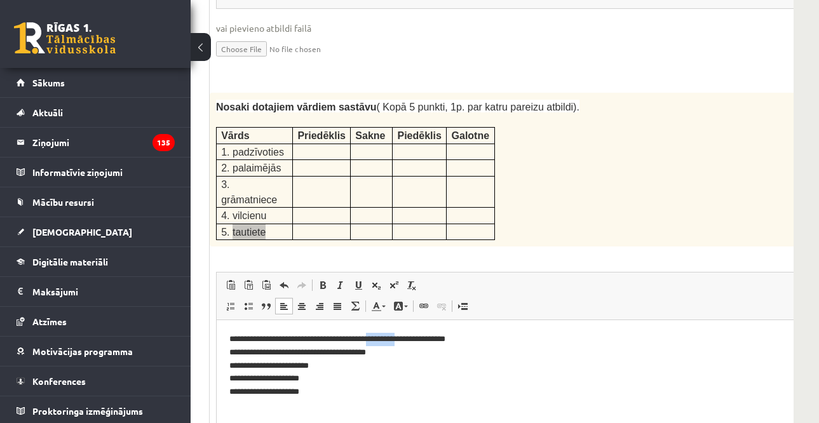
click at [399, 344] on p "**********" at bounding box center [533, 366] width 608 height 66
click at [382, 345] on p "**********" at bounding box center [533, 366] width 608 height 66
click at [375, 342] on p "**********" at bounding box center [533, 366] width 608 height 66
drag, startPoint x: 373, startPoint y: 341, endPoint x: 398, endPoint y: 346, distance: 25.3
click at [398, 346] on p "**********" at bounding box center [533, 366] width 608 height 66
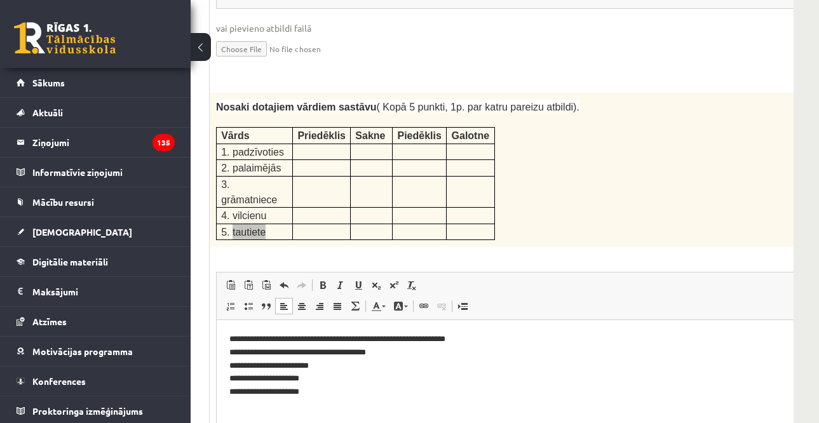
click at [414, 351] on p "**********" at bounding box center [533, 366] width 608 height 66
drag, startPoint x: 415, startPoint y: 342, endPoint x: 444, endPoint y: 340, distance: 28.7
click at [435, 342] on p "**********" at bounding box center [533, 366] width 608 height 66
click at [454, 353] on p "**********" at bounding box center [533, 366] width 608 height 66
drag, startPoint x: 410, startPoint y: 351, endPoint x: 417, endPoint y: 353, distance: 7.2
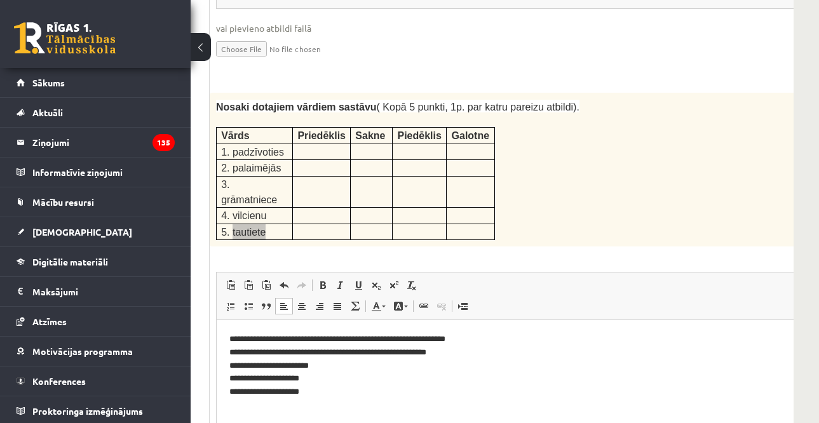
click at [410, 351] on p "**********" at bounding box center [533, 366] width 608 height 66
click at [530, 353] on p "**********" at bounding box center [533, 366] width 608 height 66
click at [512, 354] on p "**********" at bounding box center [533, 366] width 608 height 66
click at [520, 358] on p "**********" at bounding box center [533, 366] width 608 height 66
click at [514, 365] on p "**********" at bounding box center [533, 366] width 608 height 66
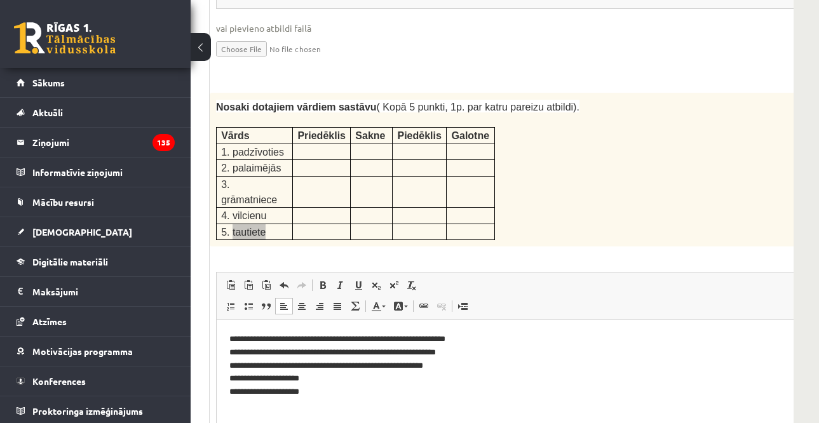
click at [457, 365] on p "**********" at bounding box center [533, 366] width 608 height 66
click at [457, 366] on p "**********" at bounding box center [533, 366] width 608 height 66
click at [516, 374] on p "**********" at bounding box center [533, 366] width 608 height 66
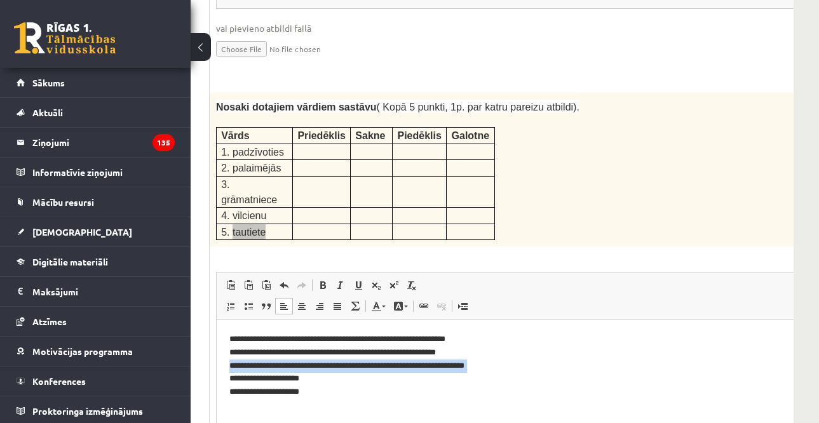
click at [509, 370] on p "**********" at bounding box center [533, 366] width 608 height 66
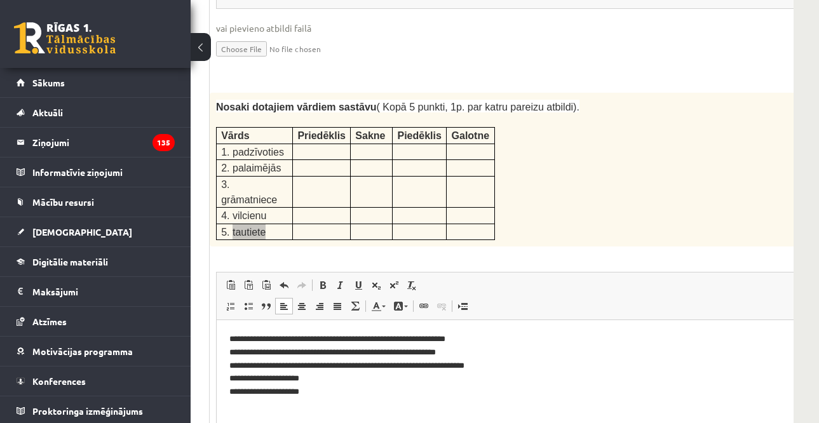
click at [391, 370] on p "**********" at bounding box center [533, 366] width 608 height 66
click at [394, 377] on p "**********" at bounding box center [533, 366] width 608 height 66
click at [326, 368] on p "**********" at bounding box center [533, 366] width 608 height 66
click at [296, 191] on div "5p Nosaki dotajiem vārdiem sastāvu ( Kopā 5 punkti, 1p. par katru pareizu atbil…" at bounding box center [550, 314] width 681 height 443
click at [329, 374] on p "**********" at bounding box center [533, 366] width 608 height 66
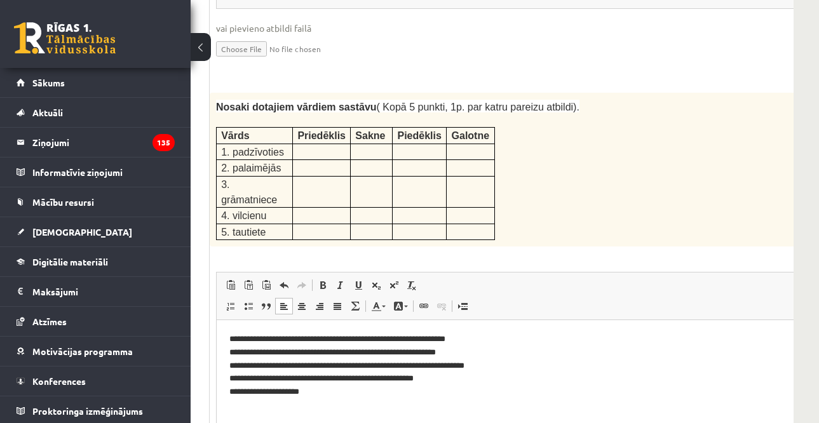
click at [443, 375] on p "**********" at bounding box center [533, 366] width 608 height 66
click at [459, 391] on p "**********" at bounding box center [533, 366] width 608 height 66
click at [483, 333] on p "**********" at bounding box center [533, 366] width 608 height 66
click at [333, 398] on p "**********" at bounding box center [533, 366] width 608 height 66
drag, startPoint x: 404, startPoint y: 403, endPoint x: 410, endPoint y: 395, distance: 10.4
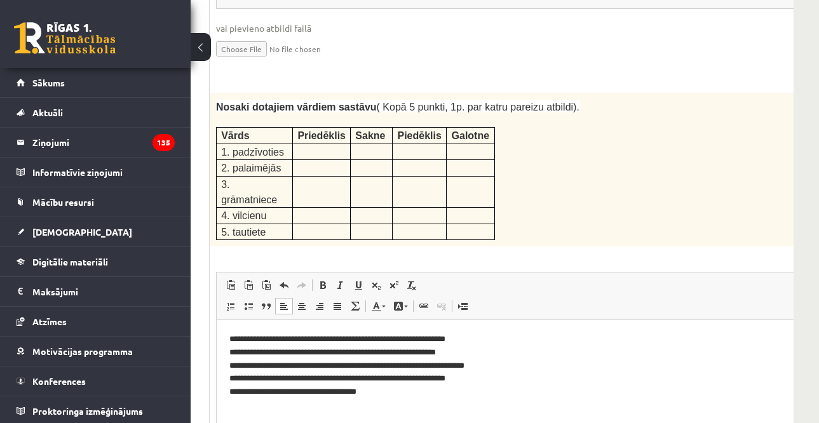
click at [404, 403] on html "**********" at bounding box center [550, 365] width 667 height 91
click at [431, 391] on p "**********" at bounding box center [533, 366] width 608 height 66
click at [622, 381] on p "**********" at bounding box center [533, 366] width 608 height 66
click at [556, 379] on p "**********" at bounding box center [533, 366] width 608 height 66
click at [561, 153] on div "Nosaki dotajiem vārdiem sastāvu ( Kopā 5 punkti, 1p. par katru pareizu atbildi)…" at bounding box center [550, 170] width 681 height 154
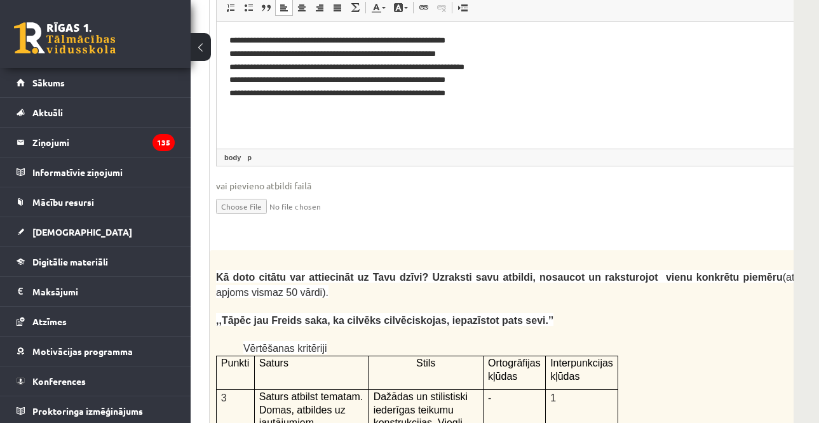
scroll to position [2451, 191]
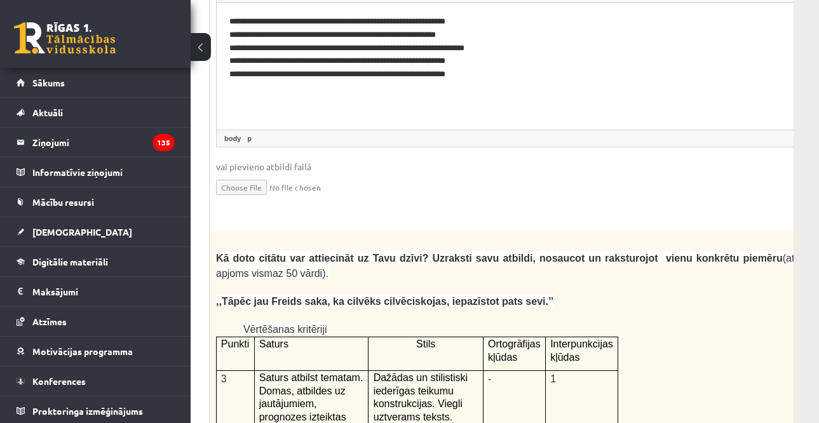
click at [661, 281] on p at bounding box center [518, 287] width 605 height 13
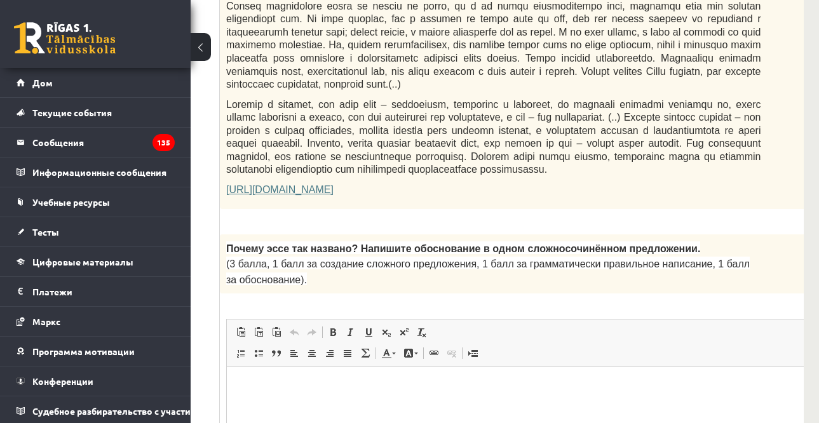
scroll to position [1143, 180]
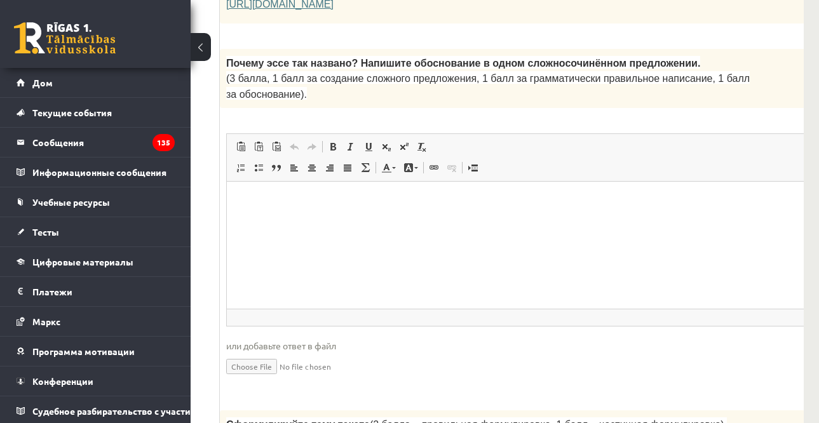
click at [651, 71] on p "Почему эссе так названо? Напишите обоснование в одном сложносочинённом предложе…" at bounding box center [493, 62] width 534 height 15
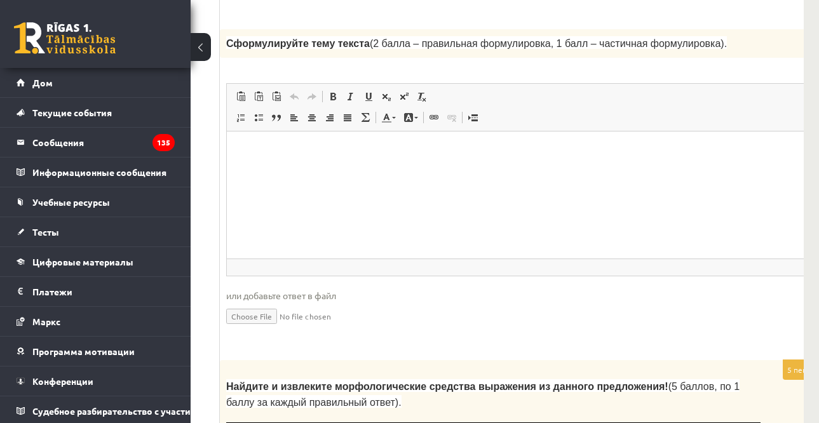
scroll to position [1461, 180]
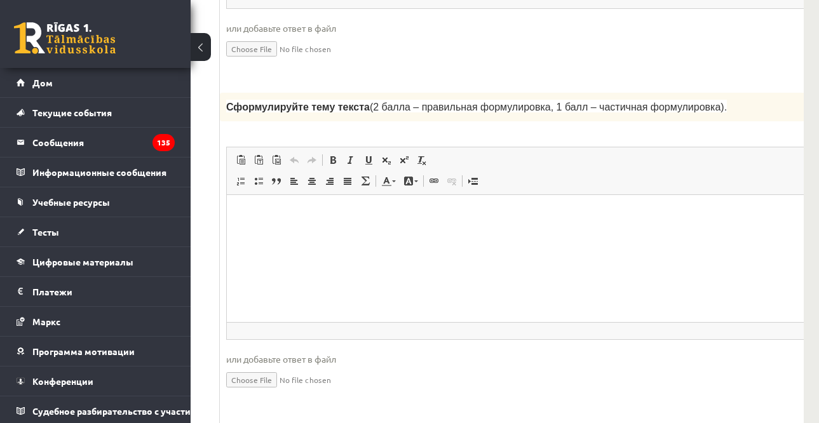
click at [645, 61] on input "file" at bounding box center [525, 48] width 598 height 26
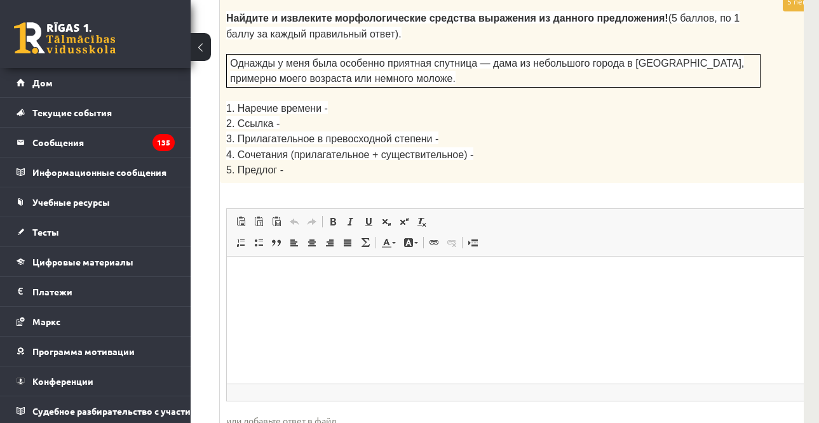
scroll to position [1906, 180]
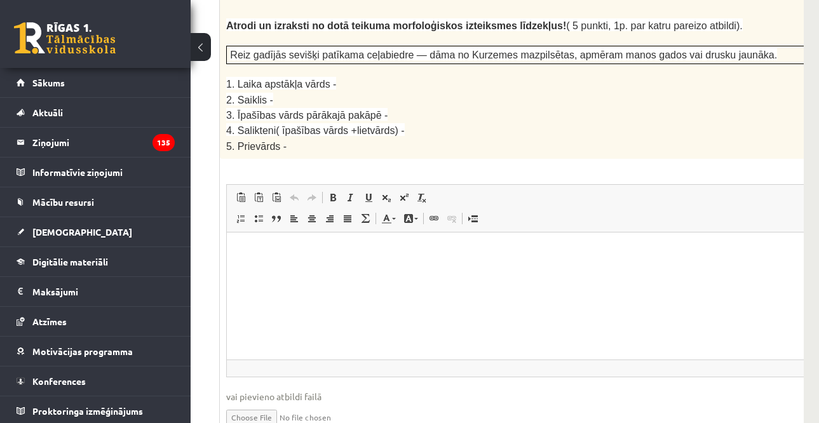
click at [405, 138] on p "5. Prievārds -" at bounding box center [528, 145] width 605 height 15
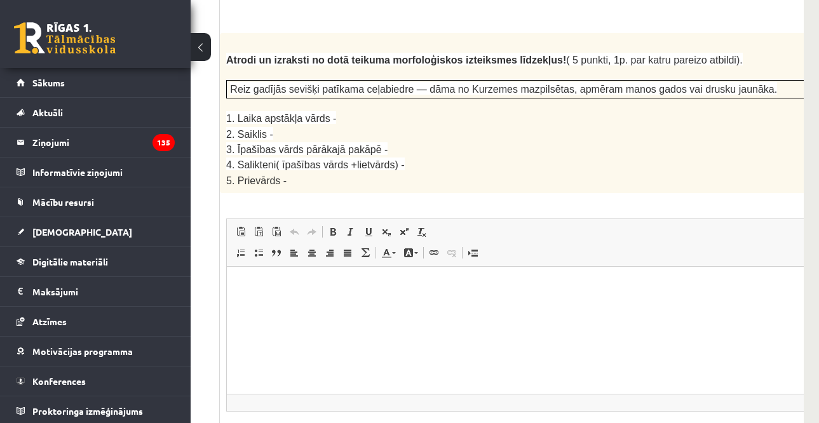
scroll to position [1701, 180]
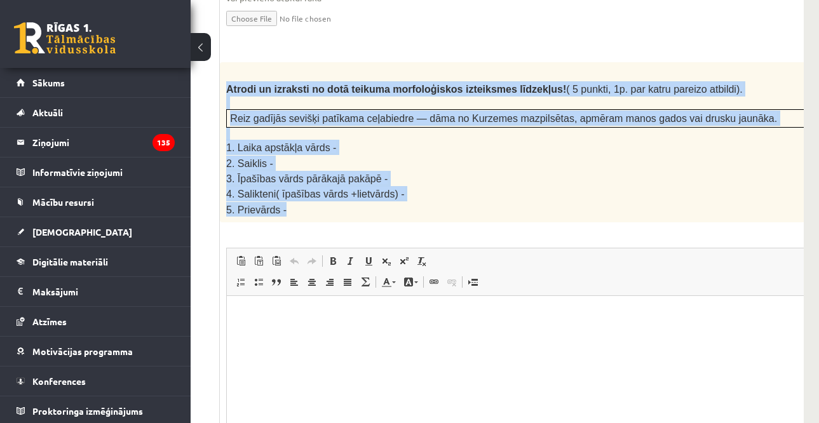
drag, startPoint x: 224, startPoint y: 46, endPoint x: 339, endPoint y: 164, distance: 164.9
click at [339, 164] on div "Atrodi un izraksti no dotā teikuma morfoloģiskos izteiksmes līdzekļus! ( 5 punk…" at bounding box center [560, 142] width 681 height 160
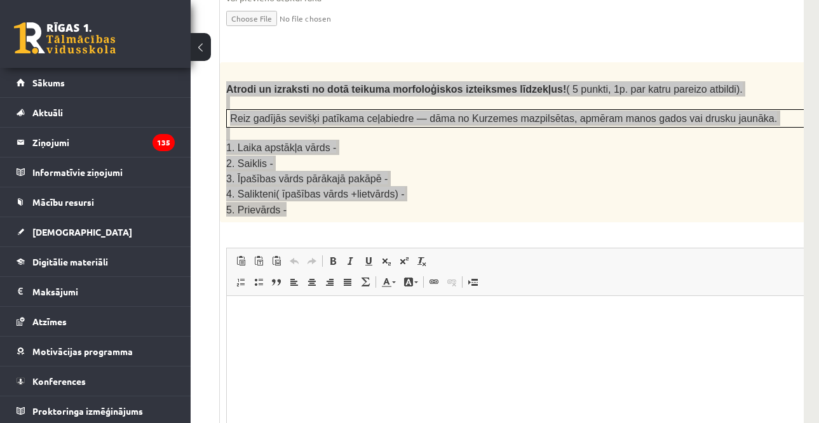
click at [417, 335] on html at bounding box center [560, 315] width 667 height 39
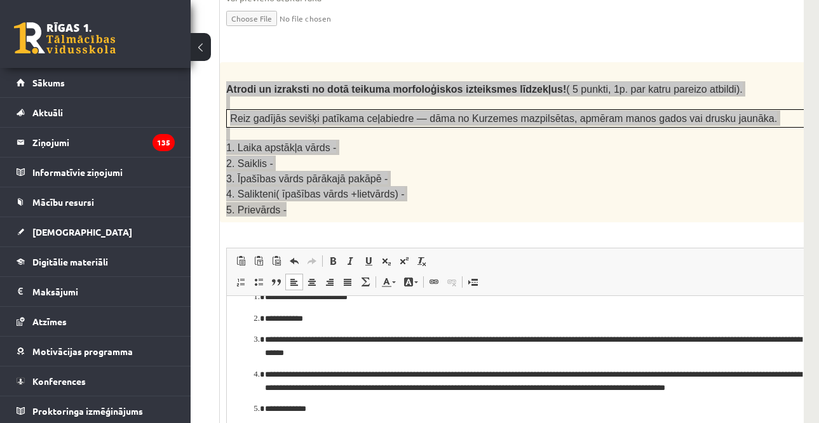
scroll to position [0, 0]
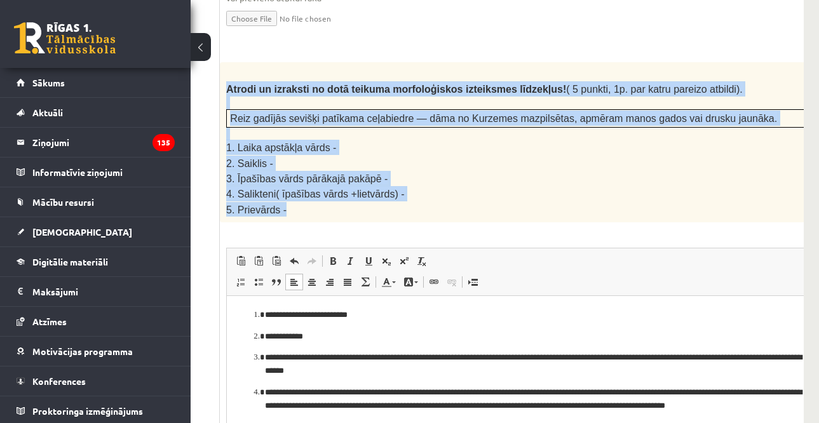
click at [485, 171] on p "3. Īpašības vārds pārākajā pakāpē -" at bounding box center [528, 178] width 605 height 15
click at [479, 171] on p "3. Īpašības vārds pārākajā pakāpē -" at bounding box center [528, 178] width 605 height 15
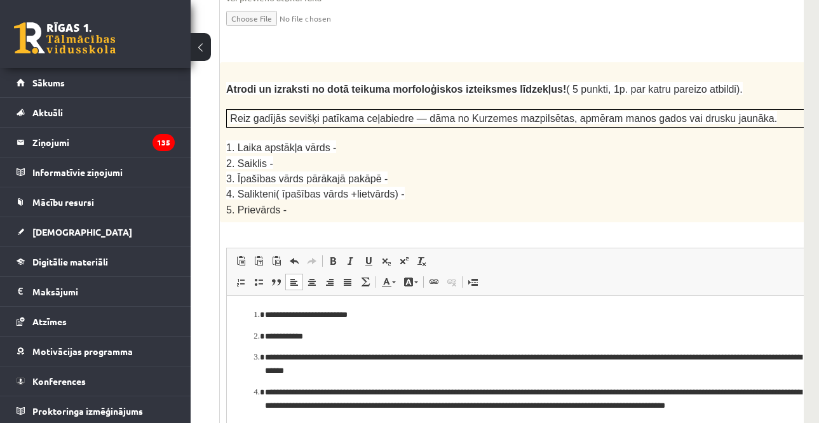
click at [595, 128] on p at bounding box center [528, 134] width 605 height 13
drag, startPoint x: 293, startPoint y: 337, endPoint x: 257, endPoint y: 342, distance: 36.5
click at [265, 342] on li "**********" at bounding box center [560, 336] width 591 height 13
drag, startPoint x: 344, startPoint y: 316, endPoint x: 266, endPoint y: 316, distance: 78.8
click at [266, 316] on p "**********" at bounding box center [539, 315] width 548 height 13
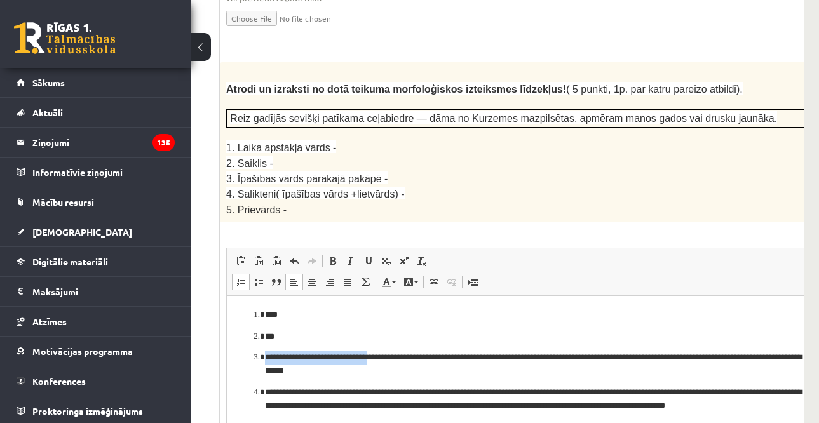
drag, startPoint x: 387, startPoint y: 362, endPoint x: 263, endPoint y: 358, distance: 124.0
click at [265, 358] on li "**********" at bounding box center [560, 364] width 591 height 27
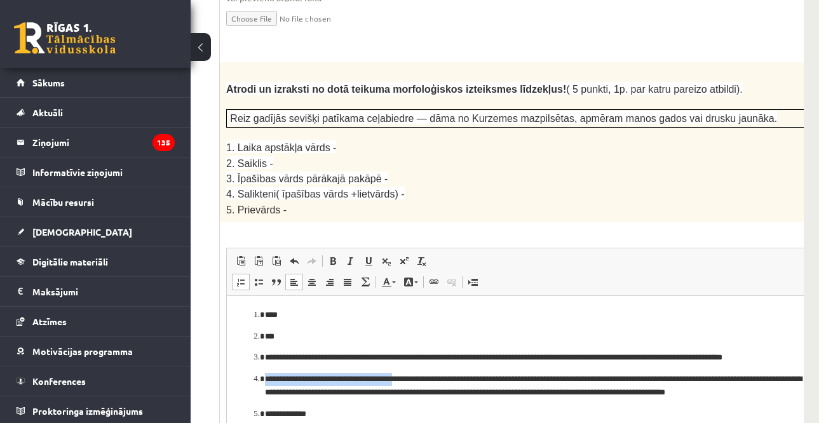
drag, startPoint x: 402, startPoint y: 381, endPoint x: 264, endPoint y: 380, distance: 137.9
click at [265, 380] on li "**********" at bounding box center [560, 386] width 591 height 27
click at [568, 185] on div "5p Atrodi un izraksti no dotā teikuma morfoloģiskos izteiksmes līdzekļus! ( 5 p…" at bounding box center [560, 287] width 681 height 450
drag, startPoint x: 601, startPoint y: 356, endPoint x: 625, endPoint y: 361, distance: 24.5
click at [625, 361] on p "**********" at bounding box center [539, 357] width 548 height 13
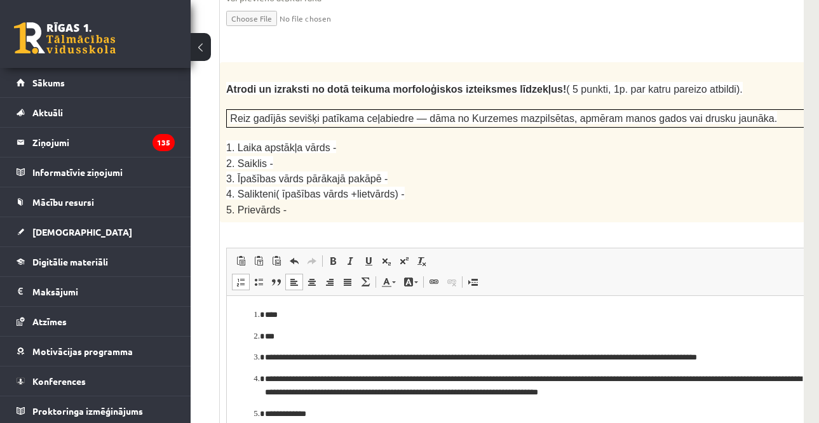
click at [645, 250] on span "Панели инструментов редактора Вставить Комбинация клавиш Ctrl+V Вставить только…" at bounding box center [560, 272] width 667 height 48
click at [677, 252] on span "Вставить Комбинация клавиш Ctrl+V Вставить только текст Комбинация клавиш Ctrl+…" at bounding box center [560, 262] width 657 height 21
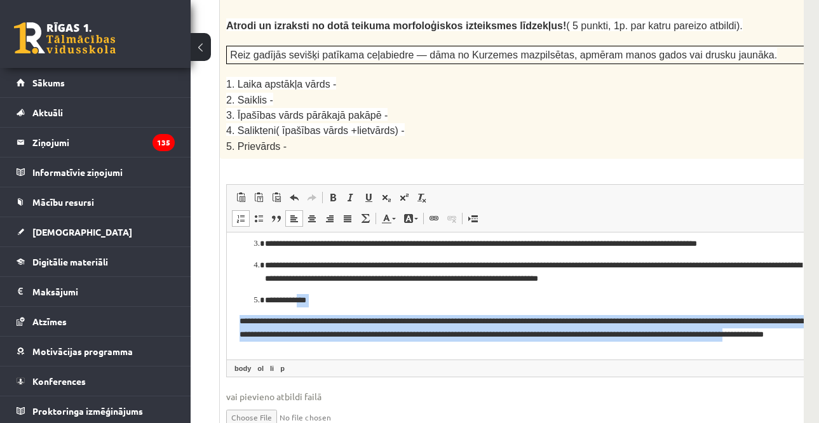
scroll to position [58, 0]
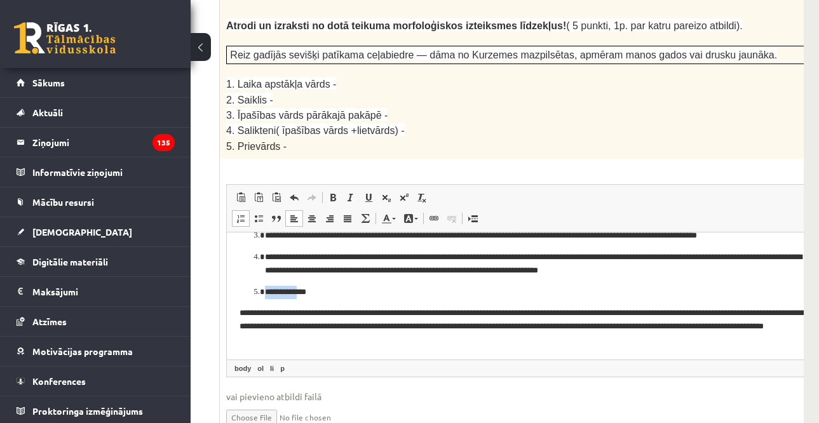
drag, startPoint x: 302, startPoint y: 347, endPoint x: 266, endPoint y: 296, distance: 62.6
click at [266, 296] on p "**********" at bounding box center [539, 292] width 548 height 13
click at [531, 76] on p "1. Laika apstākļa vārds -" at bounding box center [528, 83] width 605 height 15
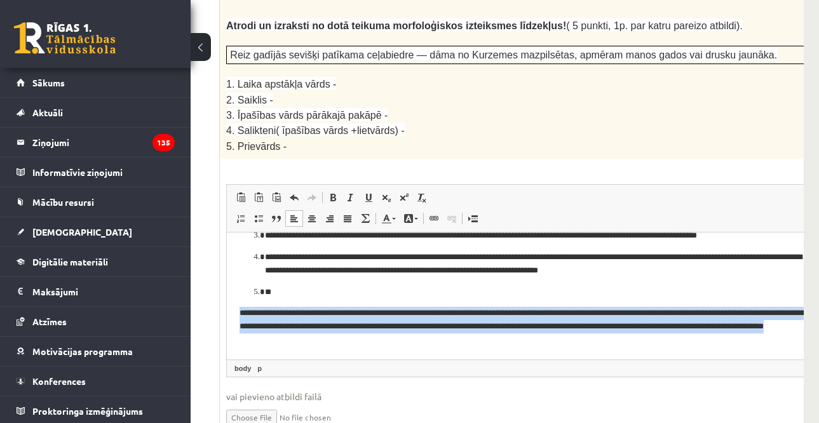
drag, startPoint x: 236, startPoint y: 316, endPoint x: 338, endPoint y: 345, distance: 105.6
click at [338, 345] on html "**********" at bounding box center [560, 266] width 667 height 185
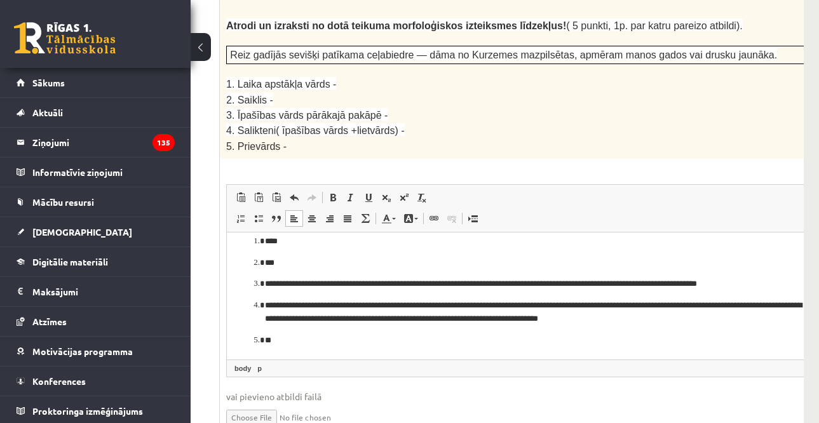
scroll to position [0, 0]
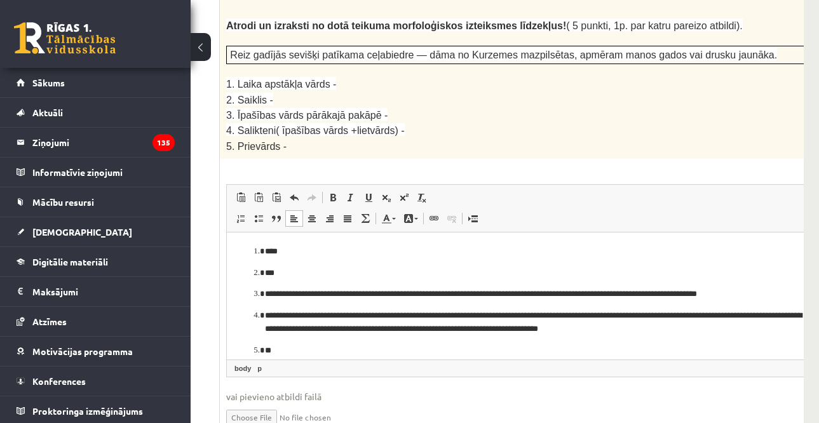
click at [432, 107] on p "3. Īpašības vārds pārākajā pakāpē -" at bounding box center [528, 114] width 605 height 15
click at [626, 130] on div "5p Atrodi un izraksti no dotā teikuma morfoloģiskos izteiksmes līdzekļus! ( 5 p…" at bounding box center [560, 224] width 681 height 450
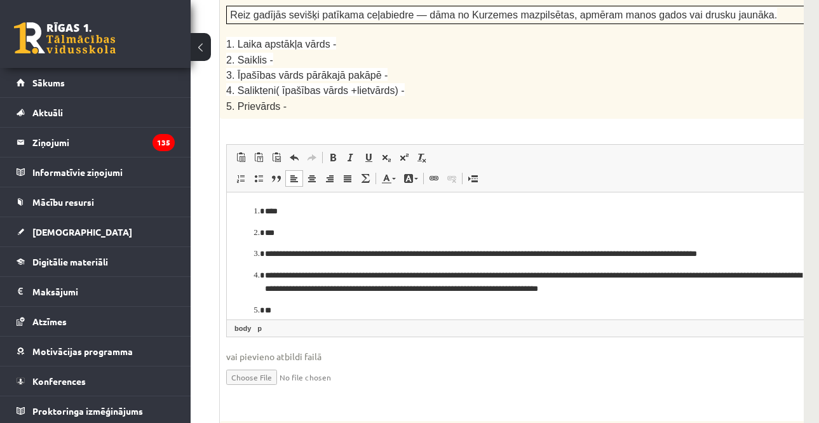
scroll to position [1701, 180]
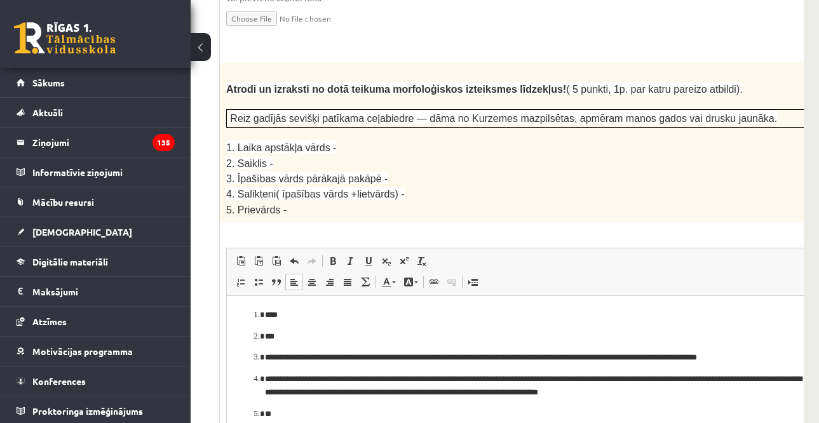
click at [600, 171] on p "3. Īpašības vārds pārākajā pakāpē -" at bounding box center [528, 178] width 605 height 15
click at [298, 277] on span at bounding box center [294, 282] width 10 height 10
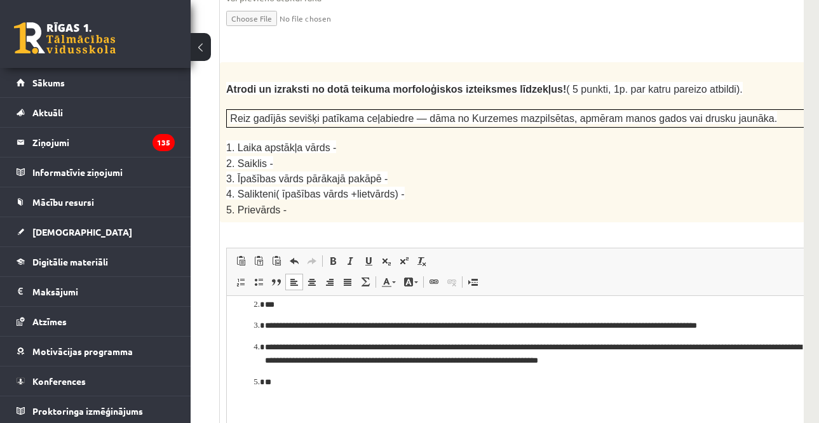
click at [298, 277] on span at bounding box center [294, 282] width 10 height 10
click at [297, 277] on span at bounding box center [294, 282] width 10 height 10
click at [593, 182] on div "5p Atrodi un izraksti no dotā teikuma morfoloģiskos izteiksmes līdzekļus! ( 5 p…" at bounding box center [560, 287] width 681 height 450
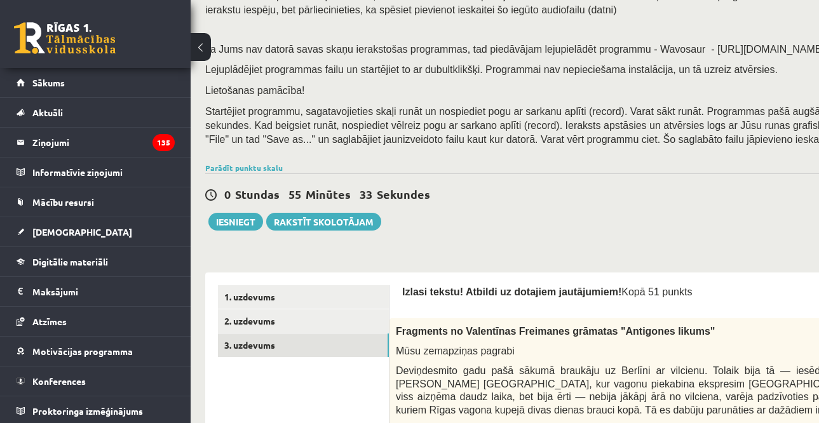
scroll to position [127, 0]
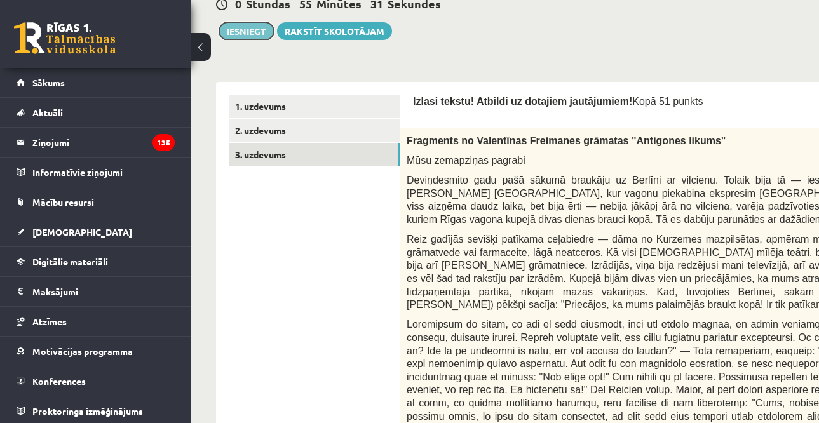
click at [233, 29] on button "Iesniegt" at bounding box center [246, 31] width 55 height 18
